Goal: Task Accomplishment & Management: Manage account settings

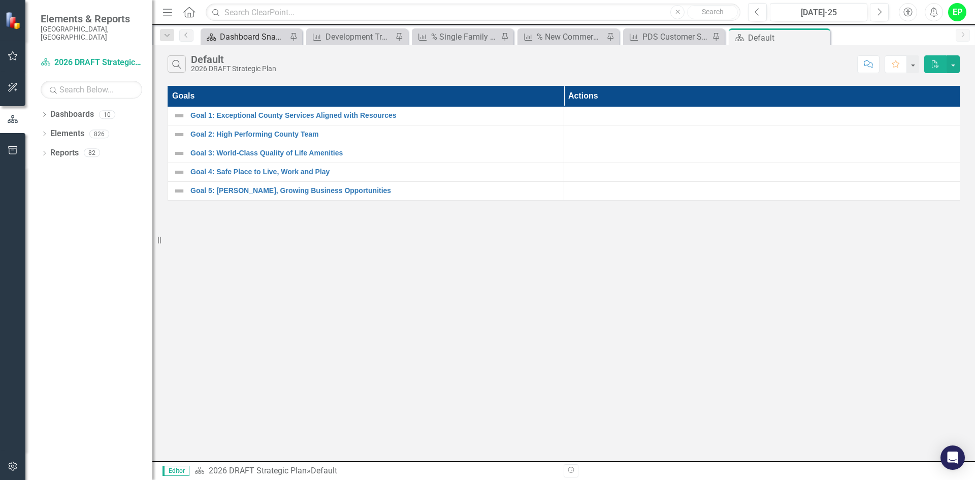
click at [233, 31] on div "Dashboard Snapshot" at bounding box center [253, 36] width 67 height 13
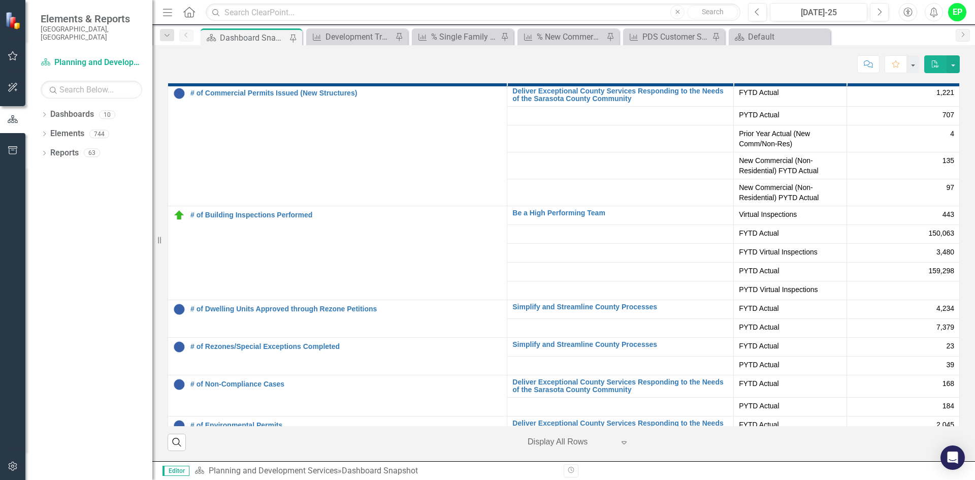
scroll to position [356, 0]
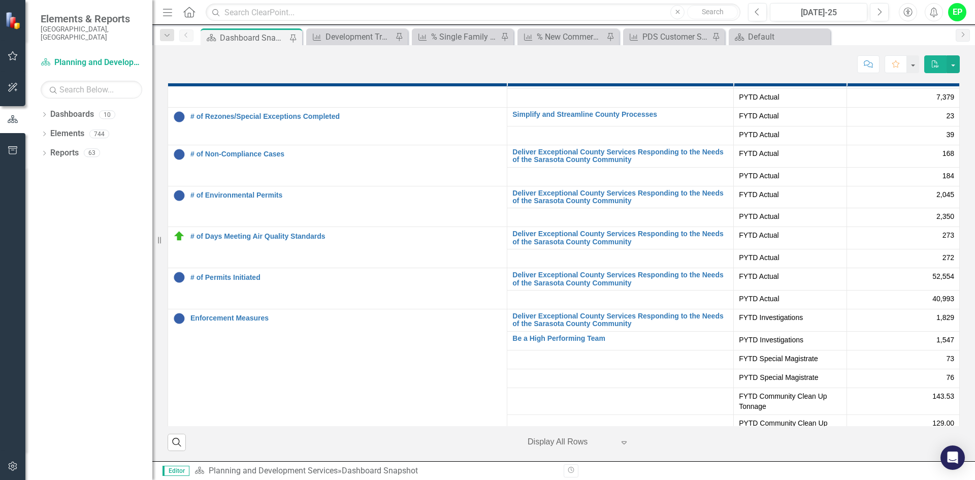
click at [883, 21] on div "Menu Home Search Close Search Previous Jul-25 Next Accessibility Alerts EP User…" at bounding box center [563, 12] width 823 height 25
click at [881, 15] on icon "Next" at bounding box center [880, 12] width 6 height 9
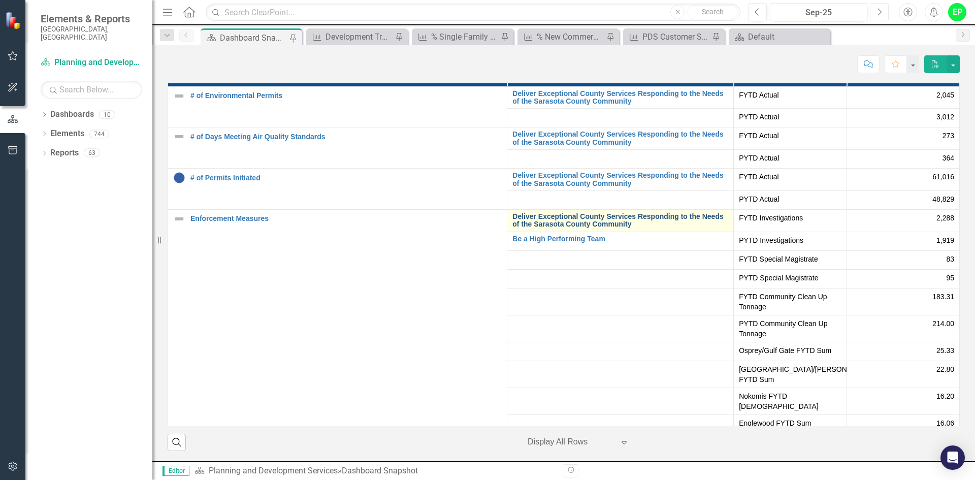
scroll to position [508, 0]
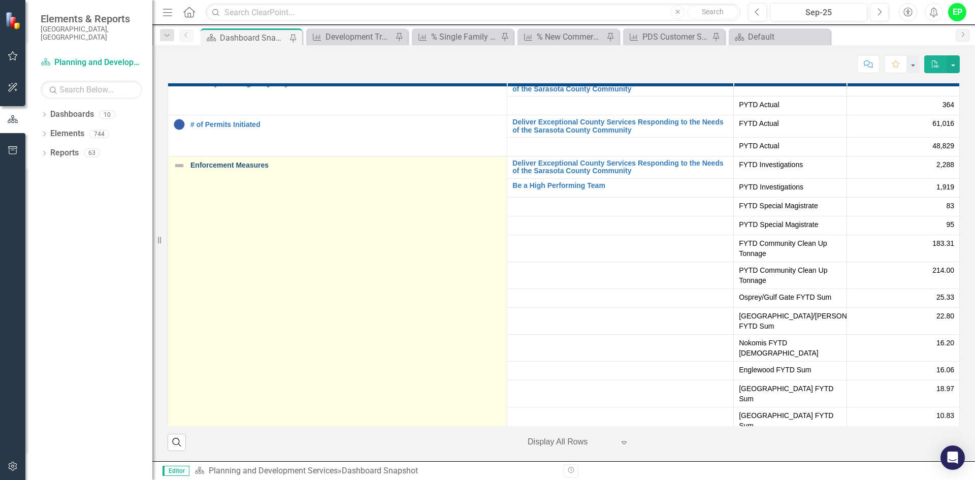
click at [220, 169] on link "Enforcement Measures" at bounding box center [345, 166] width 311 height 8
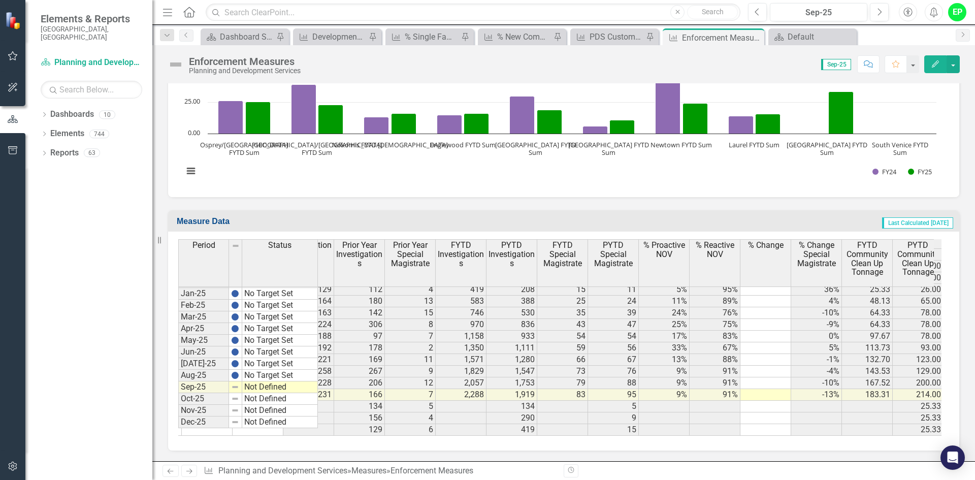
scroll to position [1577, 674]
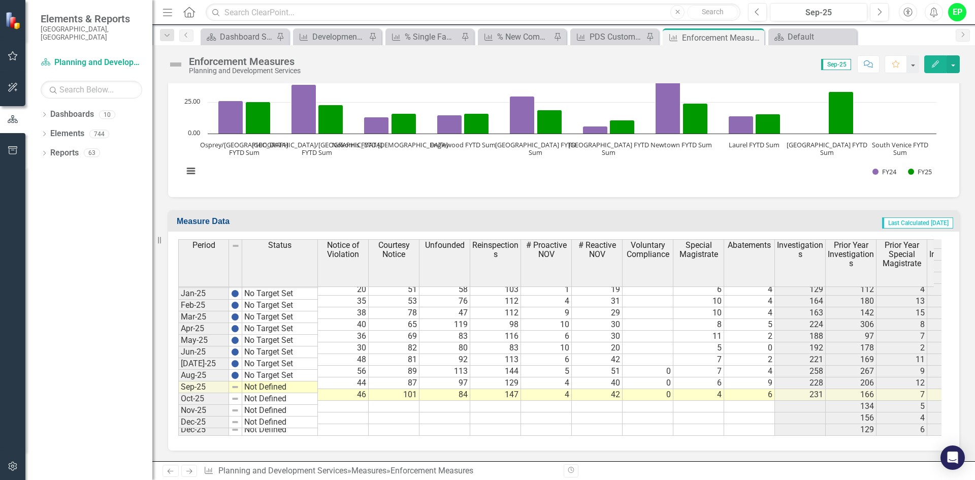
click at [178, 392] on div "Period Status Dec-23 No Target Set Jan-24 No Target Set Feb-24 No Target Set Ma…" at bounding box center [178, 258] width 0 height 340
click at [290, 392] on div at bounding box center [280, 392] width 76 height 1
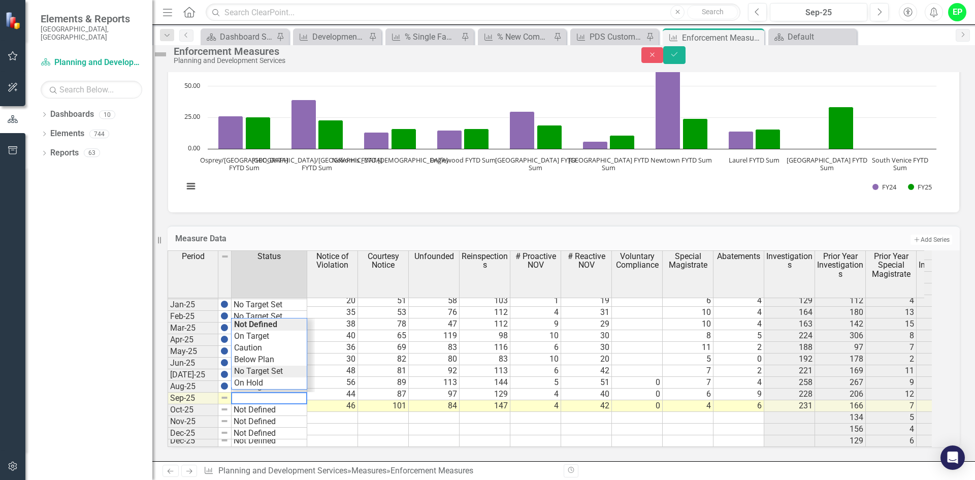
click at [284, 365] on div "Period Status Notice of Violation Courtesy Notice Unfounded Reinspections # Pro…" at bounding box center [550, 348] width 764 height 197
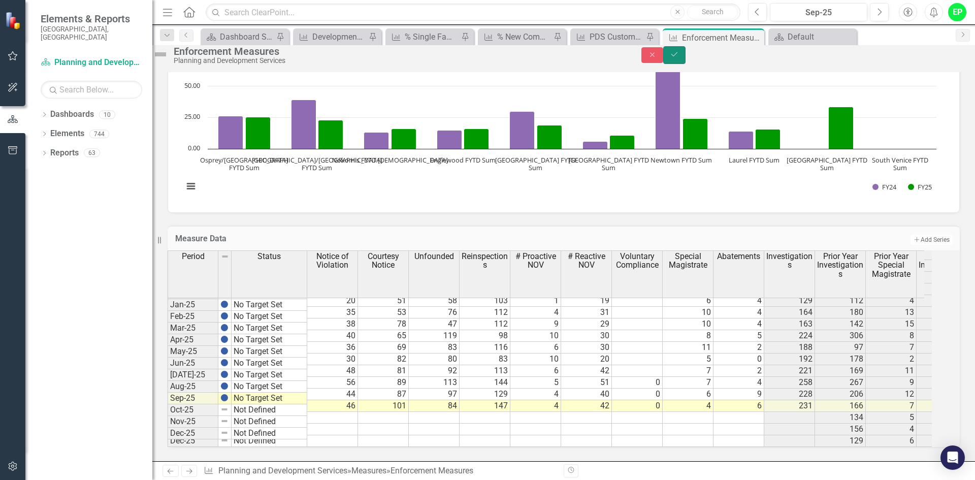
click at [679, 56] on icon "Save" at bounding box center [674, 54] width 9 height 7
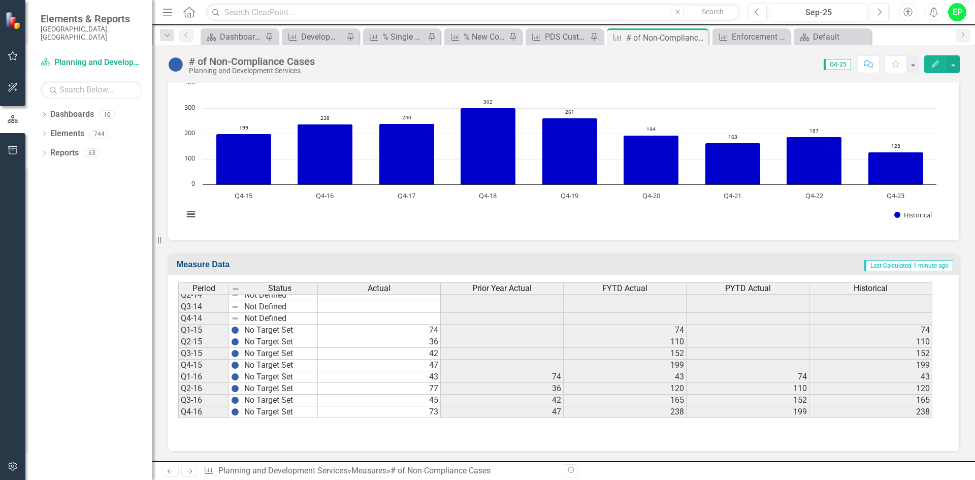
scroll to position [102, 0]
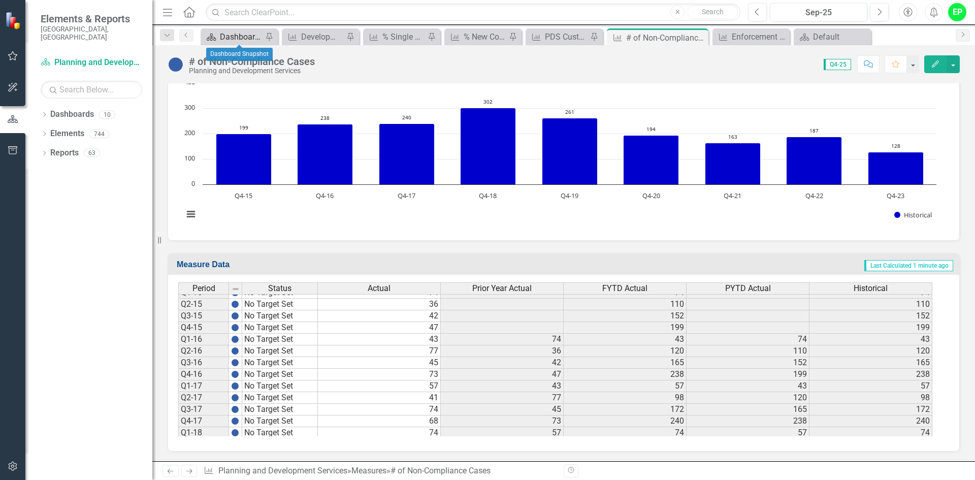
click at [243, 34] on div "Dashboard Snapshot" at bounding box center [241, 36] width 43 height 13
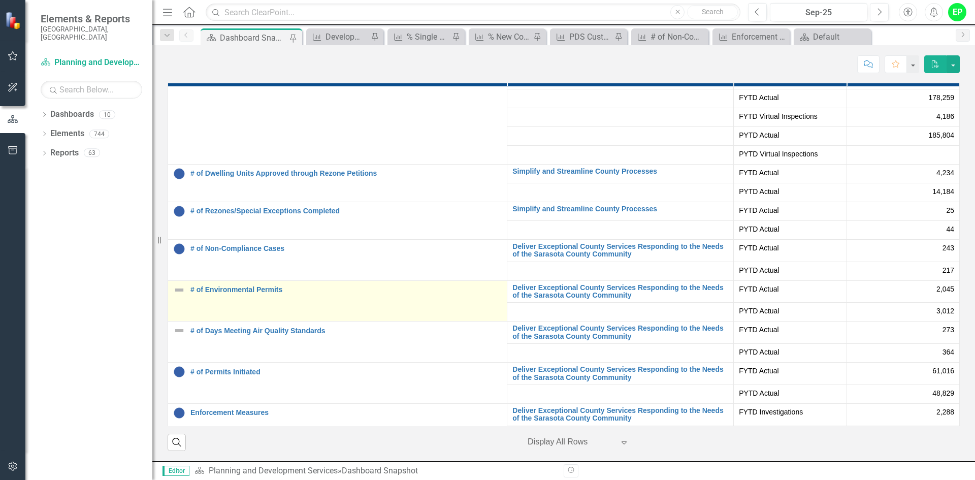
scroll to position [254, 0]
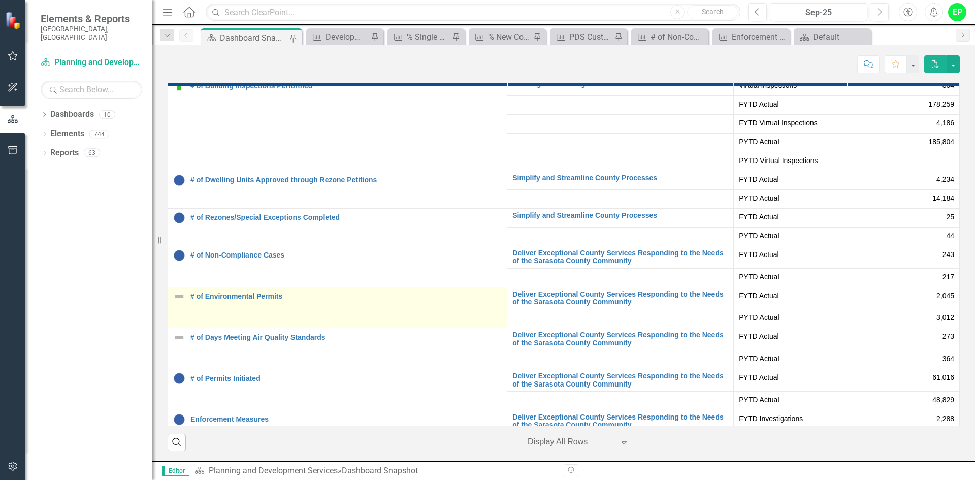
click at [225, 301] on div "# of Environmental Permits" at bounding box center [337, 297] width 329 height 12
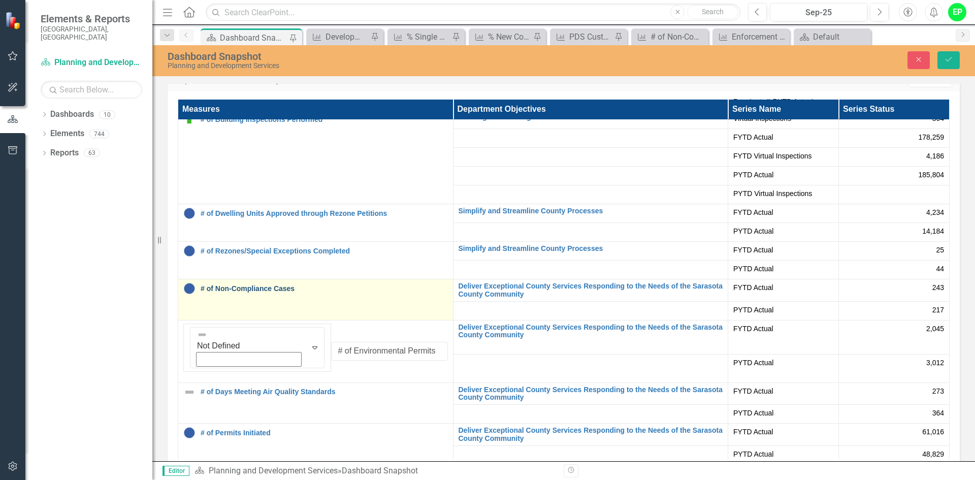
click at [281, 292] on link "# of Non-Compliance Cases" at bounding box center [324, 289] width 247 height 8
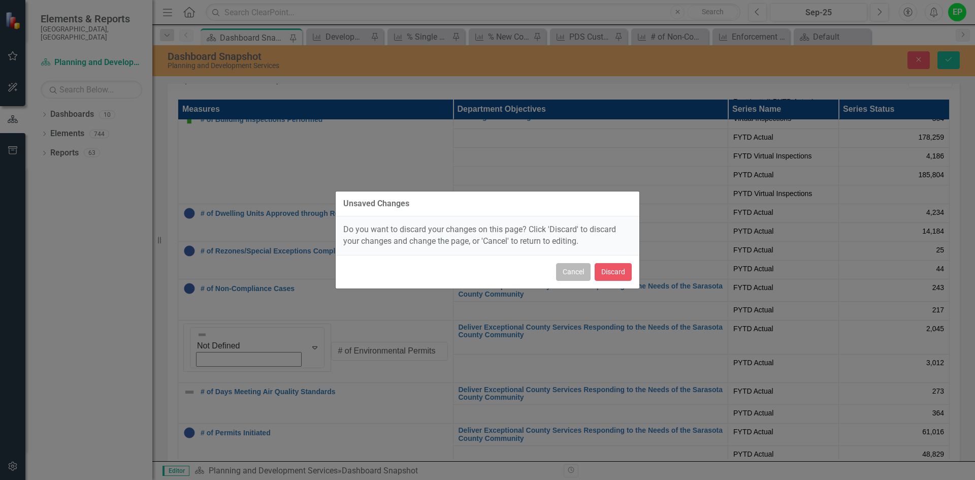
click at [564, 268] on button "Cancel" at bounding box center [573, 272] width 35 height 18
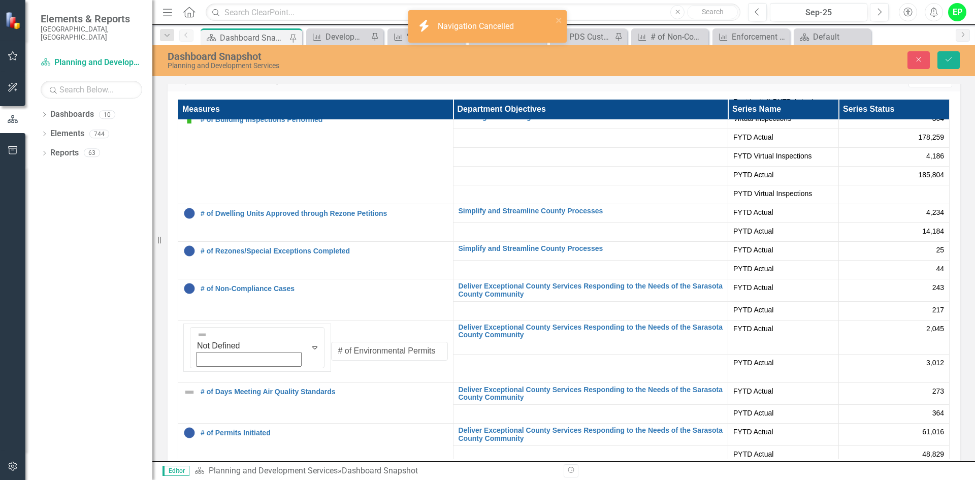
click at [172, 328] on div "Measures Department Objectives Series Name Series Status # of DRC/Site Developm…" at bounding box center [564, 292] width 792 height 403
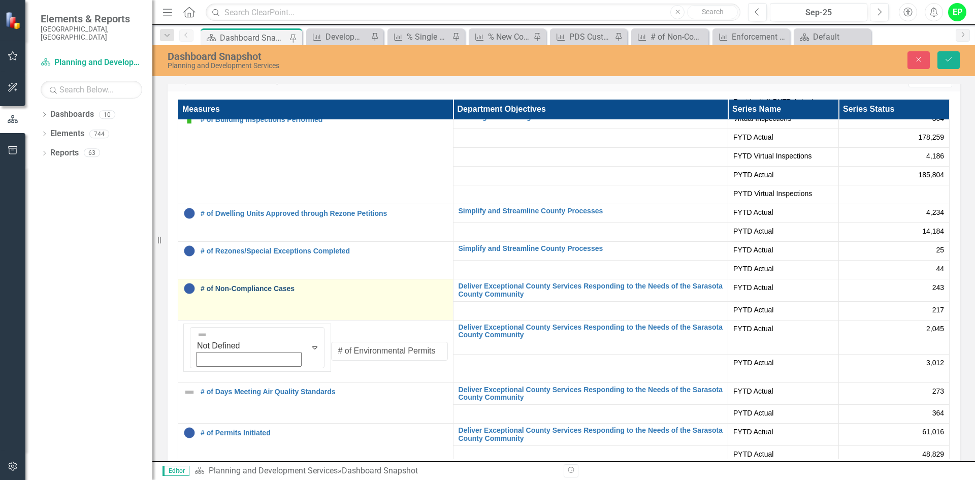
click at [221, 286] on link "# of Non-Compliance Cases" at bounding box center [324, 289] width 247 height 8
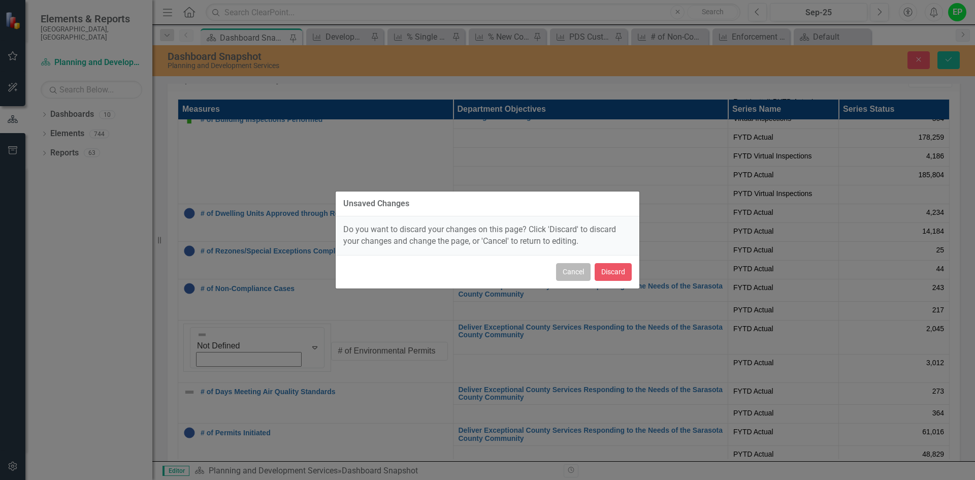
click at [582, 272] on button "Cancel" at bounding box center [573, 272] width 35 height 18
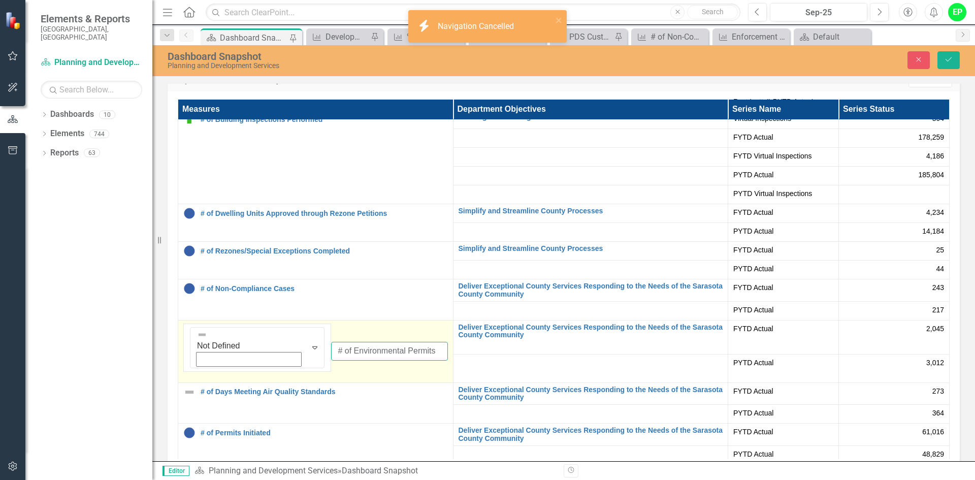
click at [331, 342] on input "# of Environmental Permits" at bounding box center [389, 351] width 116 height 19
click at [430, 352] on td "Not Defined Expand # of Environmental Permits Edit Edit Measure Link Open Eleme…" at bounding box center [315, 352] width 275 height 62
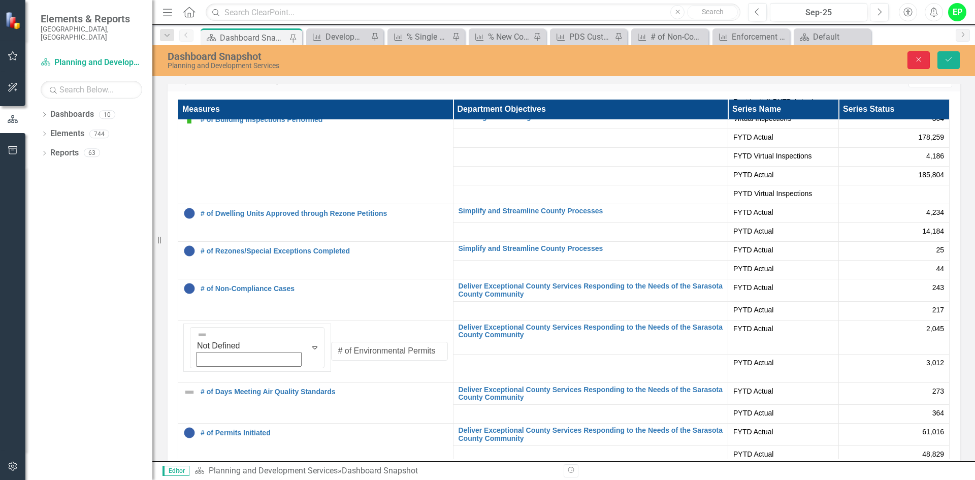
click at [918, 58] on icon "button" at bounding box center [919, 59] width 5 height 5
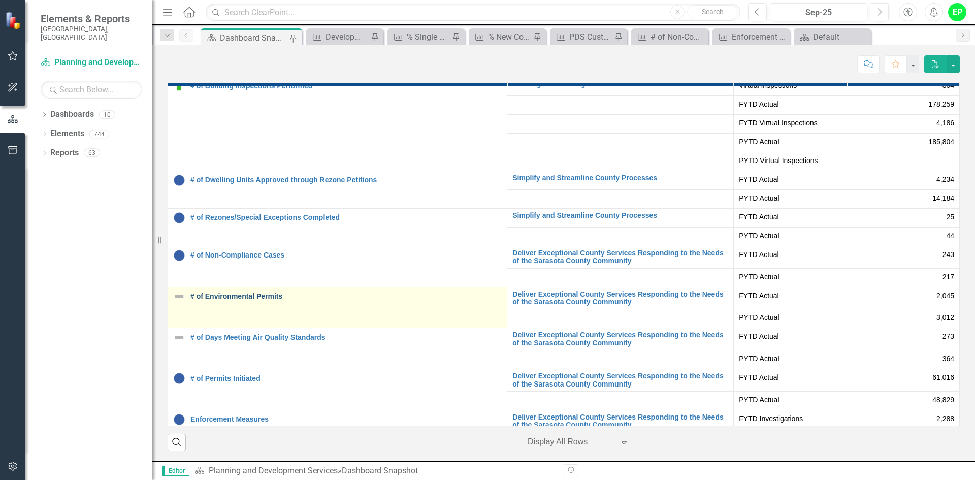
click at [246, 297] on link "# of Environmental Permits" at bounding box center [345, 297] width 311 height 8
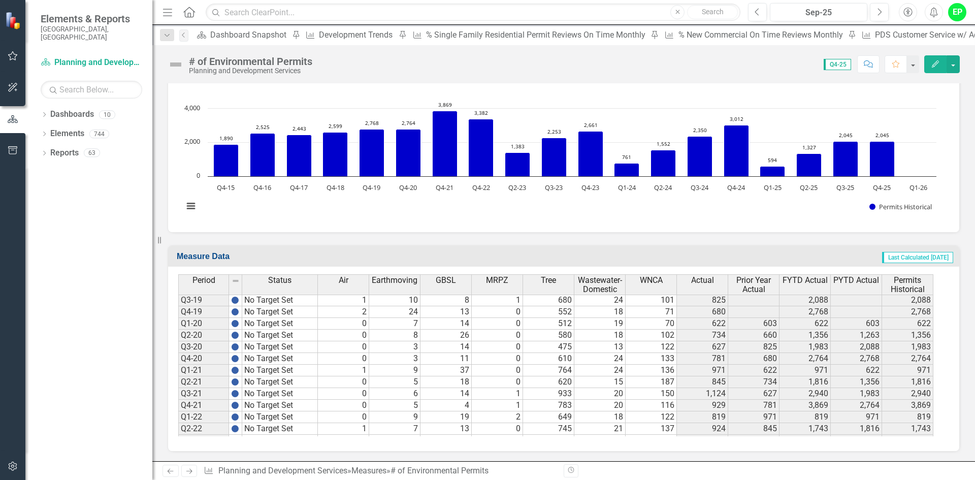
scroll to position [478, 0]
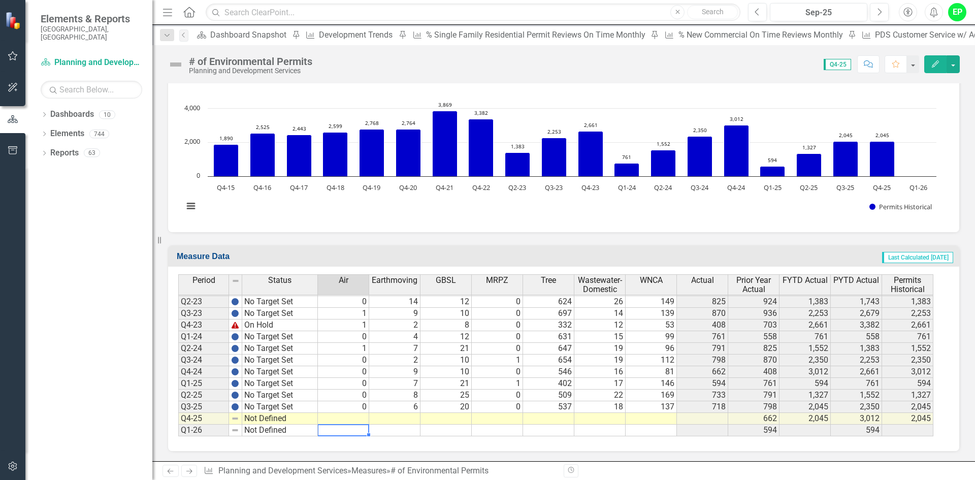
click at [344, 426] on td at bounding box center [343, 431] width 51 height 12
click at [345, 417] on td at bounding box center [343, 419] width 51 height 12
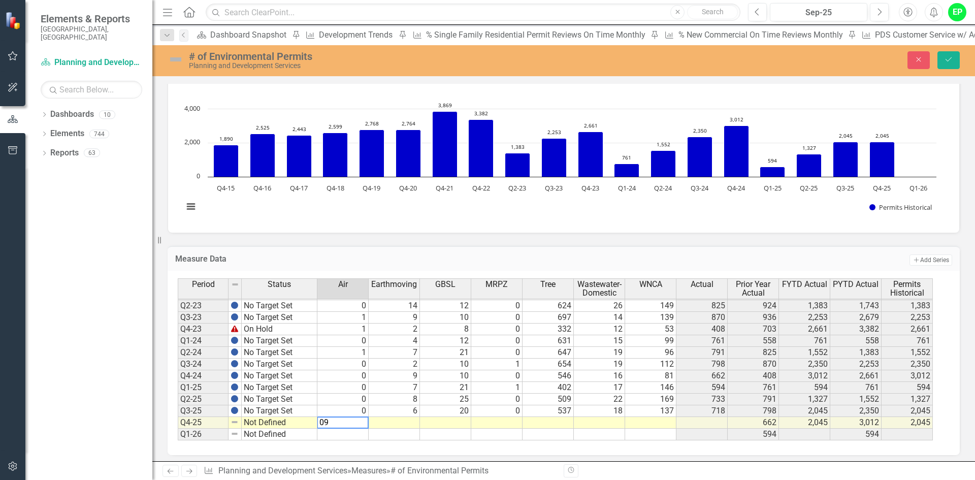
type textarea "0"
type textarea "9"
type textarea "10"
type textarea "0"
type textarea "541"
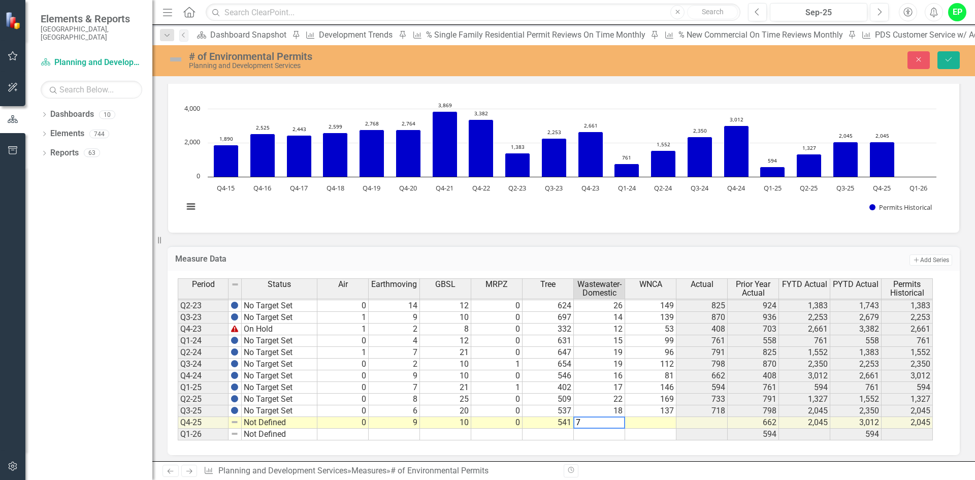
type textarea "70"
click at [616, 424] on td "70" at bounding box center [599, 423] width 51 height 12
type textarea "7"
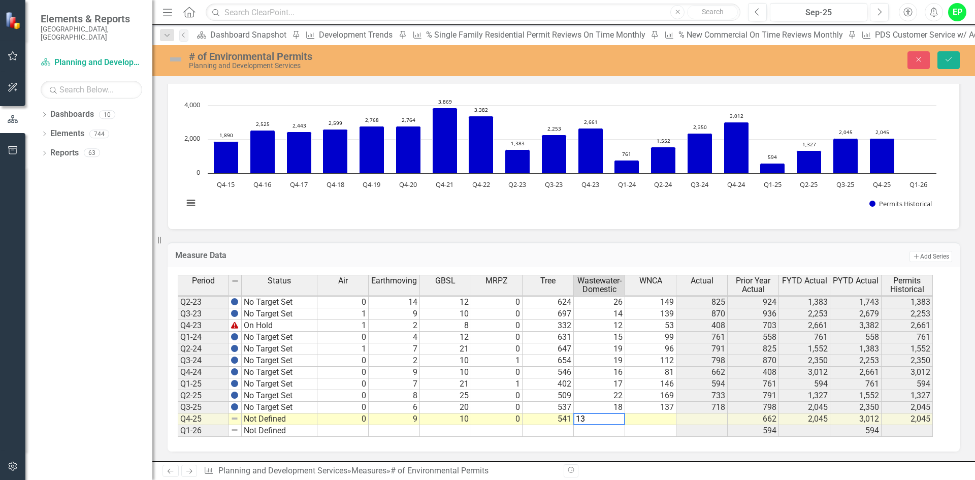
type textarea "13"
click at [654, 419] on td at bounding box center [650, 419] width 51 height 12
type textarea "86"
click at [655, 427] on td at bounding box center [650, 431] width 51 height 12
click at [292, 419] on td "Not Defined" at bounding box center [280, 419] width 76 height 12
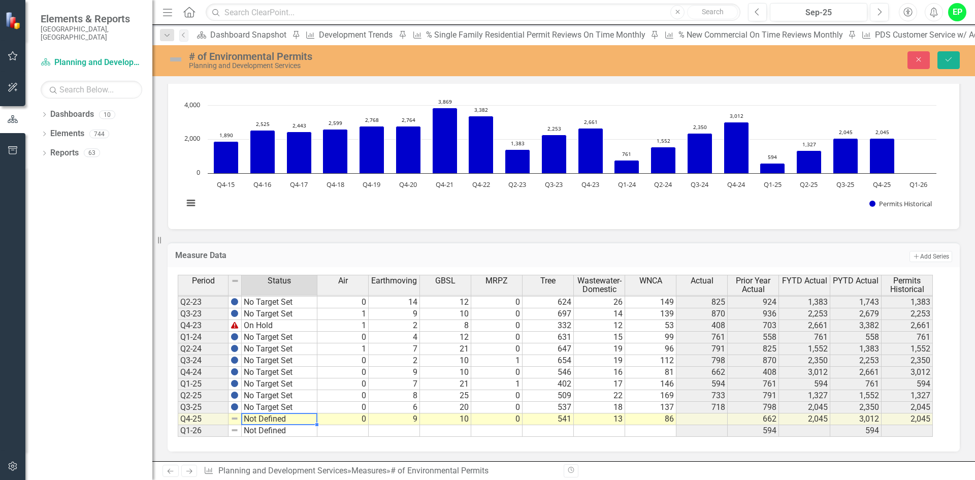
click at [292, 419] on td "Not Defined" at bounding box center [280, 419] width 76 height 12
type textarea "No Target Set"
click at [290, 391] on div "Period Status Air Earthmoving GBSL MRPZ Tree Wastewater-Domestic WNCA Actual Pr…" at bounding box center [560, 356] width 764 height 162
click at [947, 61] on icon "Save" at bounding box center [948, 59] width 9 height 7
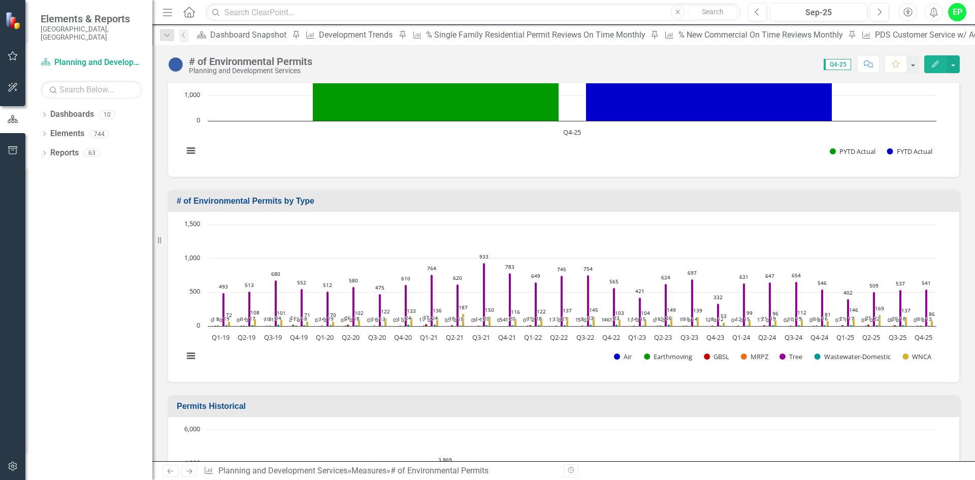
scroll to position [0, 0]
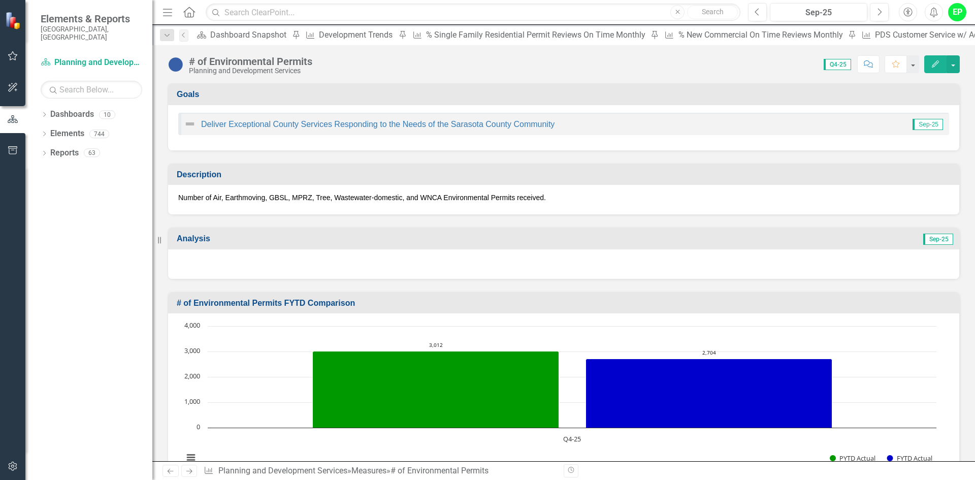
click at [539, 241] on h3 "Analysis" at bounding box center [379, 238] width 404 height 9
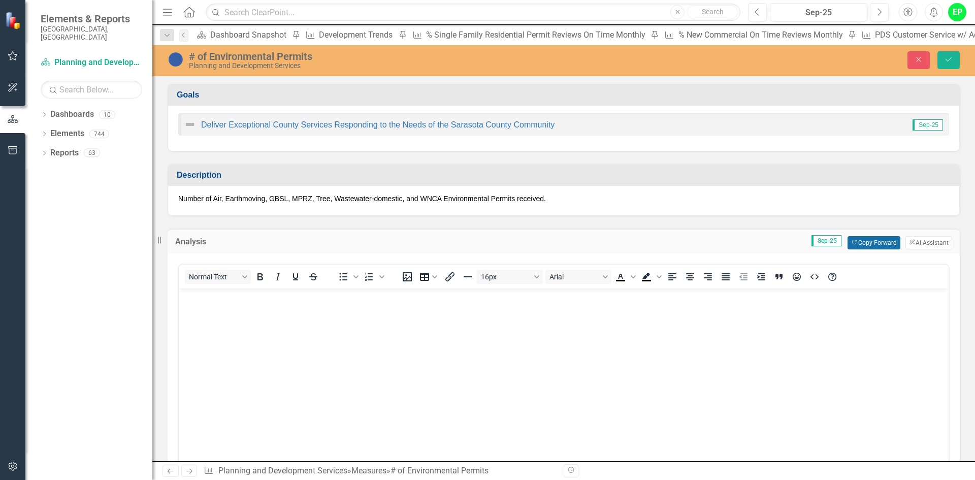
click at [859, 246] on button "Copy Forward Copy Forward" at bounding box center [874, 242] width 52 height 13
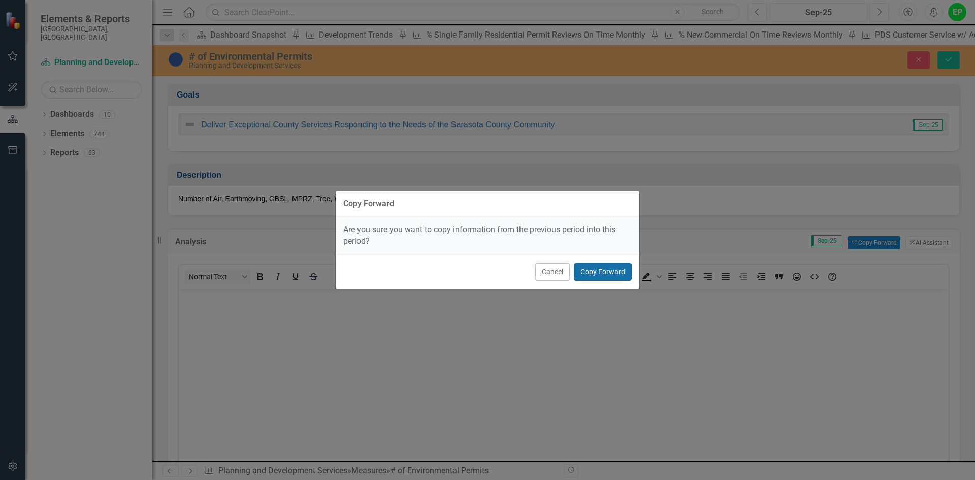
click at [618, 277] on button "Copy Forward" at bounding box center [603, 272] width 58 height 18
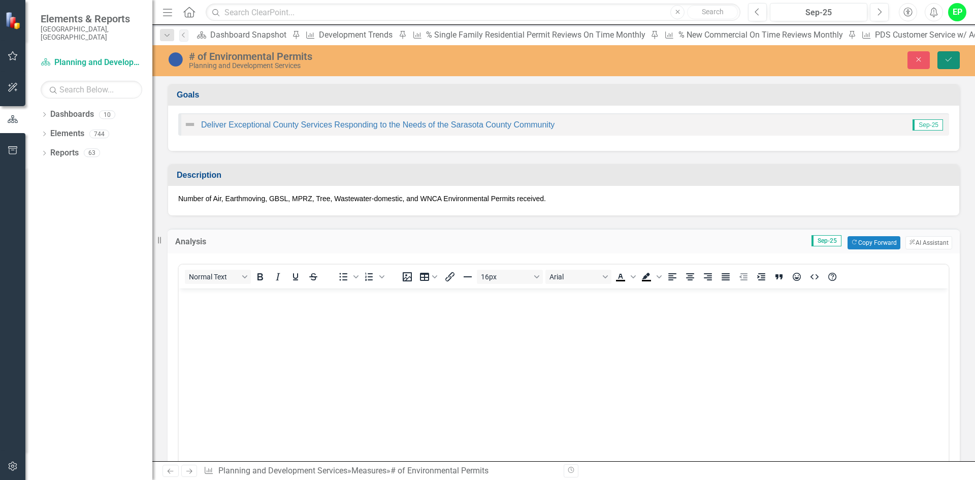
click at [954, 52] on button "Save" at bounding box center [949, 60] width 22 height 18
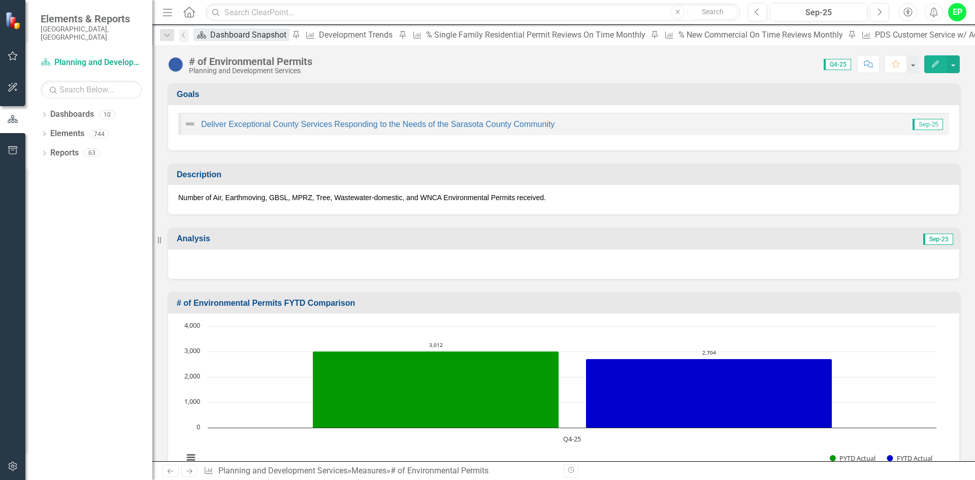
click at [225, 33] on div "Dashboard Snapshot" at bounding box center [249, 34] width 79 height 13
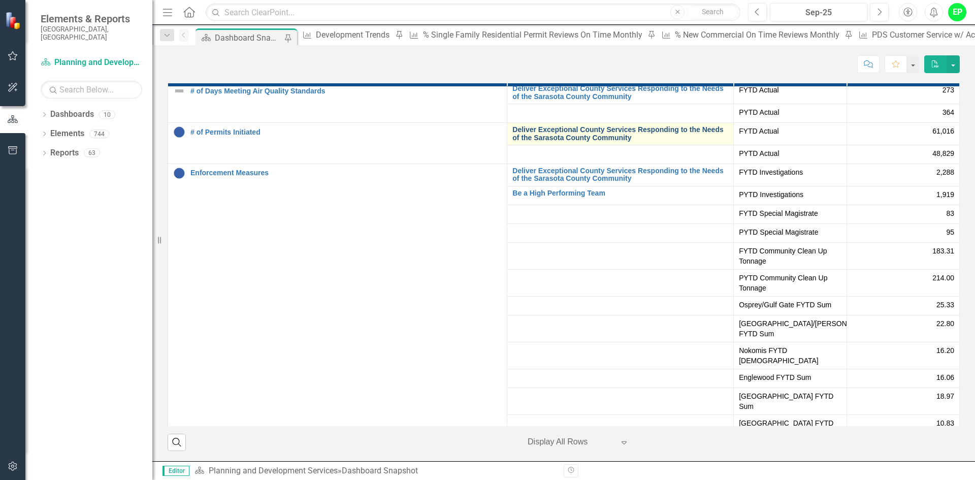
scroll to position [356, 0]
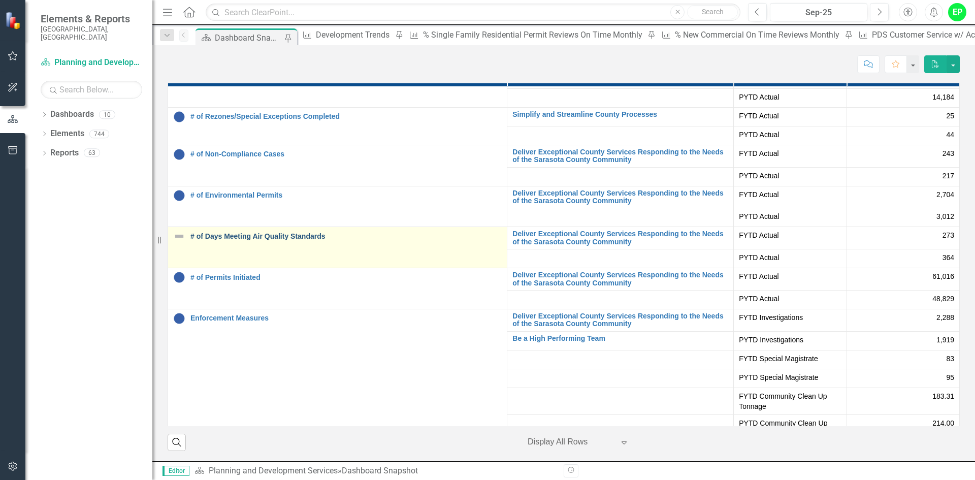
click at [247, 235] on link "# of Days Meeting Air Quality Standards" at bounding box center [345, 237] width 311 height 8
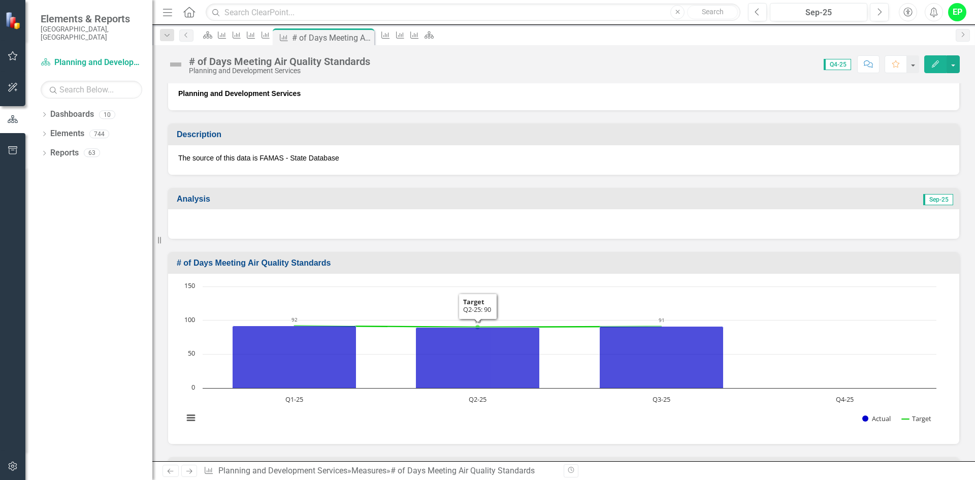
scroll to position [54, 0]
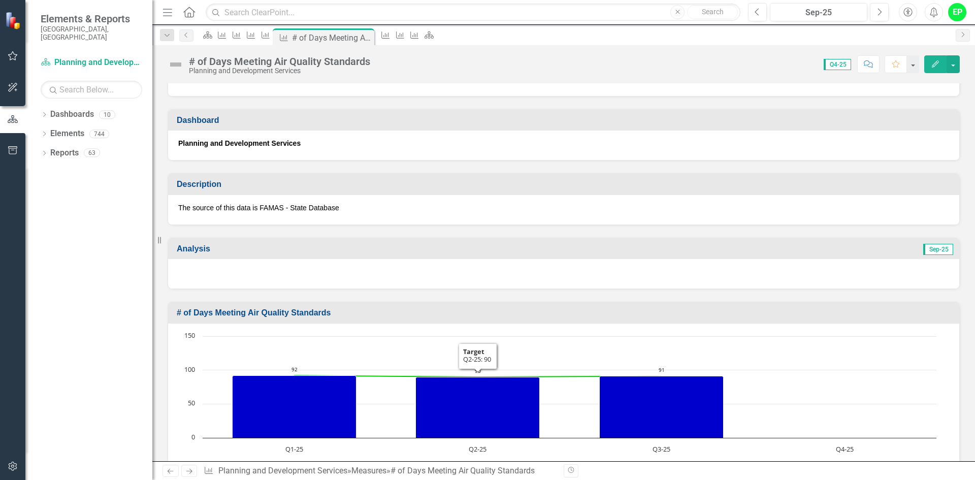
click at [414, 240] on div "Analysis Sep-25" at bounding box center [563, 248] width 791 height 21
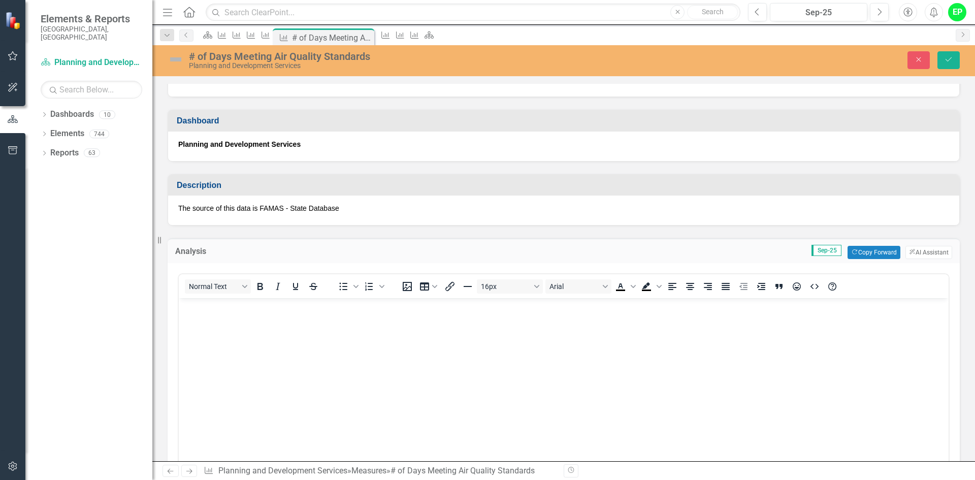
scroll to position [0, 0]
click at [867, 254] on button "Copy Forward Copy Forward" at bounding box center [874, 252] width 52 height 13
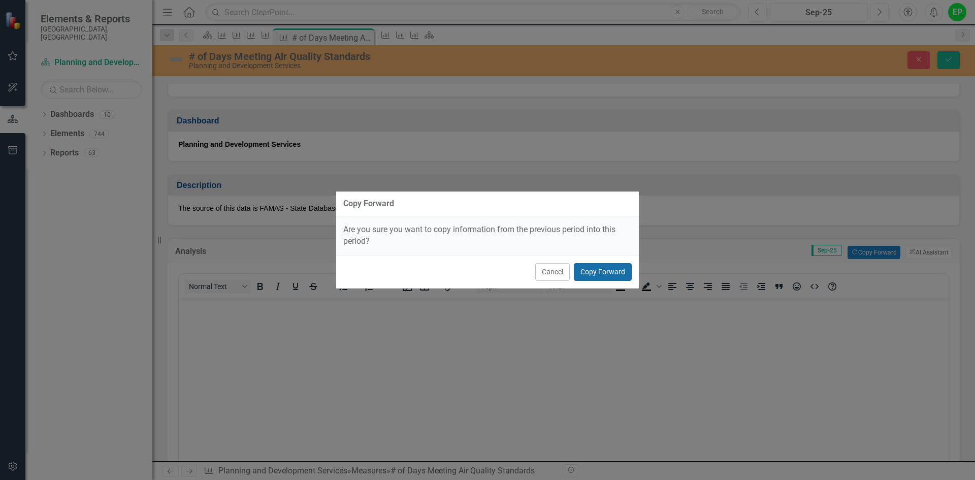
click at [596, 273] on button "Copy Forward" at bounding box center [603, 272] width 58 height 18
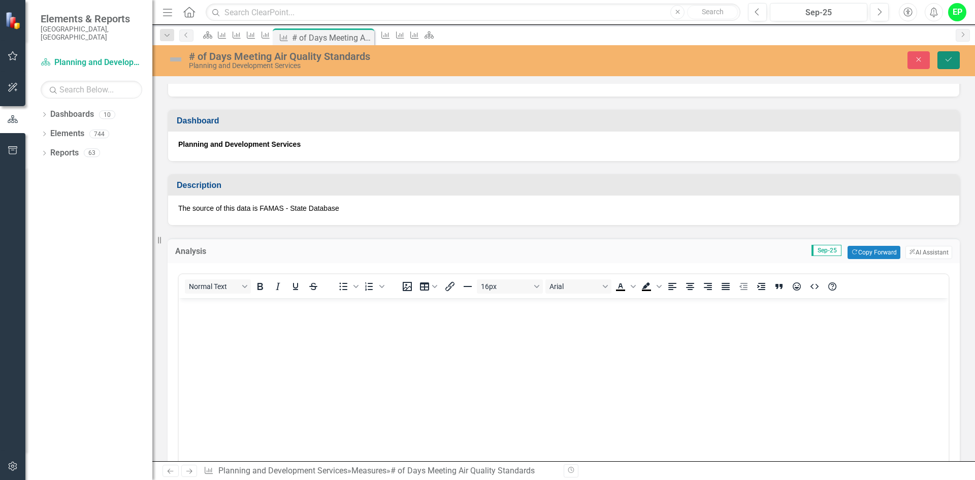
click at [950, 56] on icon "Save" at bounding box center [948, 59] width 9 height 7
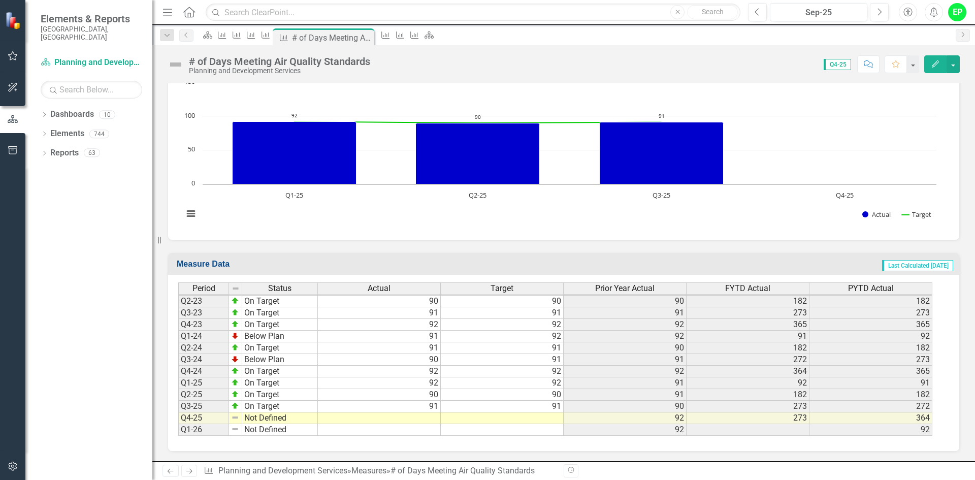
scroll to position [309, 0]
click at [428, 415] on td at bounding box center [379, 418] width 123 height 12
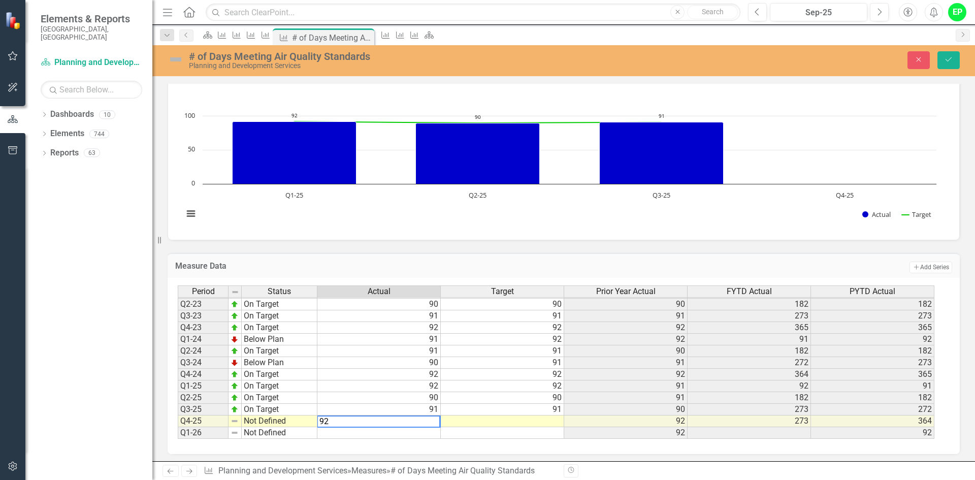
type textarea "92"
click at [528, 421] on td at bounding box center [502, 422] width 123 height 12
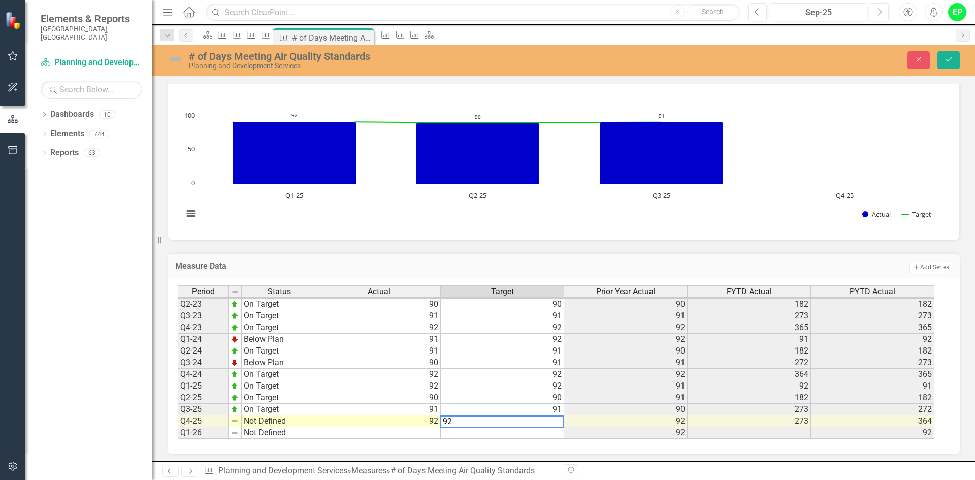
type textarea "92"
click at [308, 421] on td "Not Defined" at bounding box center [280, 422] width 76 height 12
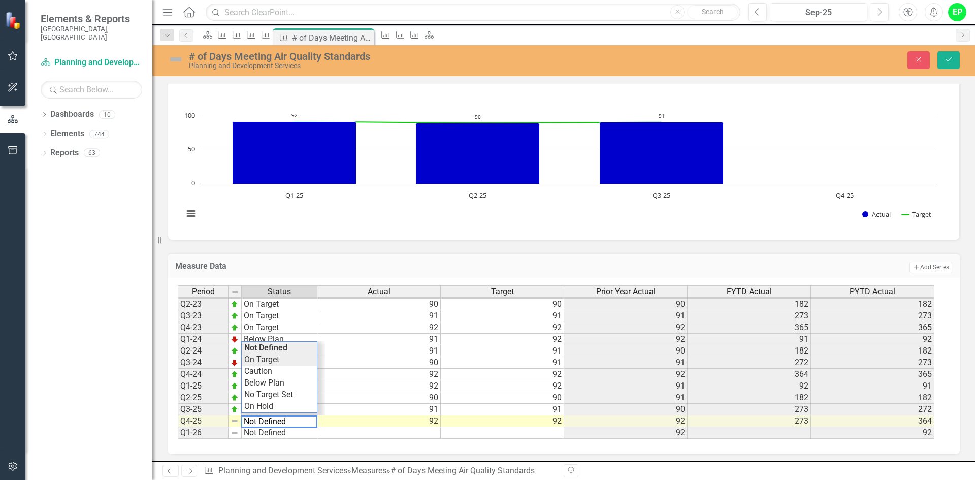
type textarea "On Target"
click at [282, 363] on div "Period Status Actual Target Prior Year Actual FYTD Actual PYTD Actual Q1-20 On …" at bounding box center [560, 362] width 764 height 154
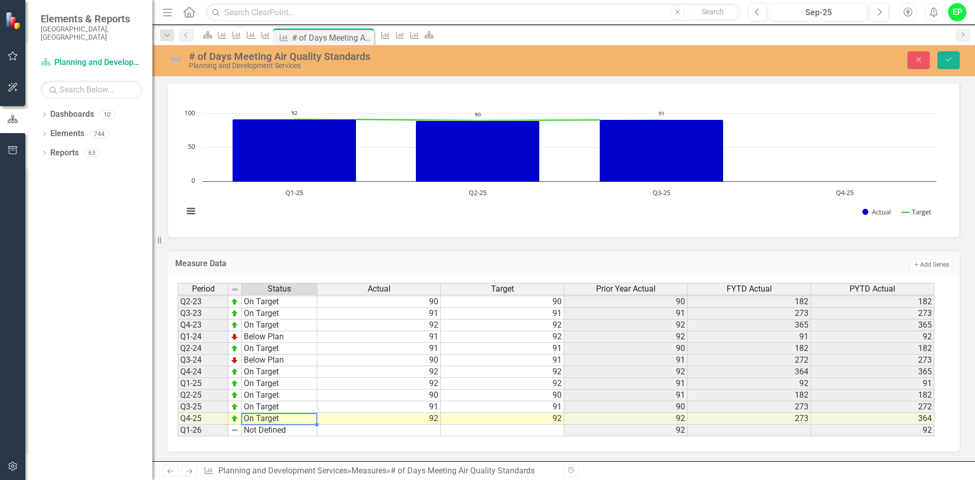
scroll to position [312, 0]
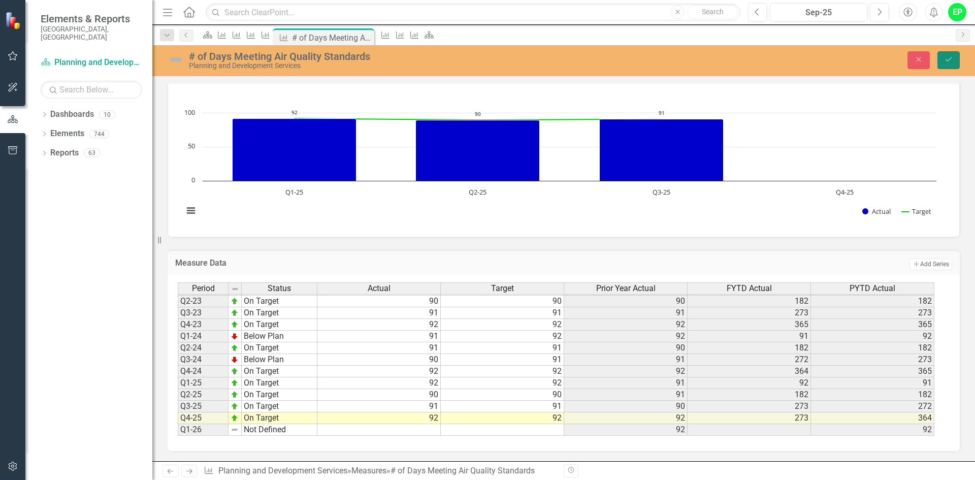
click at [949, 64] on button "Save" at bounding box center [949, 60] width 22 height 18
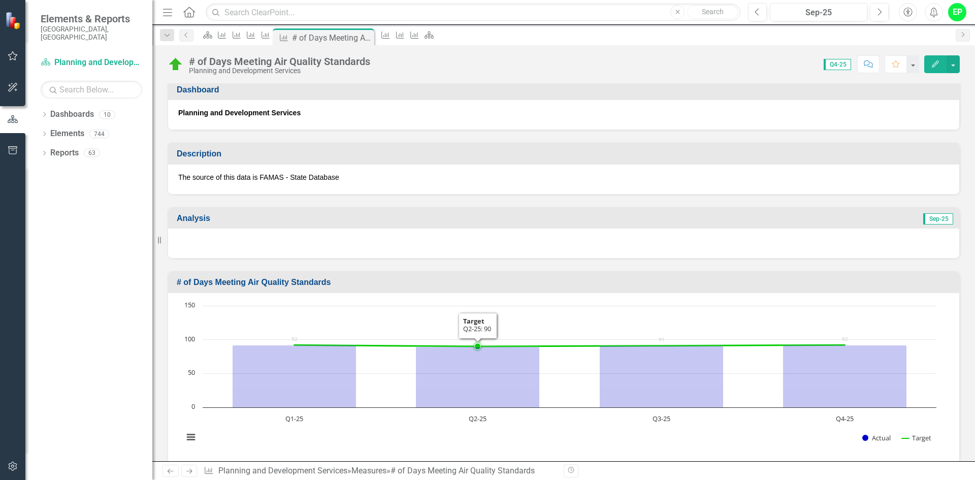
scroll to position [0, 0]
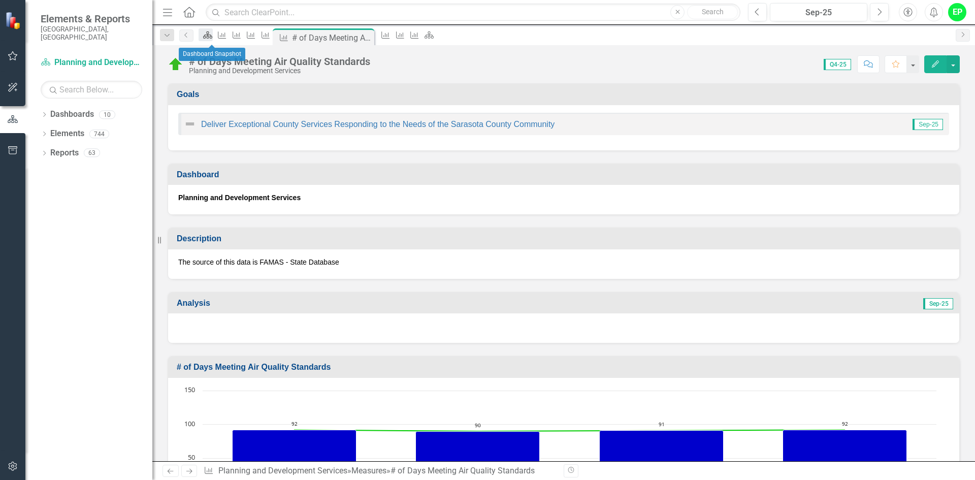
click at [213, 39] on icon "Dashboard" at bounding box center [208, 35] width 10 height 8
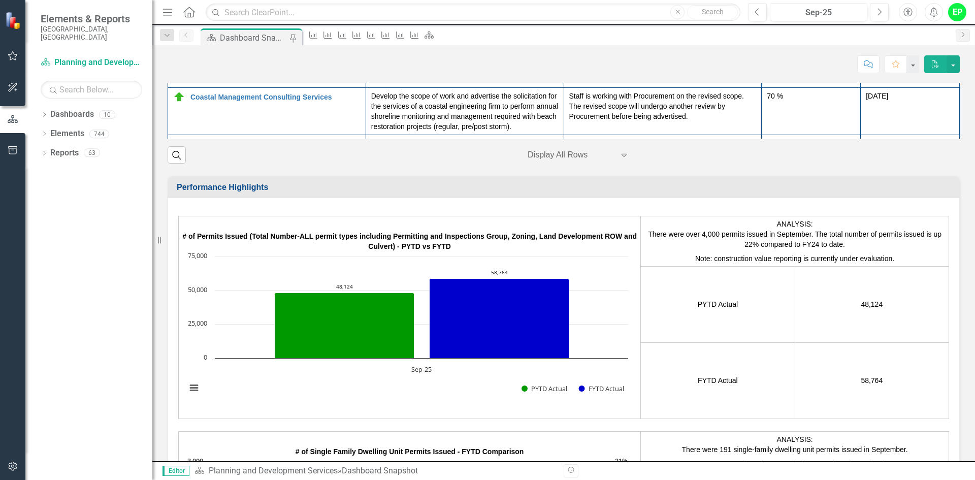
scroll to position [1599, 0]
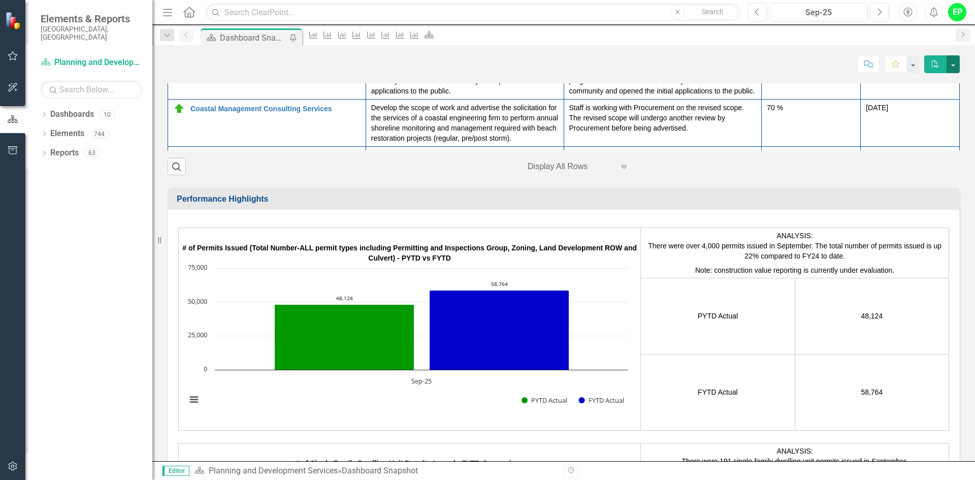
click at [953, 71] on button "button" at bounding box center [953, 64] width 13 height 18
click at [939, 101] on link "PDF Export to PDF" at bounding box center [918, 103] width 82 height 19
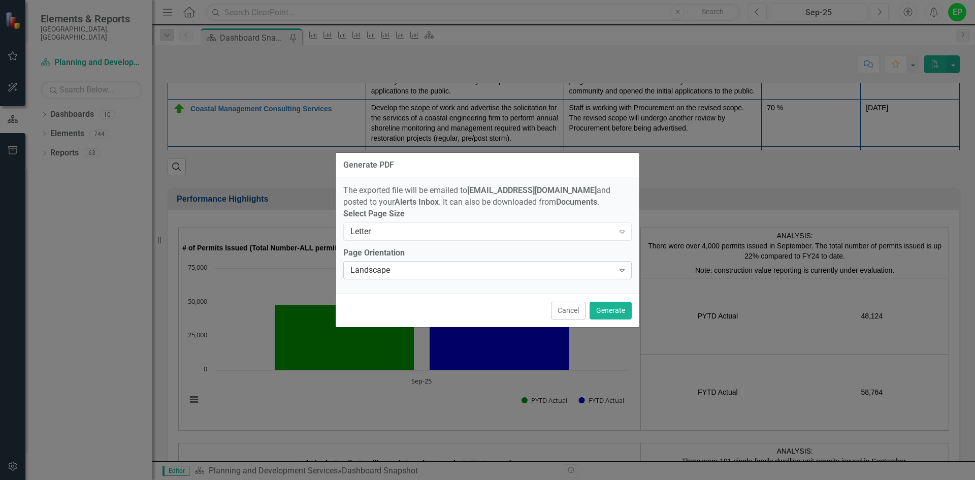
click at [555, 268] on div "Landscape" at bounding box center [482, 271] width 264 height 12
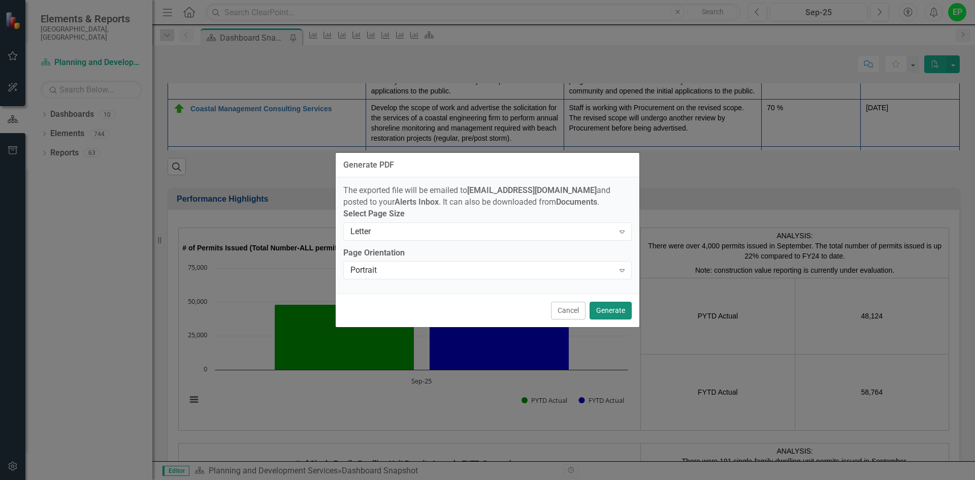
click at [610, 313] on button "Generate" at bounding box center [611, 311] width 42 height 18
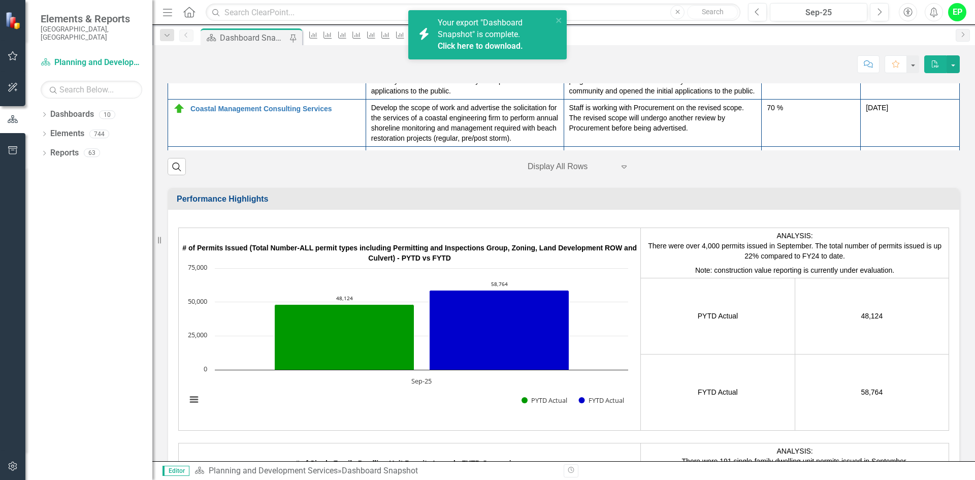
click at [471, 43] on link "Click here to download." at bounding box center [480, 46] width 85 height 10
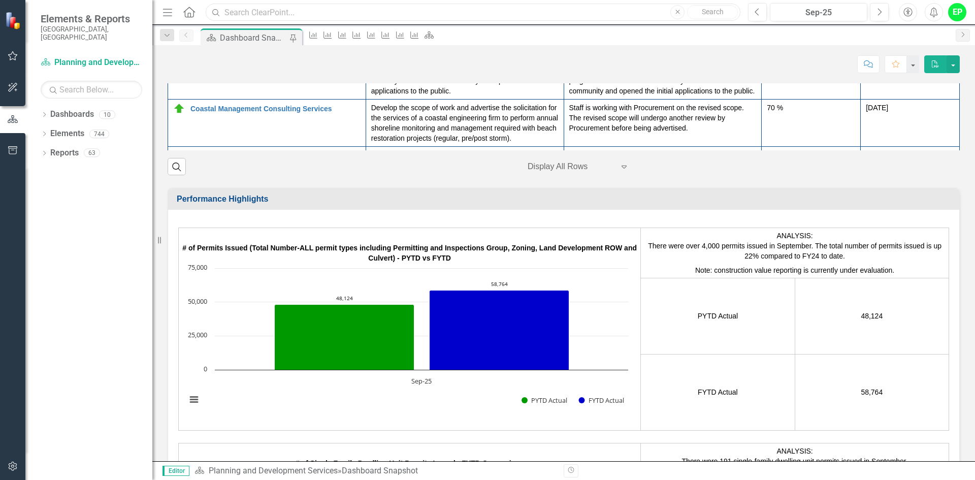
click at [334, 11] on input "text" at bounding box center [473, 13] width 535 height 18
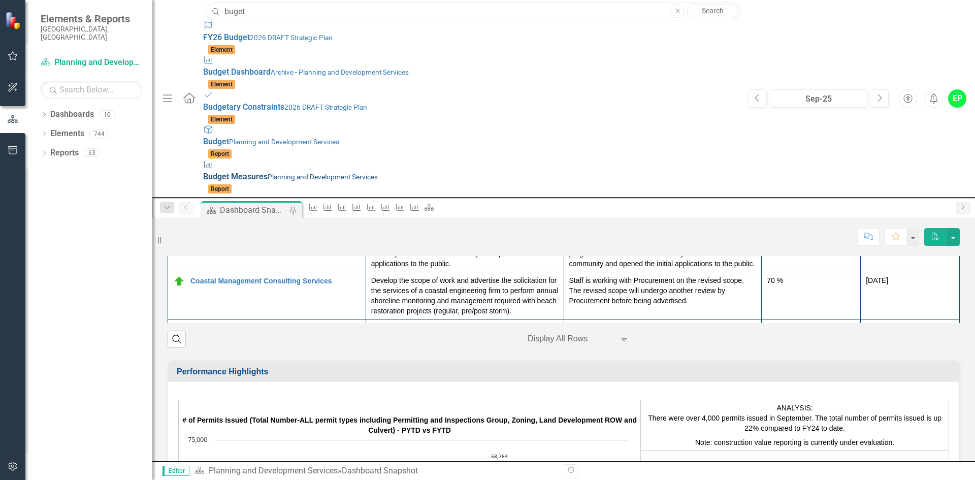
type input "buget"
click at [234, 159] on div "Measure B u d g e t M e a s u r e s Planning and Development Services" at bounding box center [470, 170] width 535 height 23
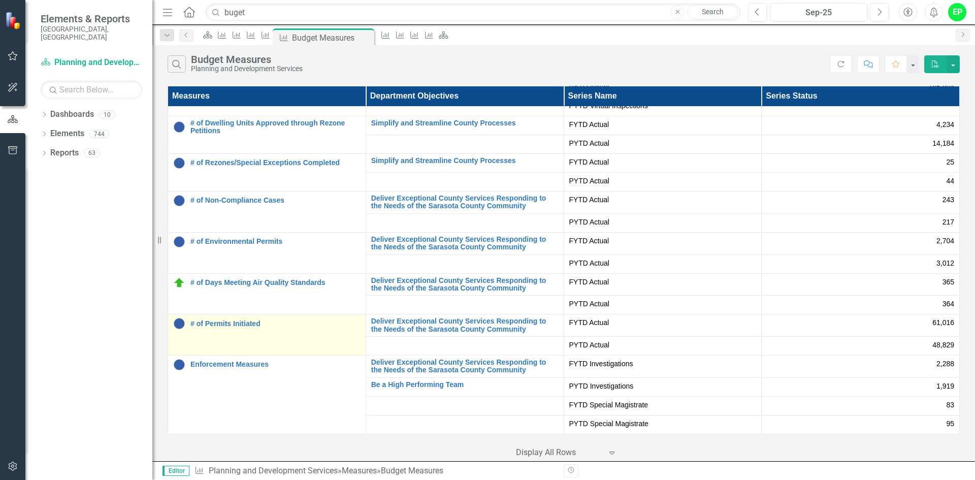
scroll to position [254, 0]
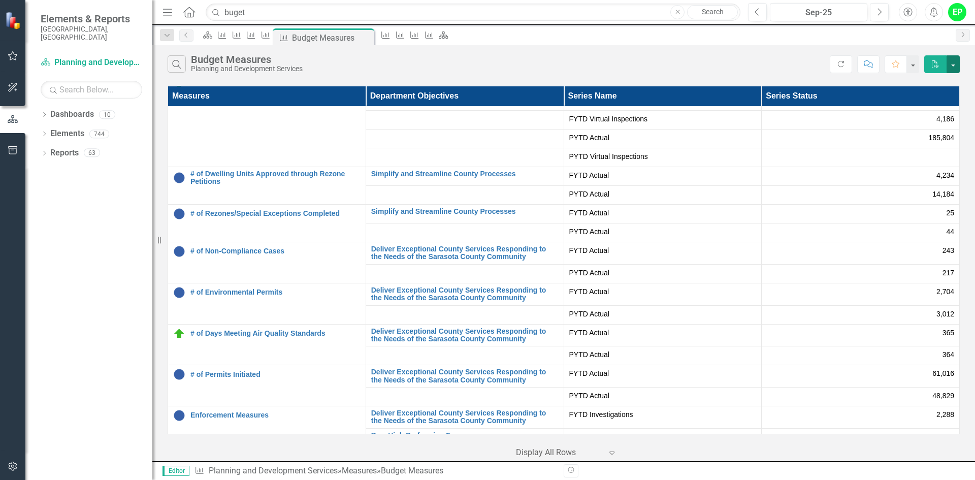
click at [956, 62] on button "button" at bounding box center [953, 64] width 13 height 18
click at [933, 83] on link "PDF Export to PDF" at bounding box center [919, 83] width 80 height 19
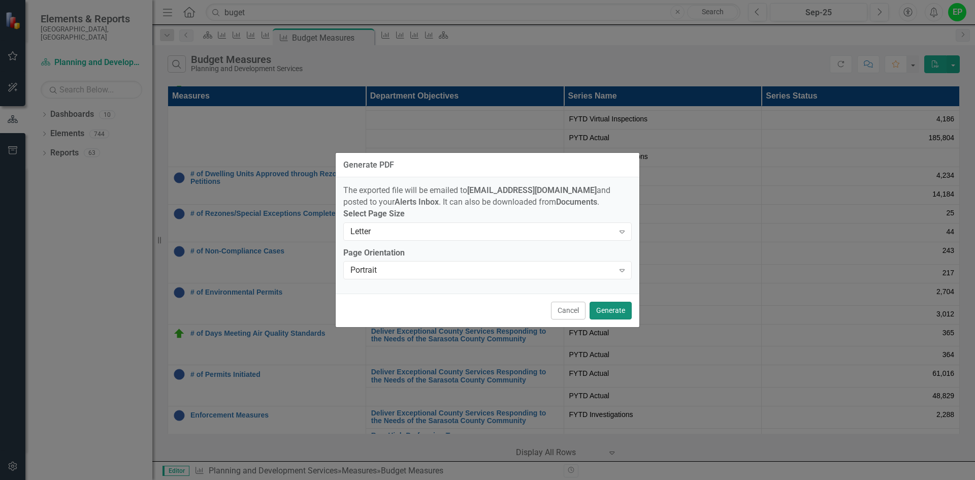
click at [620, 309] on button "Generate" at bounding box center [611, 311] width 42 height 18
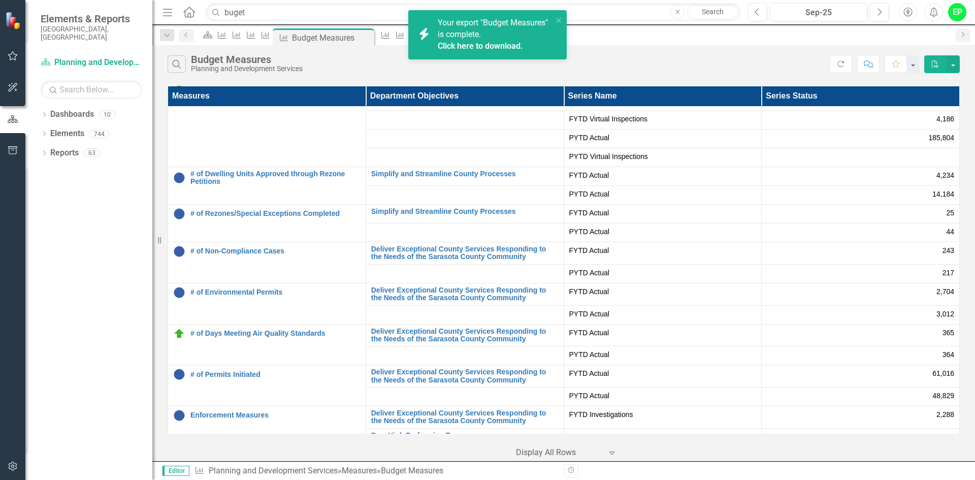
click at [460, 46] on link "Click here to download." at bounding box center [480, 46] width 85 height 10
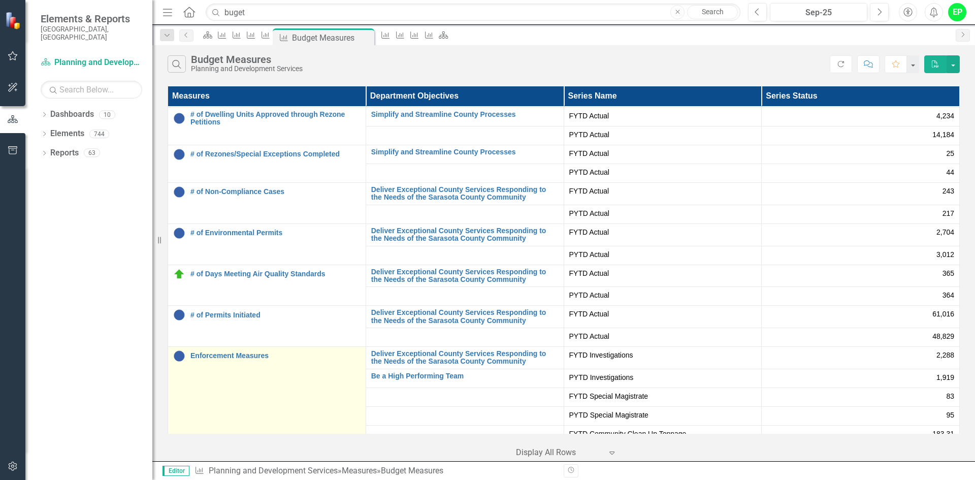
scroll to position [406, 0]
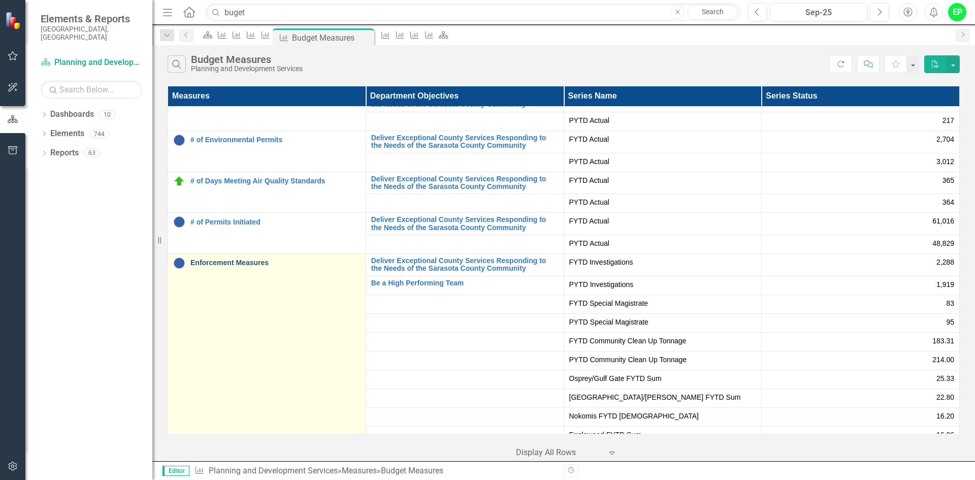
click at [230, 267] on link "Enforcement Measures" at bounding box center [275, 263] width 170 height 8
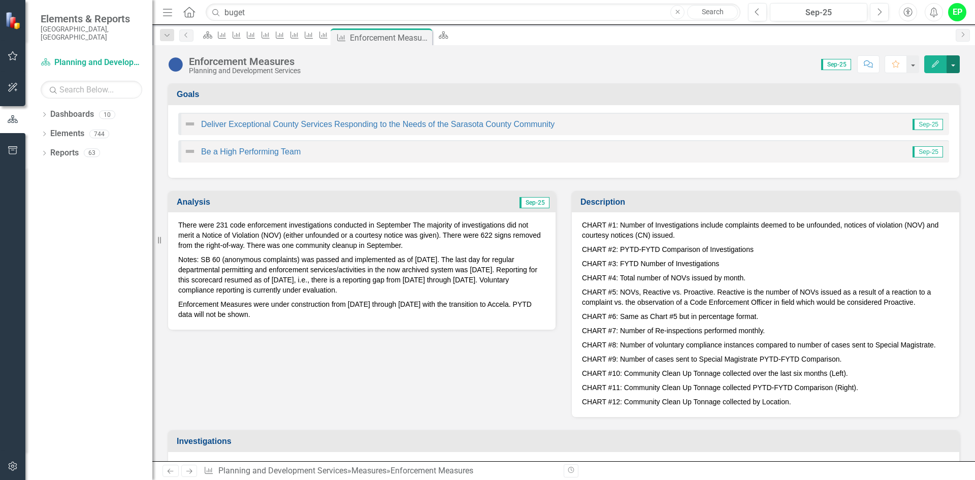
click at [954, 66] on button "button" at bounding box center [953, 64] width 13 height 18
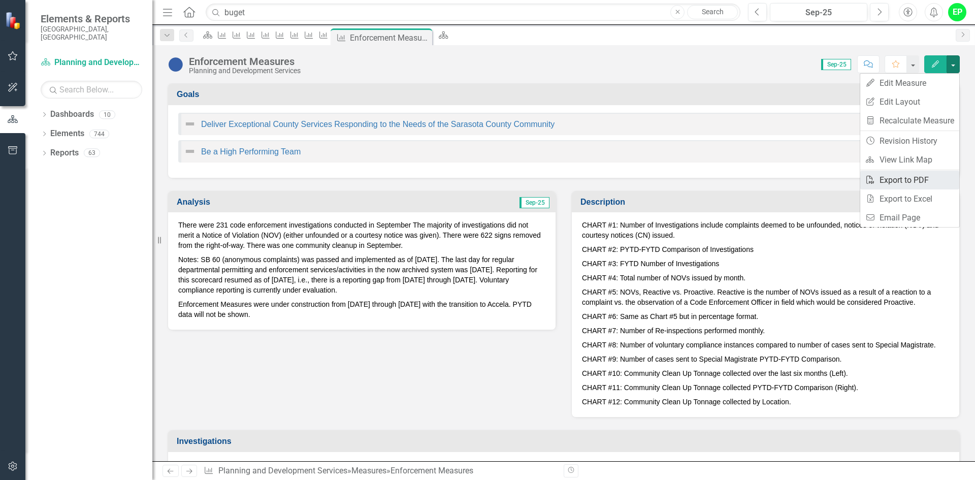
click at [915, 183] on link "PDF Export to PDF" at bounding box center [909, 180] width 99 height 19
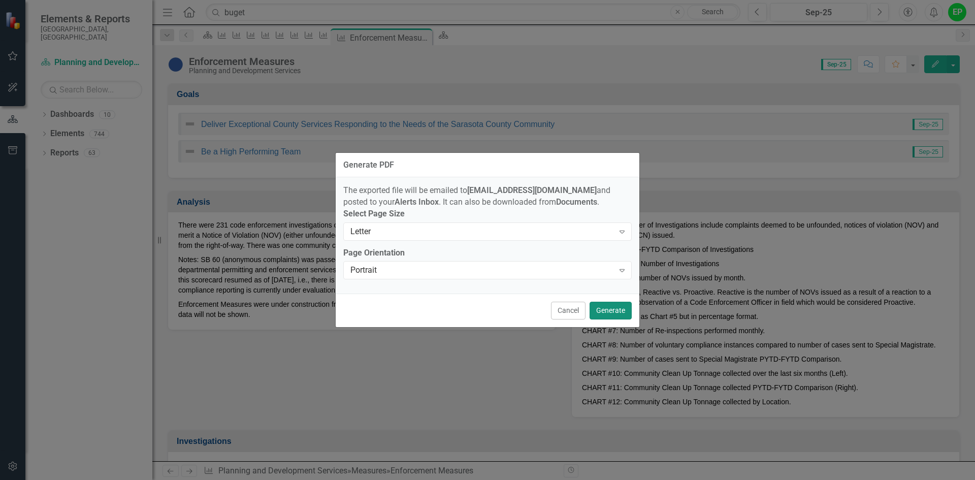
click at [601, 312] on button "Generate" at bounding box center [611, 311] width 42 height 18
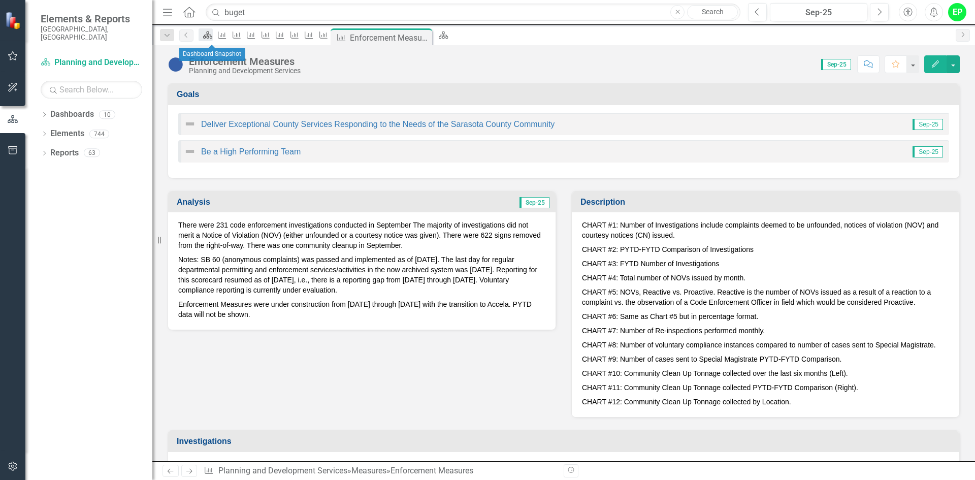
click at [212, 37] on icon at bounding box center [207, 34] width 9 height 7
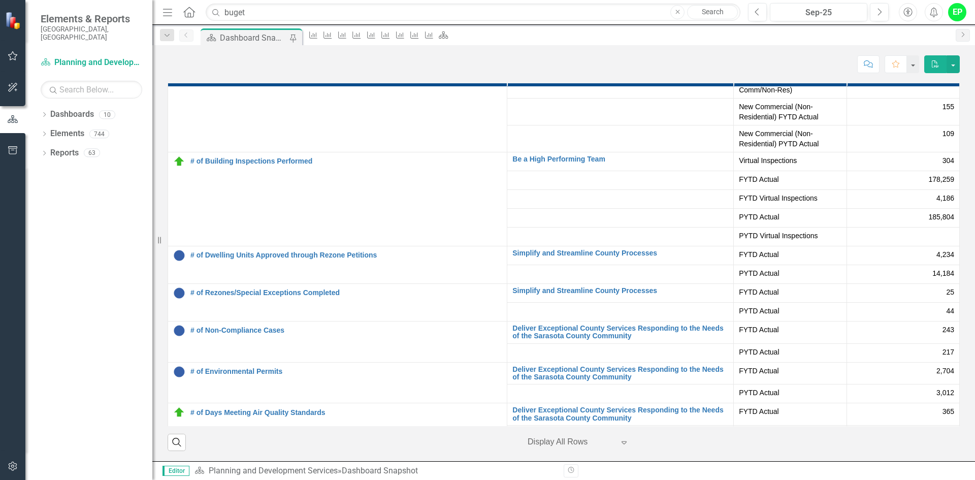
scroll to position [153, 0]
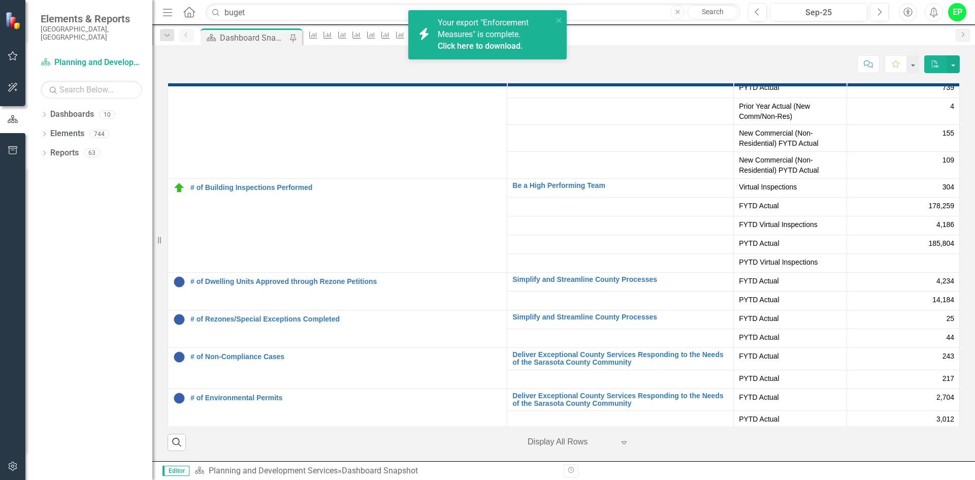
click at [491, 47] on link "Click here to download." at bounding box center [480, 46] width 85 height 10
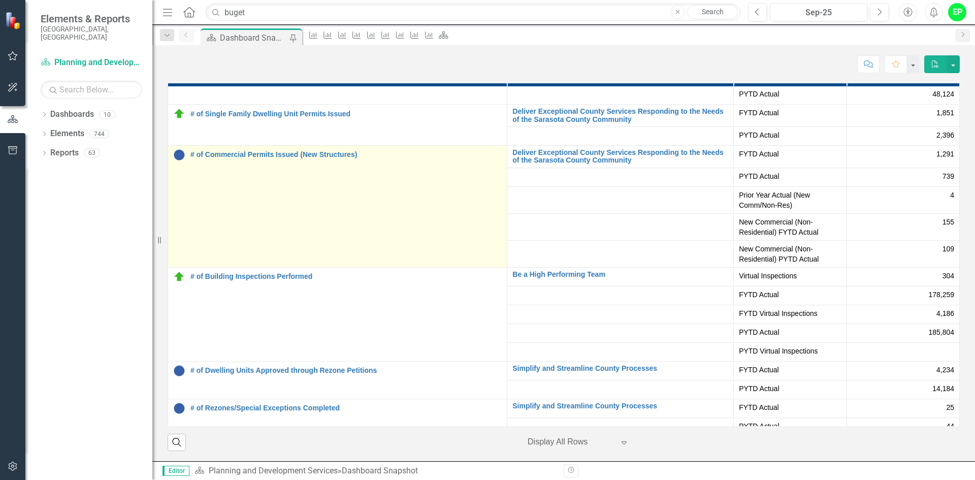
scroll to position [51, 0]
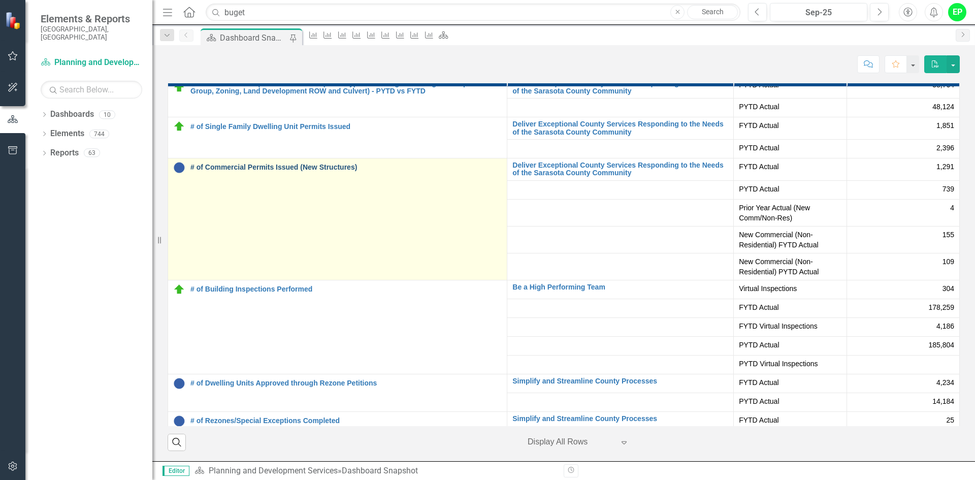
click at [249, 167] on link "# of Commercial Permits Issued (New Structures)" at bounding box center [345, 168] width 311 height 8
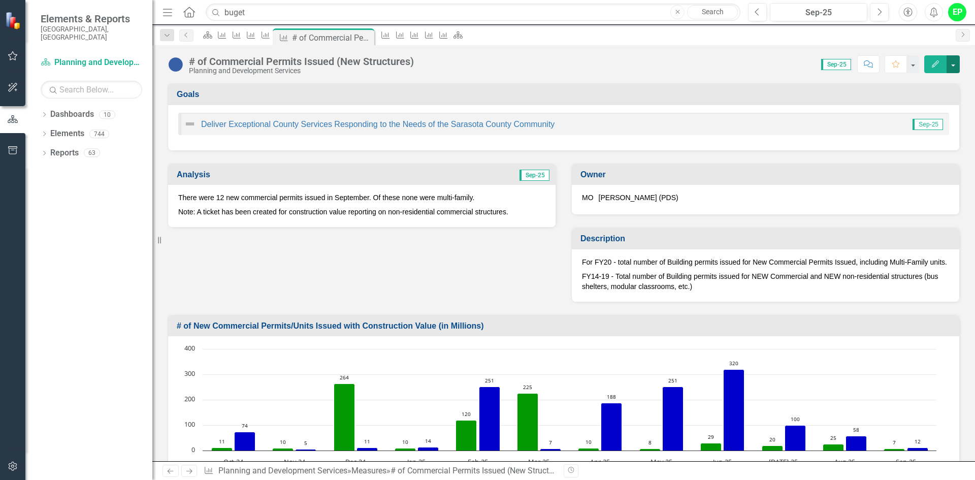
click at [954, 60] on button "button" at bounding box center [953, 64] width 13 height 18
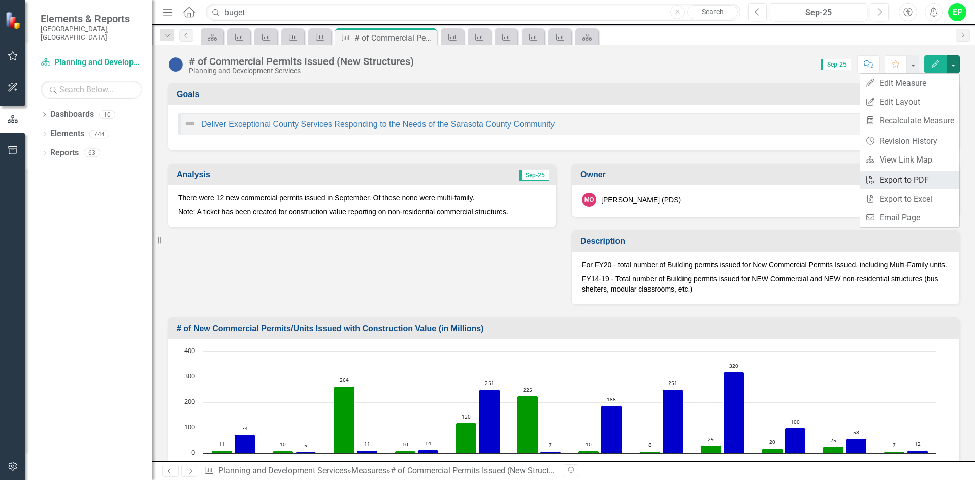
click at [922, 183] on link "PDF Export to PDF" at bounding box center [909, 180] width 99 height 19
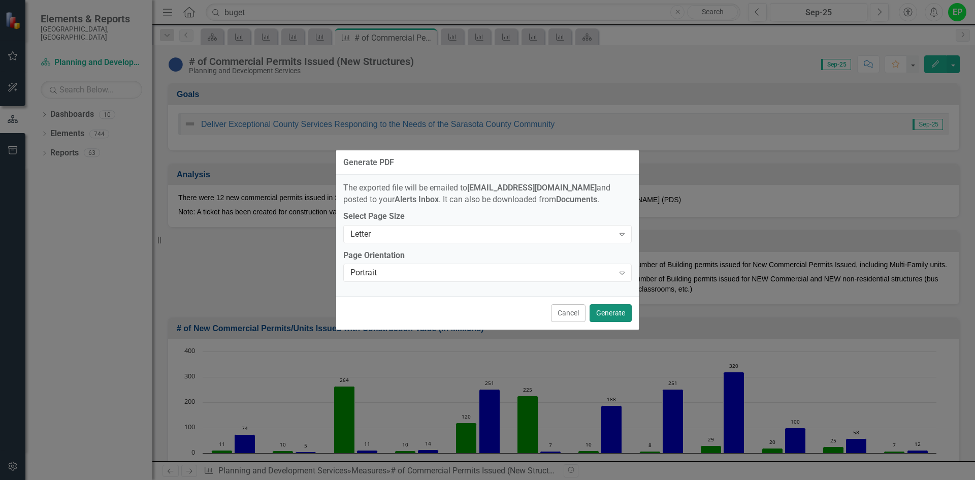
click at [626, 315] on button "Generate" at bounding box center [611, 313] width 42 height 18
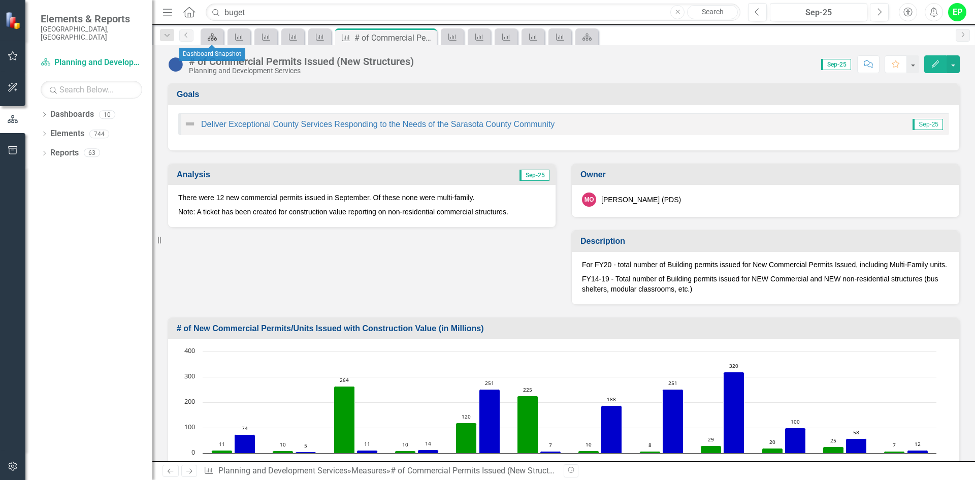
click at [220, 36] on link "Dashboard" at bounding box center [212, 36] width 18 height 13
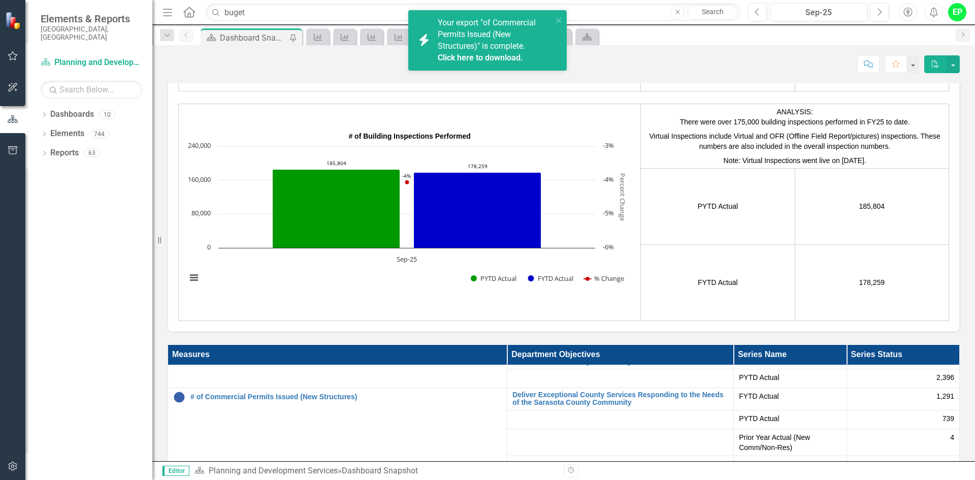
scroll to position [203, 0]
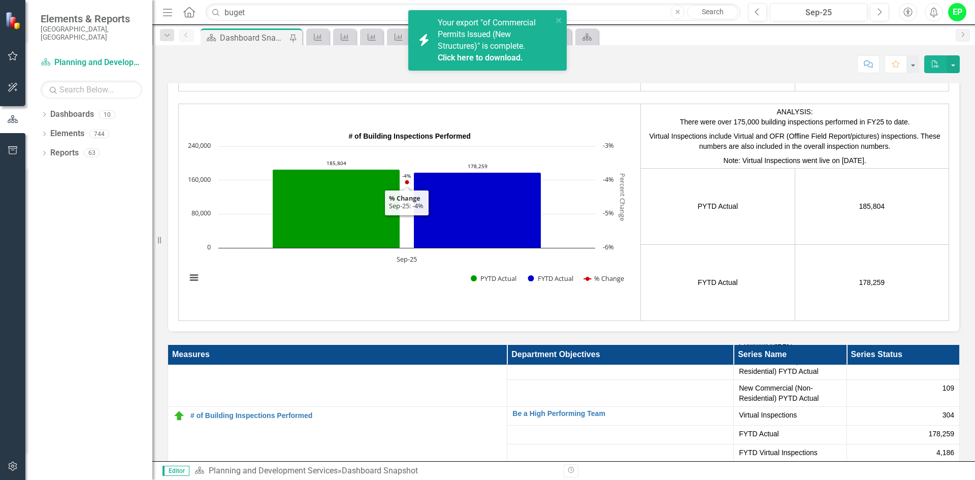
click at [510, 62] on link "Click here to download." at bounding box center [480, 58] width 85 height 10
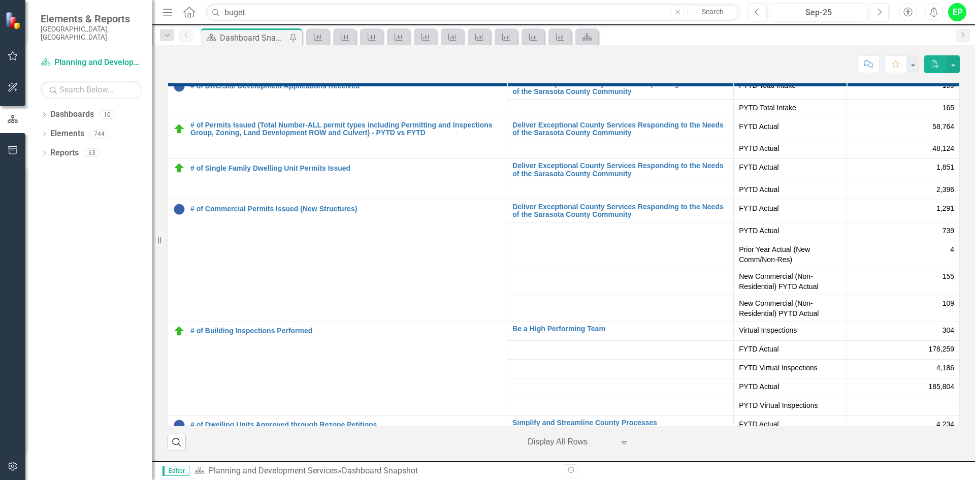
scroll to position [0, 0]
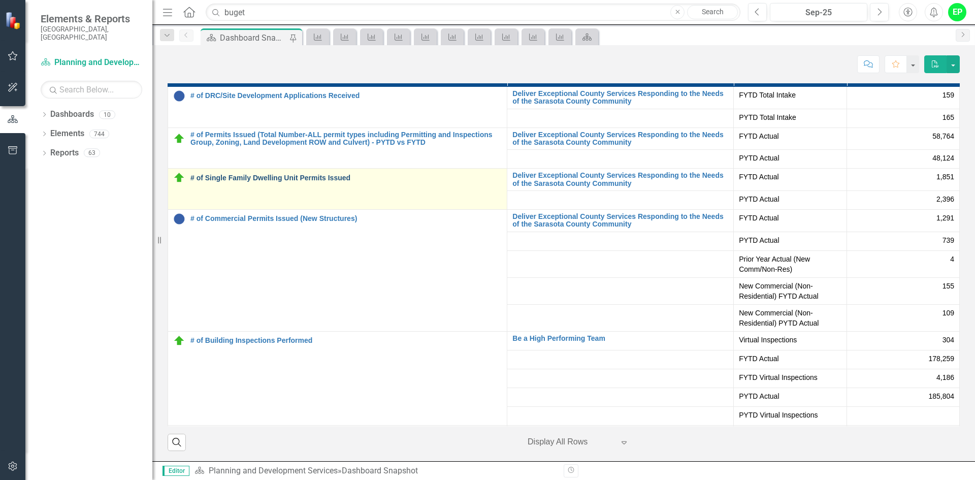
click at [237, 178] on link "# of Single Family Dwelling Unit Permits Issued" at bounding box center [345, 178] width 311 height 8
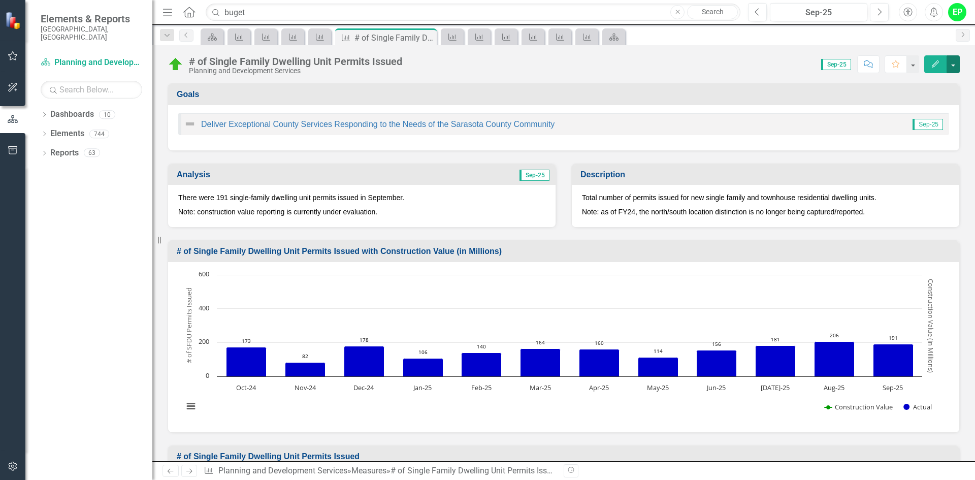
click at [947, 67] on button "button" at bounding box center [953, 64] width 13 height 18
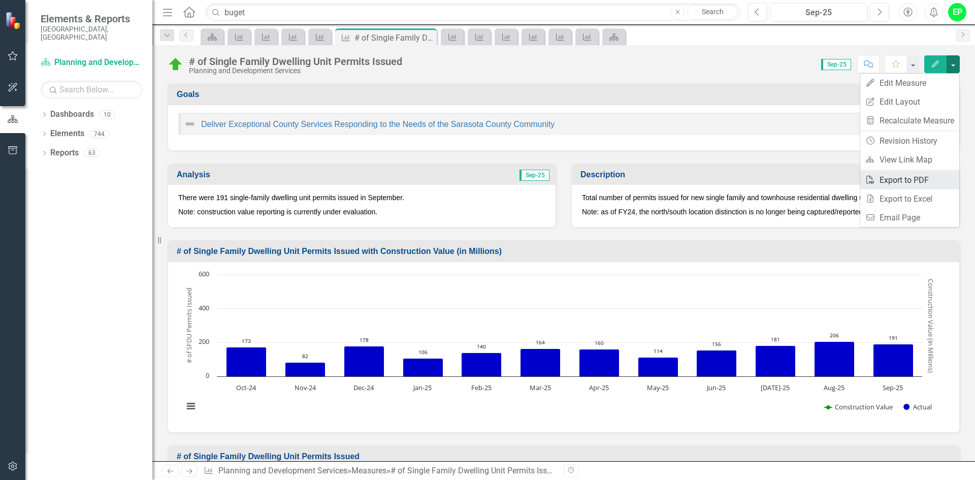
click at [890, 183] on link "PDF Export to PDF" at bounding box center [909, 180] width 99 height 19
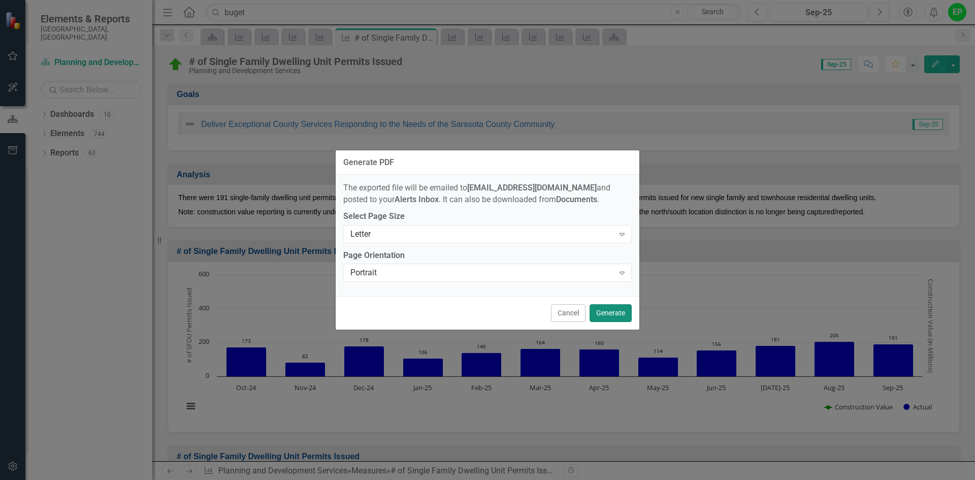
click at [619, 311] on button "Generate" at bounding box center [611, 313] width 42 height 18
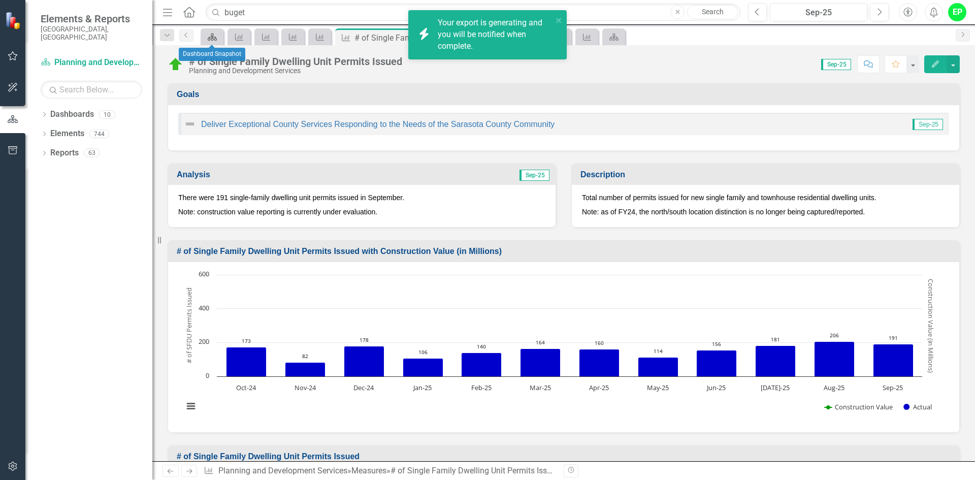
click at [211, 38] on icon "Dashboard" at bounding box center [212, 37] width 10 height 8
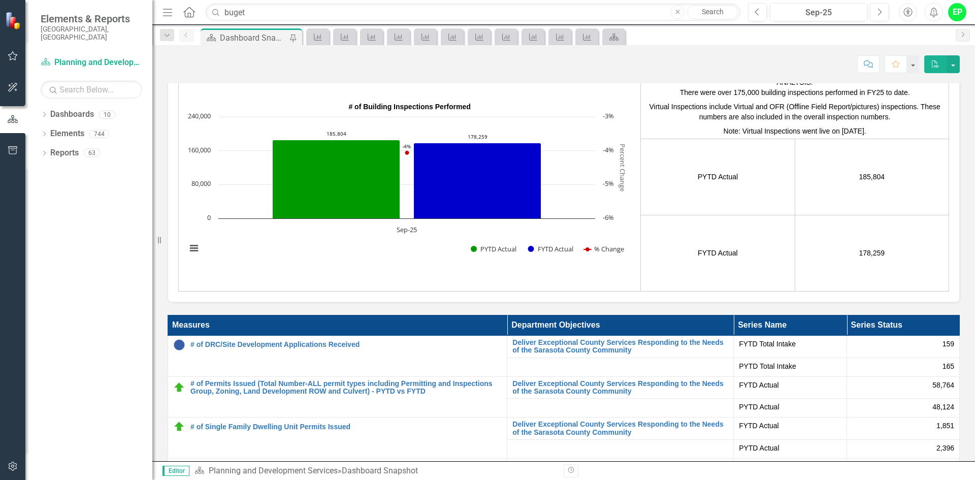
scroll to position [2539, 0]
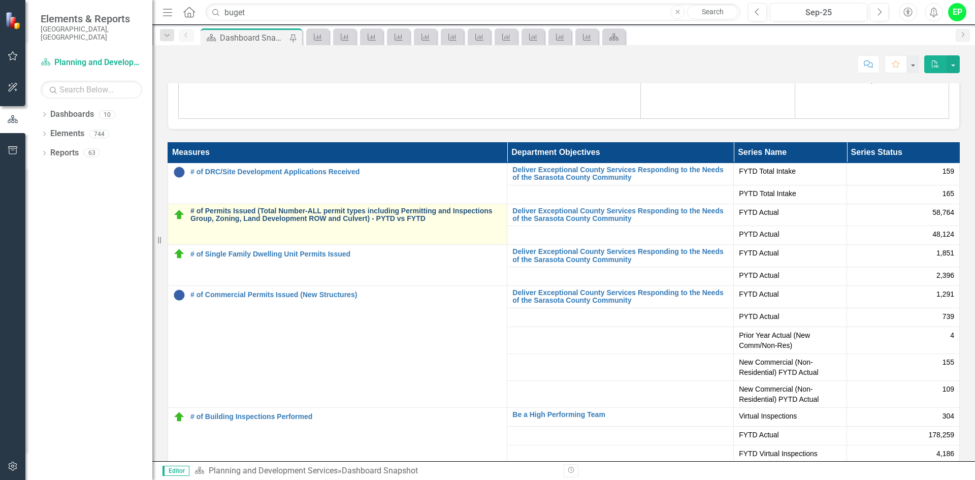
click at [264, 215] on link "# of Permits Issued (Total Number-ALL permit types including Permitting and Ins…" at bounding box center [345, 215] width 311 height 16
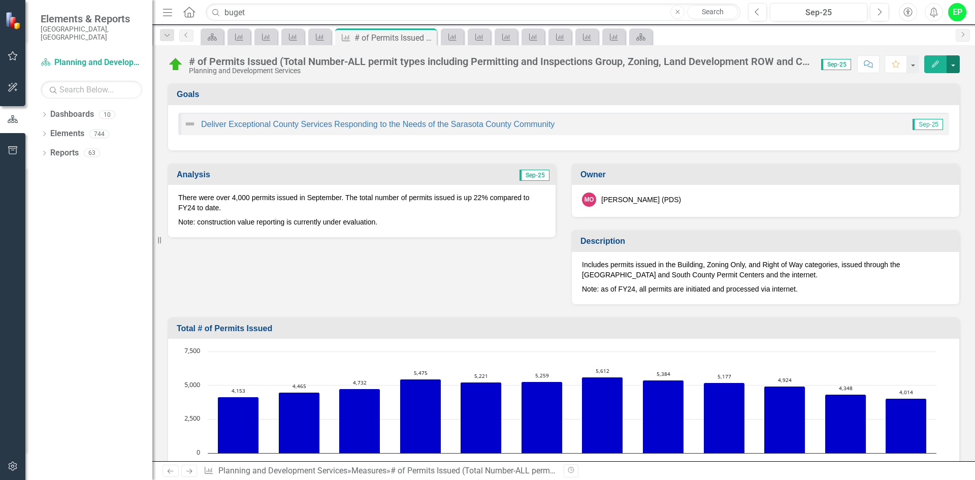
click at [953, 67] on button "button" at bounding box center [953, 64] width 13 height 18
click at [913, 183] on link "PDF Export to PDF" at bounding box center [909, 180] width 99 height 19
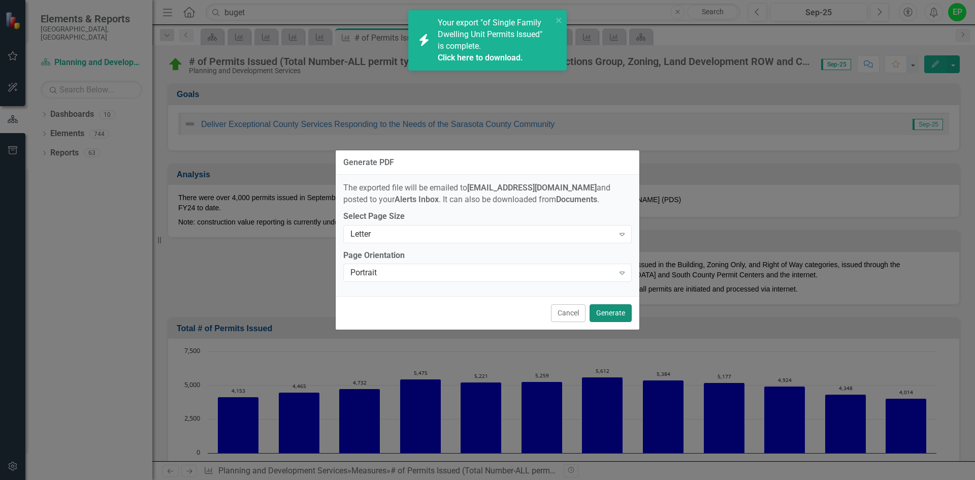
click at [624, 311] on button "Generate" at bounding box center [611, 313] width 42 height 18
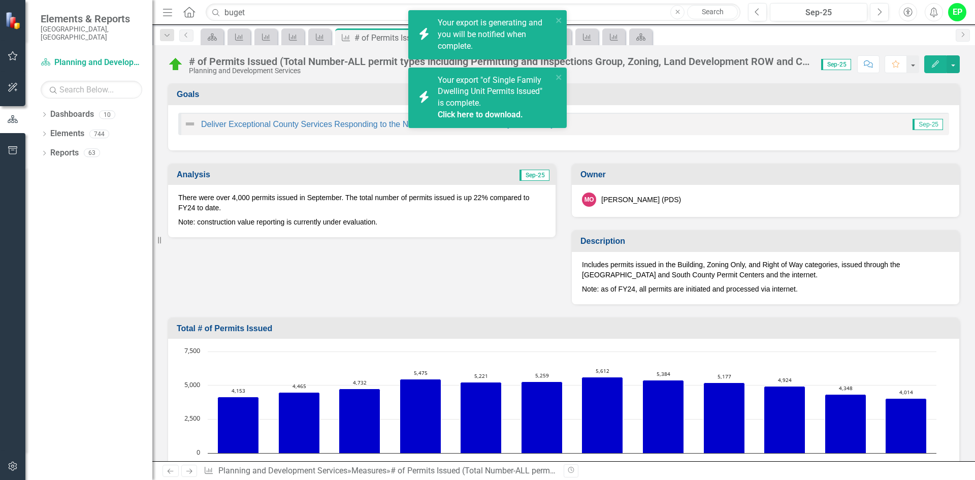
click at [501, 117] on link "Click here to download." at bounding box center [480, 115] width 85 height 10
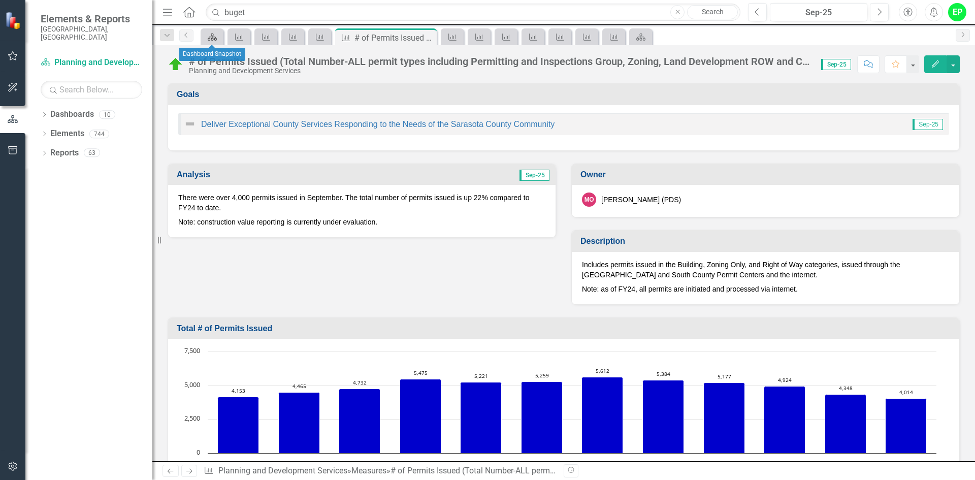
click at [205, 38] on div "Dashboard" at bounding box center [210, 36] width 14 height 13
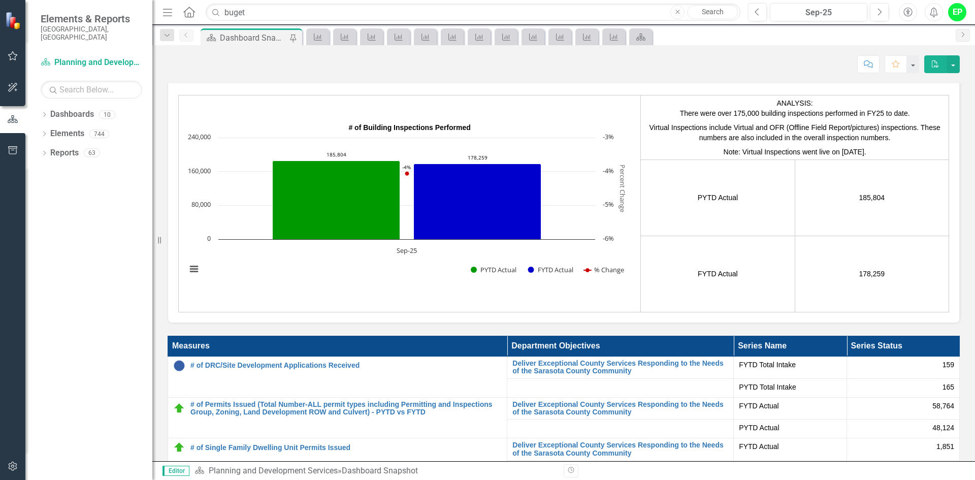
scroll to position [2337, 0]
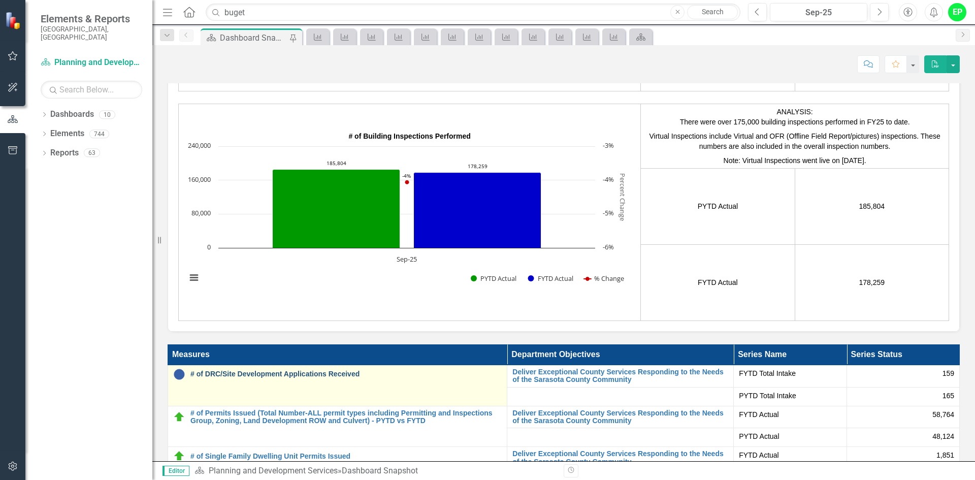
click at [246, 374] on link "# of DRC/Site Development Applications Received" at bounding box center [345, 374] width 311 height 8
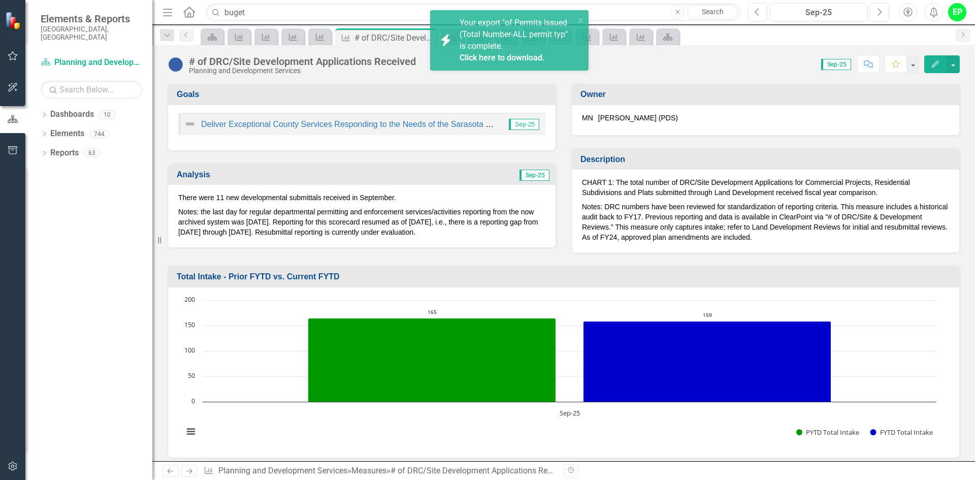
click at [520, 55] on link "Click here to download." at bounding box center [502, 58] width 85 height 10
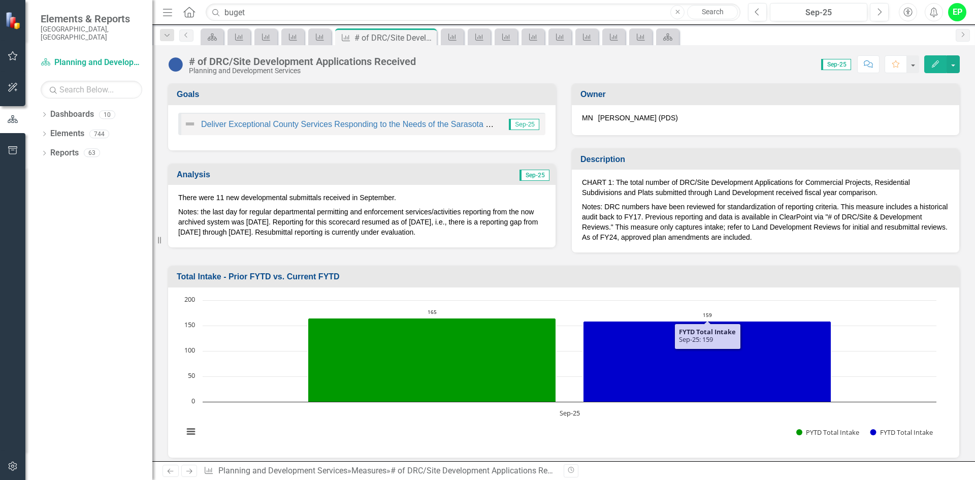
click at [696, 69] on div "Score: 0.00 Sep-25 Completed Comment Favorite Edit" at bounding box center [690, 63] width 539 height 17
click at [954, 69] on button "button" at bounding box center [953, 64] width 13 height 18
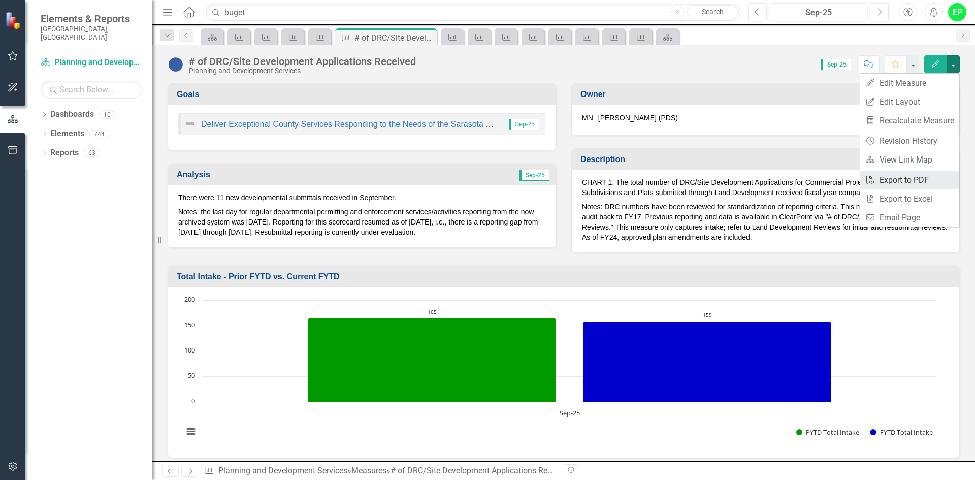
click at [900, 173] on link "PDF Export to PDF" at bounding box center [909, 180] width 99 height 19
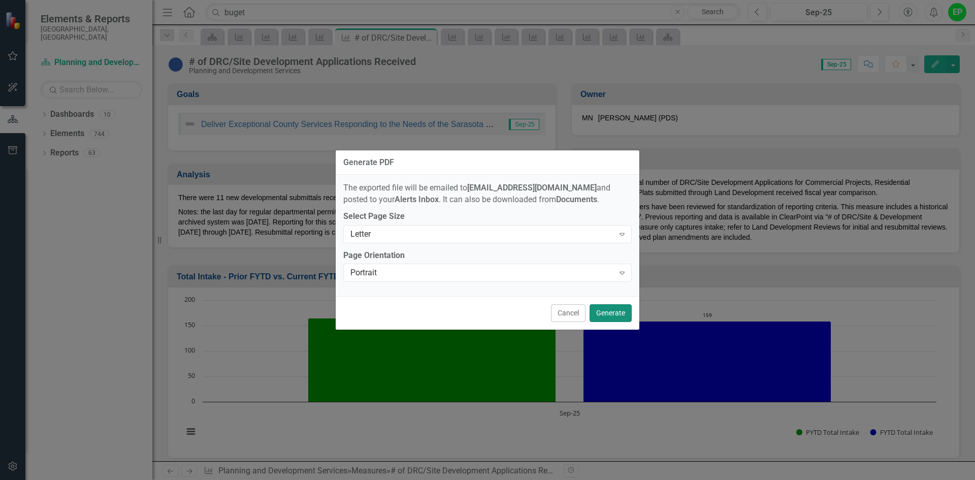
click at [613, 314] on button "Generate" at bounding box center [611, 313] width 42 height 18
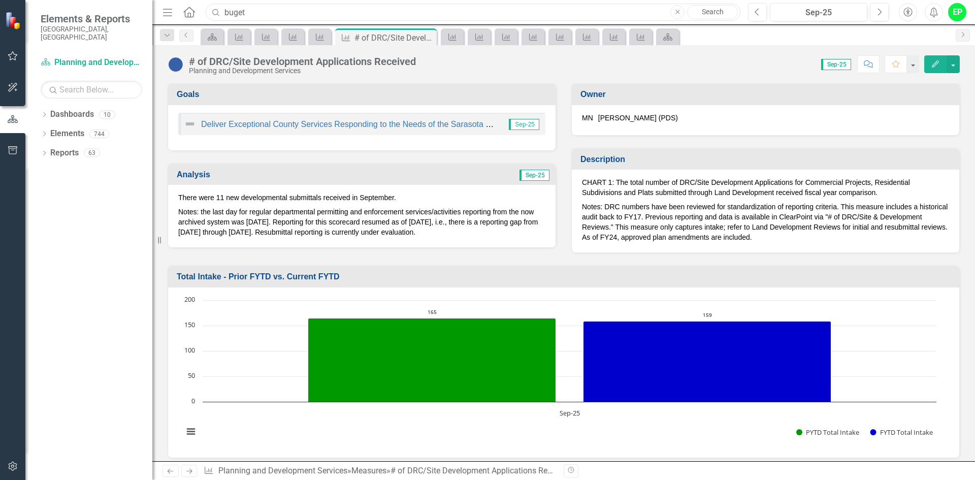
click at [250, 8] on input "buget" at bounding box center [473, 13] width 535 height 18
click at [231, 10] on input "buget" at bounding box center [473, 13] width 535 height 18
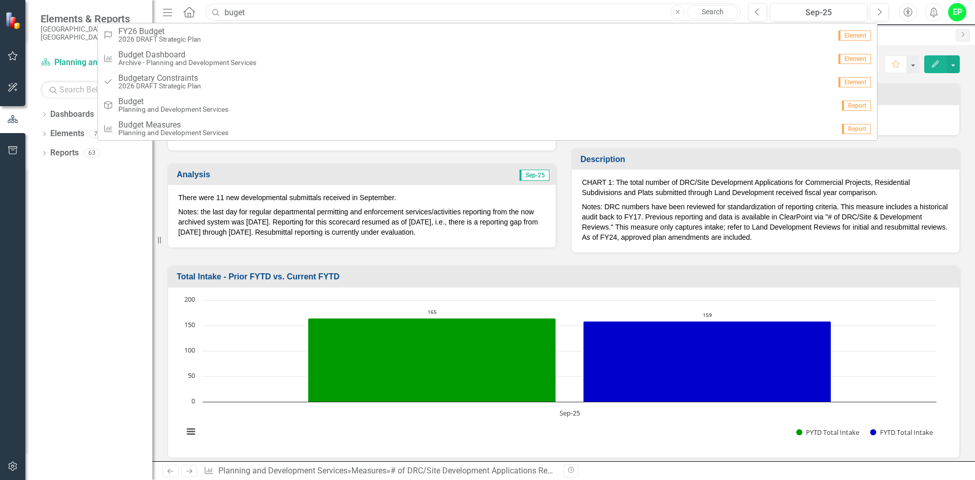
click at [261, 11] on input "buget" at bounding box center [473, 13] width 535 height 18
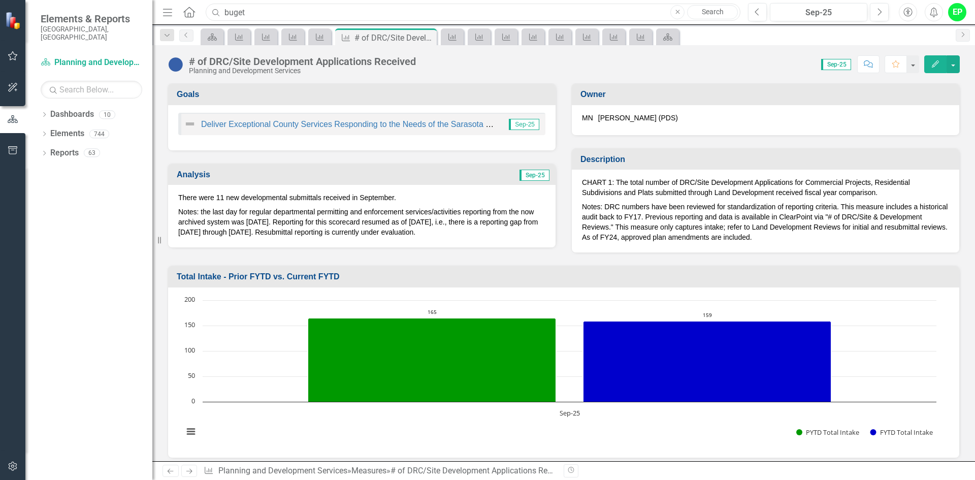
click at [261, 11] on input "buget" at bounding box center [473, 13] width 535 height 18
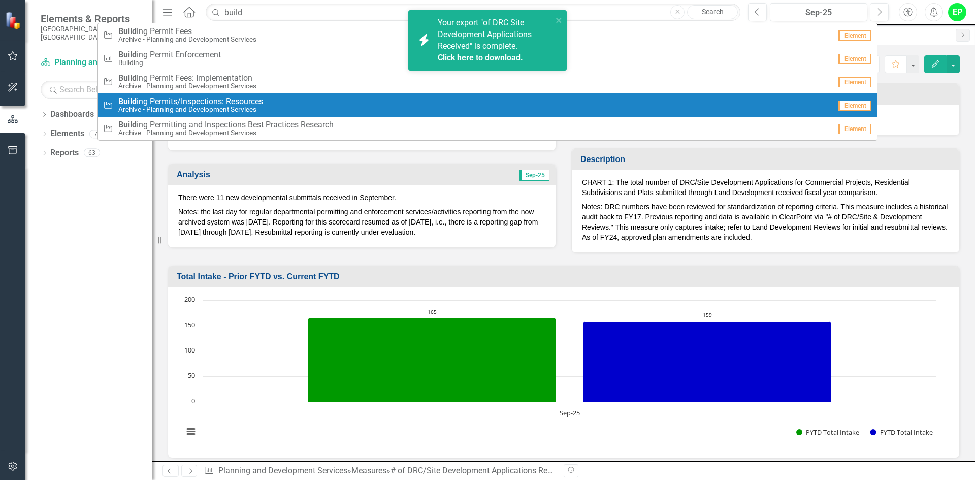
click at [509, 56] on link "Click here to download." at bounding box center [480, 58] width 85 height 10
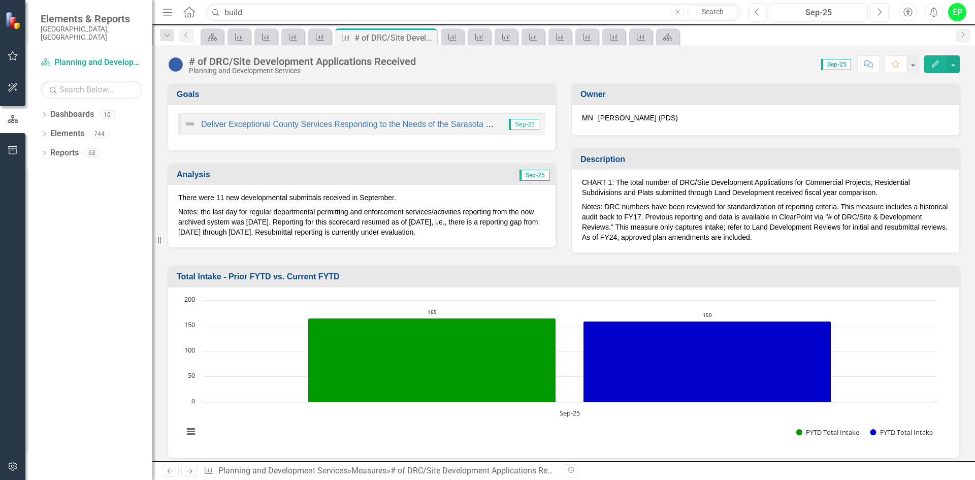
click at [284, 11] on input "build" at bounding box center [473, 13] width 535 height 18
click at [275, 9] on input "build" at bounding box center [473, 13] width 535 height 18
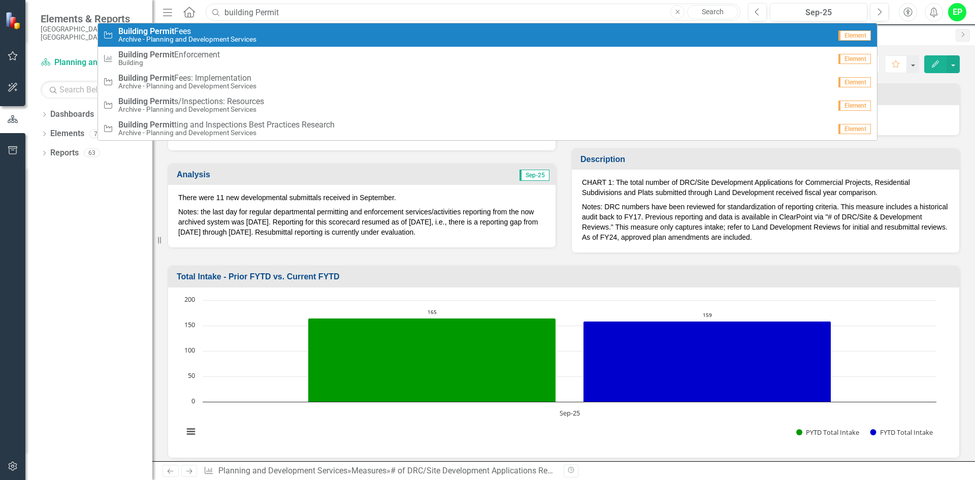
type input "building Permit"
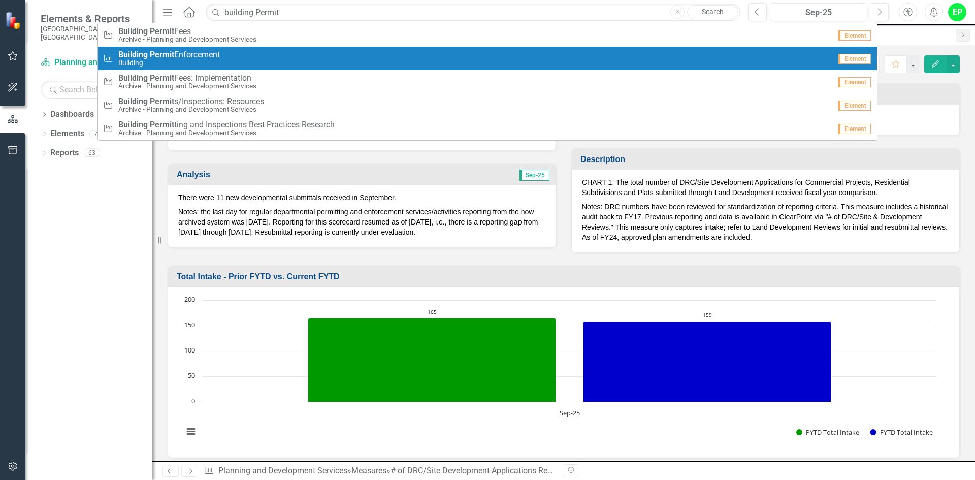
click at [193, 55] on span "Building Permit Enforcement" at bounding box center [169, 54] width 102 height 9
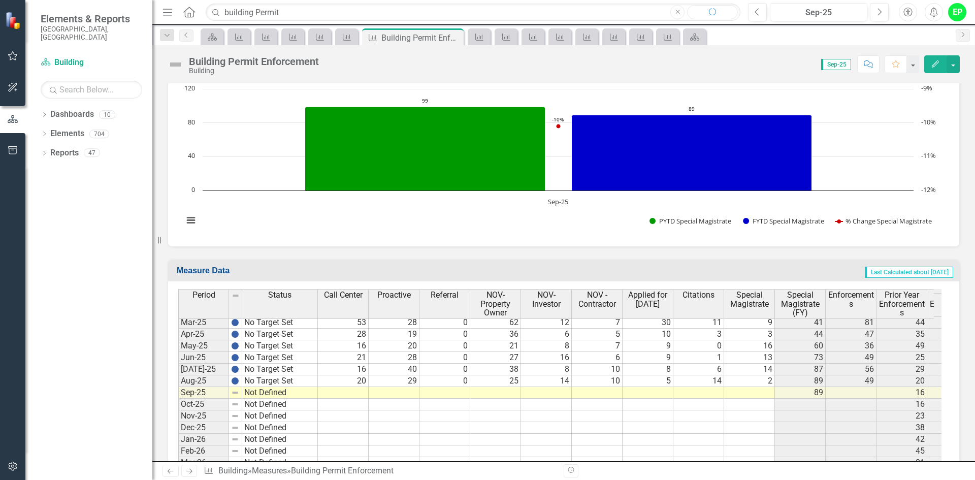
scroll to position [1368, 0]
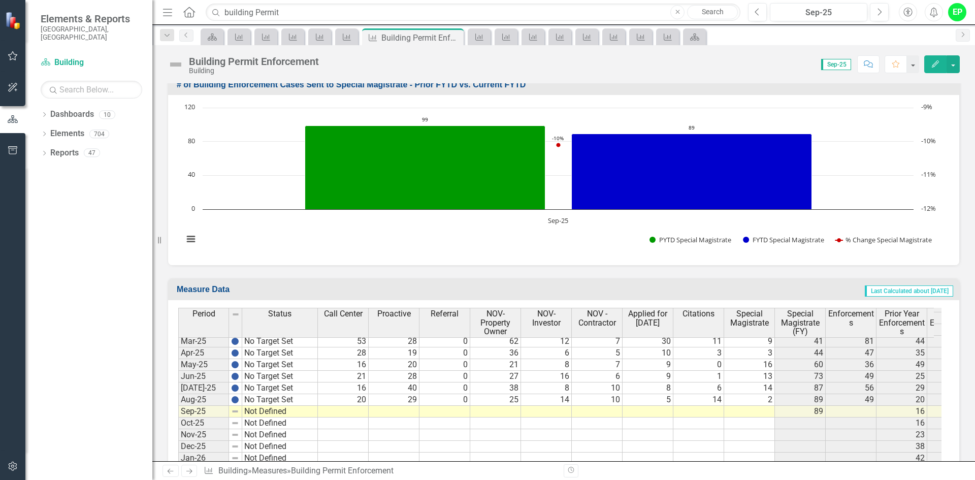
click at [360, 414] on td at bounding box center [343, 412] width 51 height 12
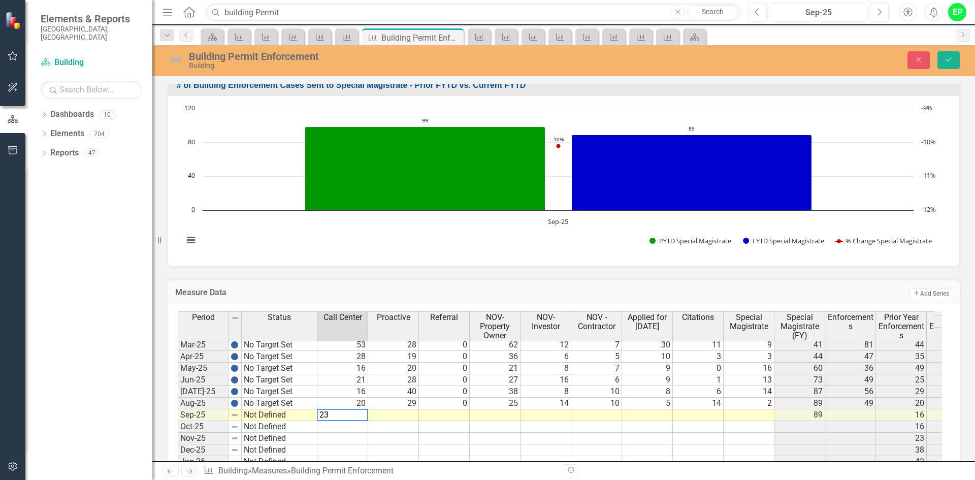
type textarea "23"
click at [402, 415] on td at bounding box center [393, 415] width 51 height 12
type textarea "5"
click at [450, 416] on td at bounding box center [444, 415] width 51 height 12
click at [178, 409] on div "Period Status Call Center Proactive Referral NOV-Property Owner NOV-Investor NO…" at bounding box center [178, 399] width 0 height 439
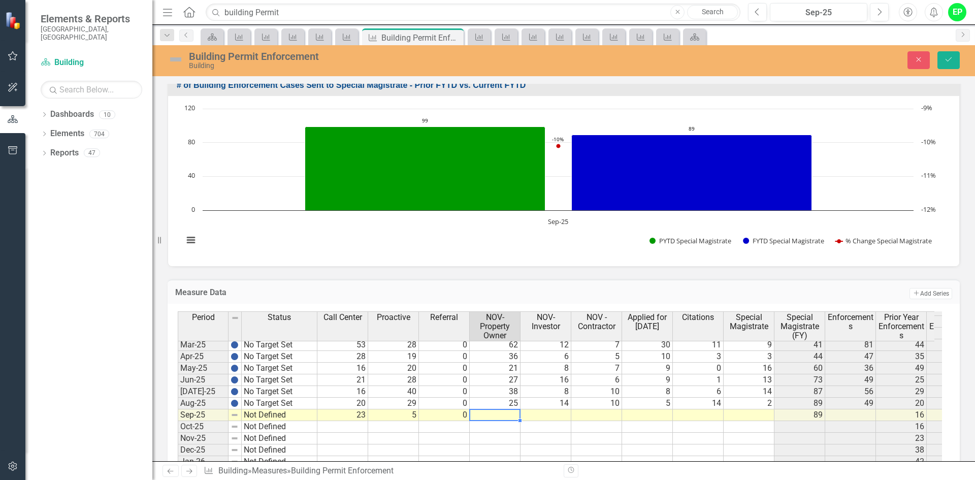
click at [506, 418] on td at bounding box center [495, 415] width 51 height 12
type textarea "17"
type textarea "4"
type textarea "7"
type textarea "1"
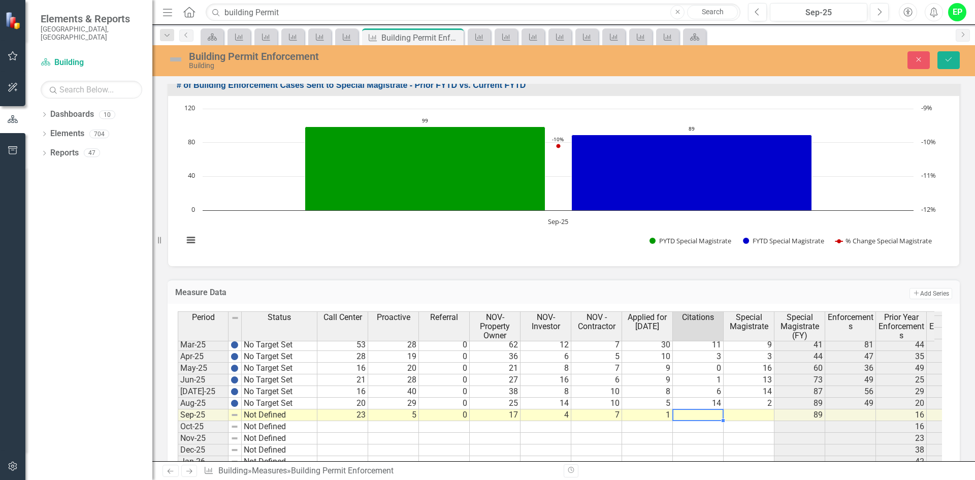
type textarea "4"
type textarea "14"
click at [295, 416] on td "Not Defined" at bounding box center [280, 415] width 76 height 12
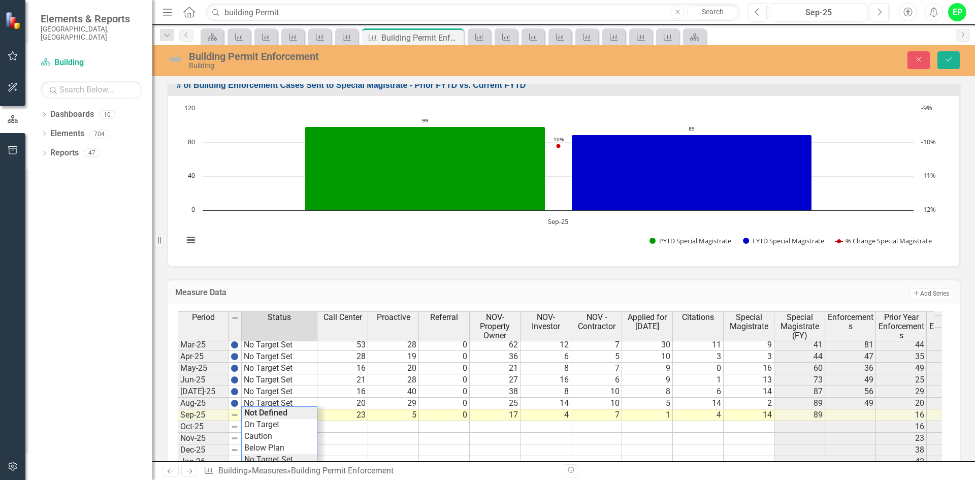
type textarea "No Target Set"
click at [276, 455] on div "Period Status Call Center Proactive Referral NOV-Property Owner NOV-Investor NO…" at bounding box center [560, 400] width 764 height 179
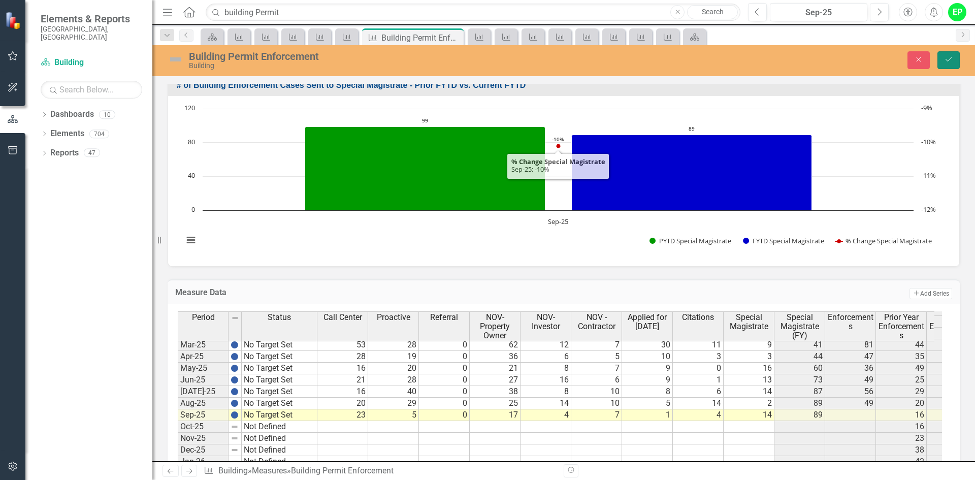
click at [952, 55] on button "Save" at bounding box center [949, 60] width 22 height 18
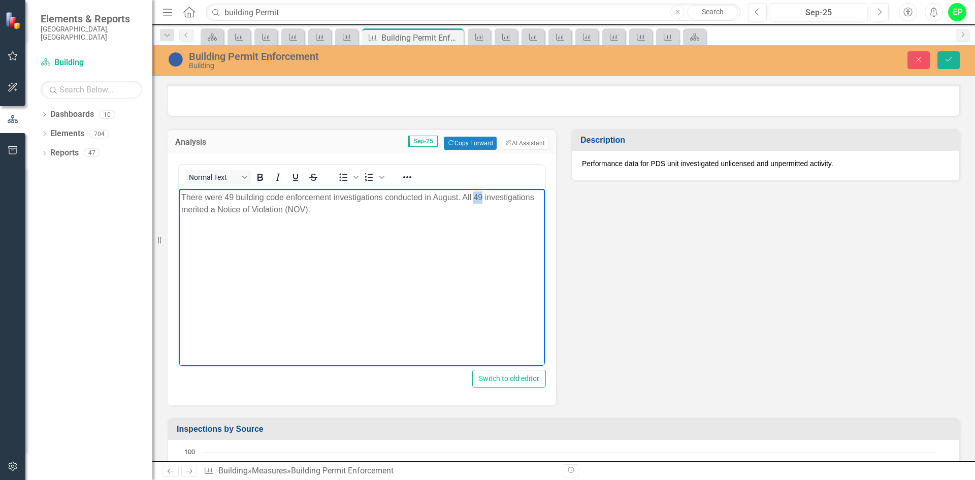
drag, startPoint x: 474, startPoint y: 194, endPoint x: 482, endPoint y: 194, distance: 7.6
click at [482, 194] on p "There were 49 building code enforcement investigations conducted in August. All…" at bounding box center [361, 203] width 361 height 24
click at [452, 195] on p "There were 49 building code enforcement investigations conducted in August. All…" at bounding box center [361, 203] width 361 height 24
click at [429, 219] on body "There were 49 building code enforcement investigations conducted in September. …" at bounding box center [362, 265] width 366 height 152
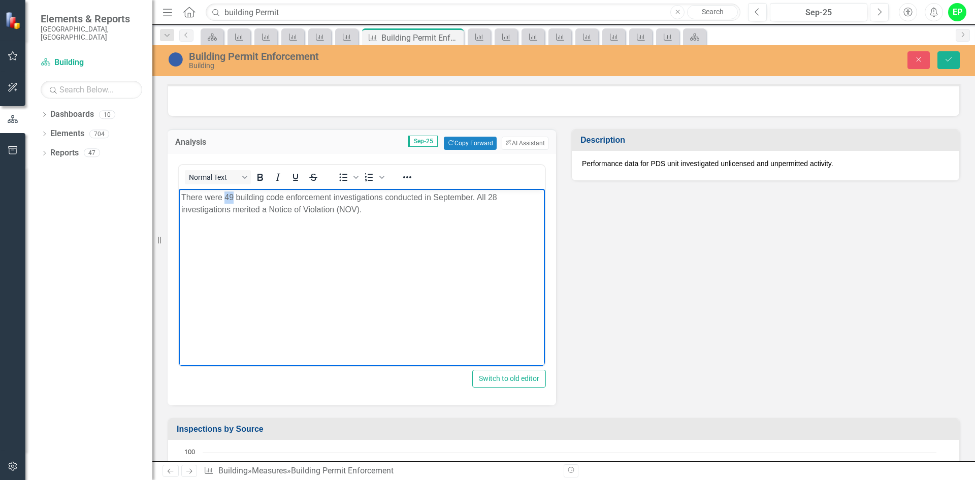
drag, startPoint x: 232, startPoint y: 198, endPoint x: 224, endPoint y: 198, distance: 8.1
click at [224, 198] on p "There were 49 building code enforcement investigations conducted in September. …" at bounding box center [361, 203] width 361 height 24
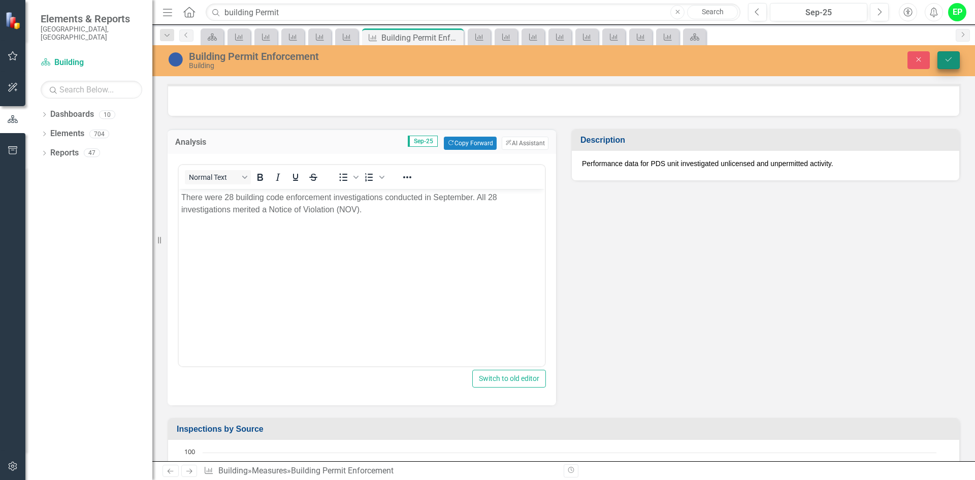
click at [946, 58] on icon "Save" at bounding box center [948, 59] width 9 height 7
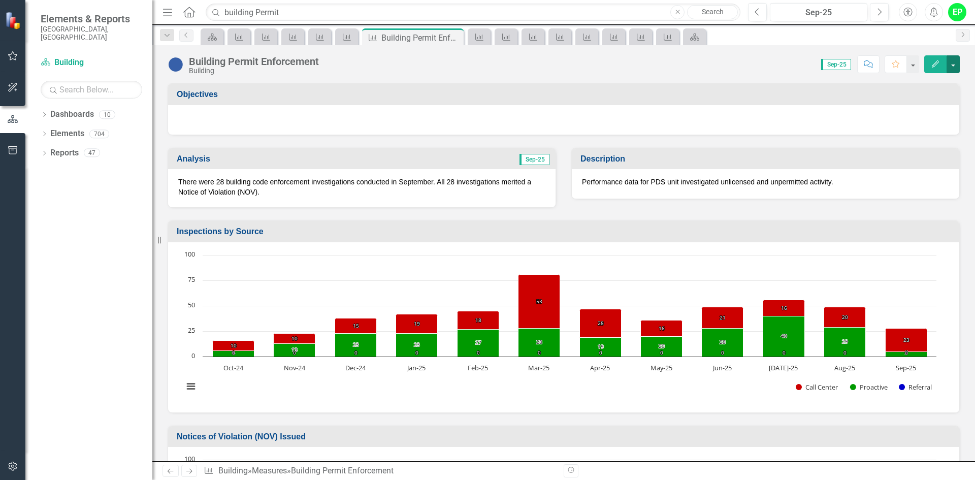
click at [954, 63] on button "button" at bounding box center [953, 64] width 13 height 18
click at [915, 166] on link "PDF Export to PDF" at bounding box center [909, 161] width 99 height 19
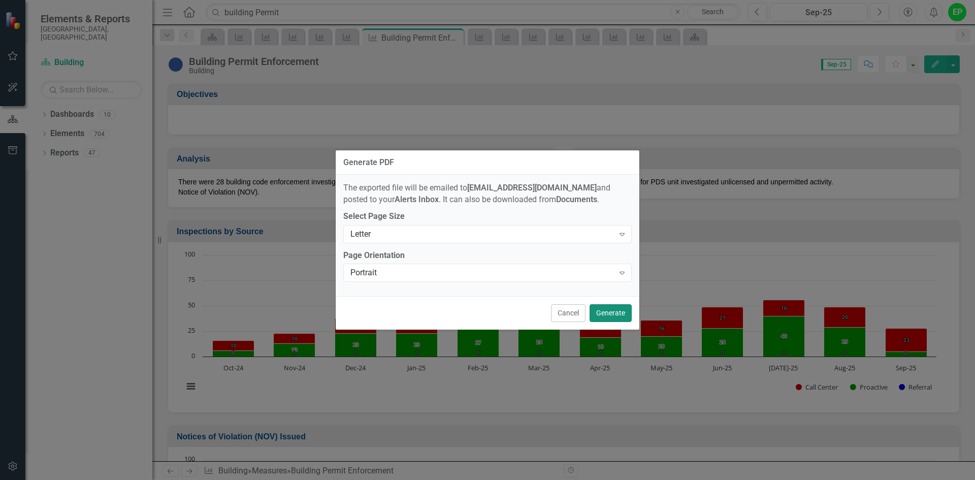
click at [608, 316] on button "Generate" at bounding box center [611, 313] width 42 height 18
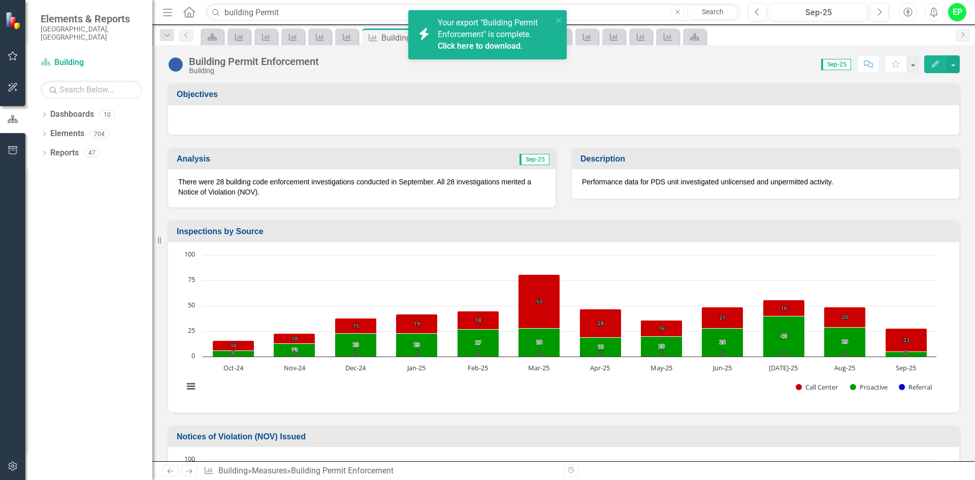
click at [498, 44] on link "Click here to download." at bounding box center [480, 46] width 85 height 10
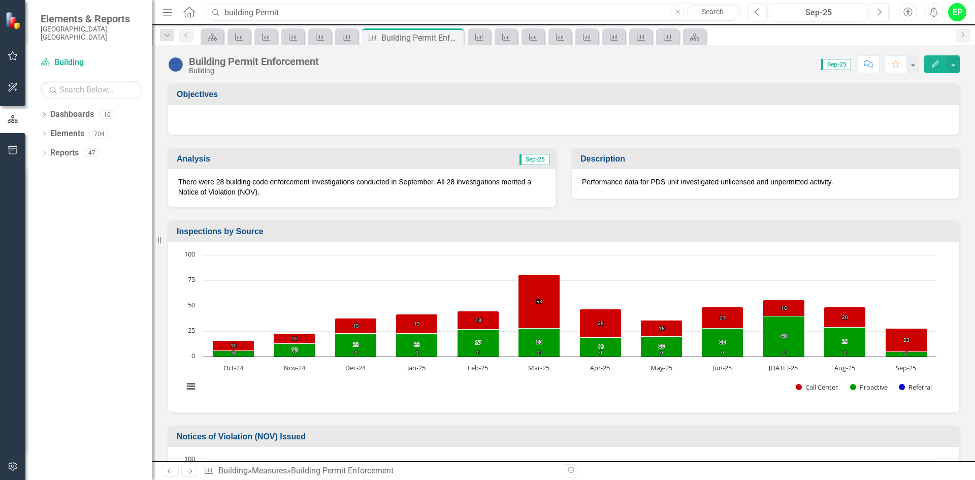
drag, startPoint x: 415, startPoint y: 9, endPoint x: 164, endPoint y: 22, distance: 251.8
click at [164, 22] on div "Menu Home Search building Permit Close Search Previous Sep-25 Next Accessibilit…" at bounding box center [563, 12] width 823 height 25
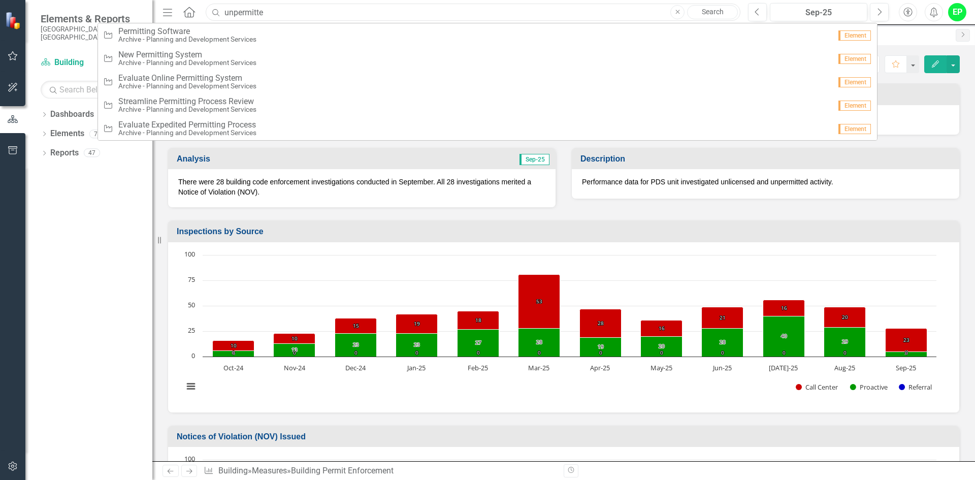
type input "unpermitted"
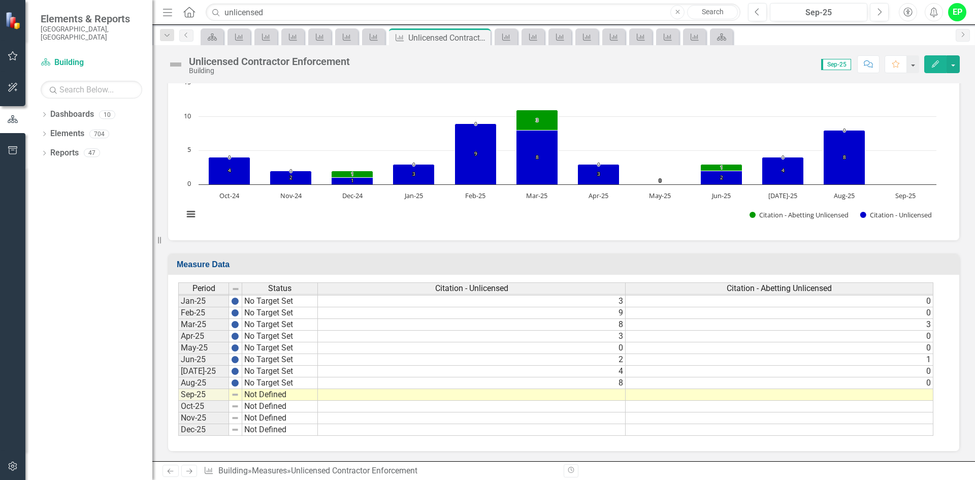
scroll to position [164, 0]
click at [664, 226] on rect "Interactive chart" at bounding box center [559, 153] width 763 height 152
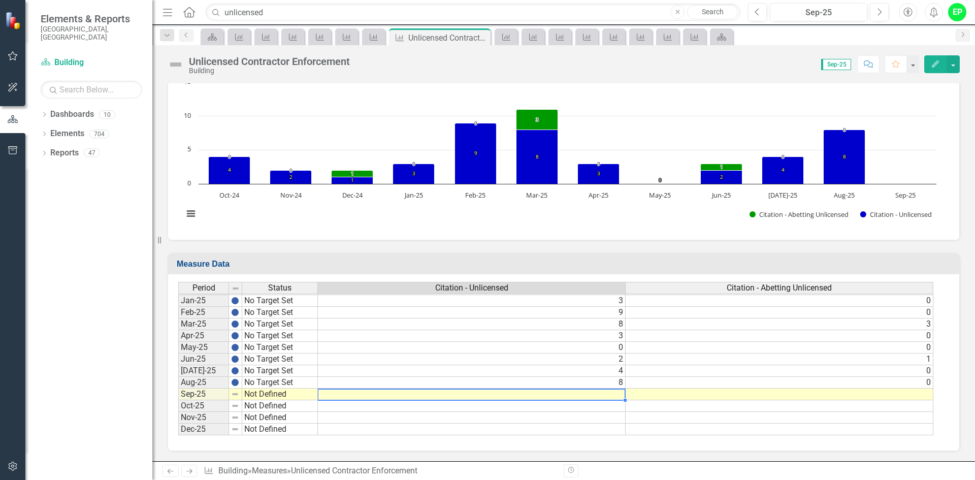
click at [578, 399] on td at bounding box center [472, 395] width 308 height 12
type textarea "4"
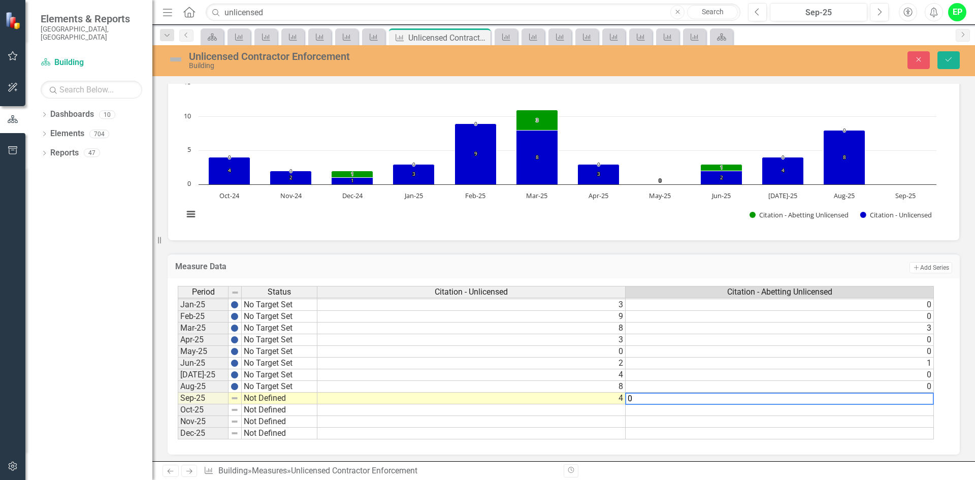
type textarea "0"
click at [298, 399] on td "Not Defined" at bounding box center [280, 399] width 76 height 12
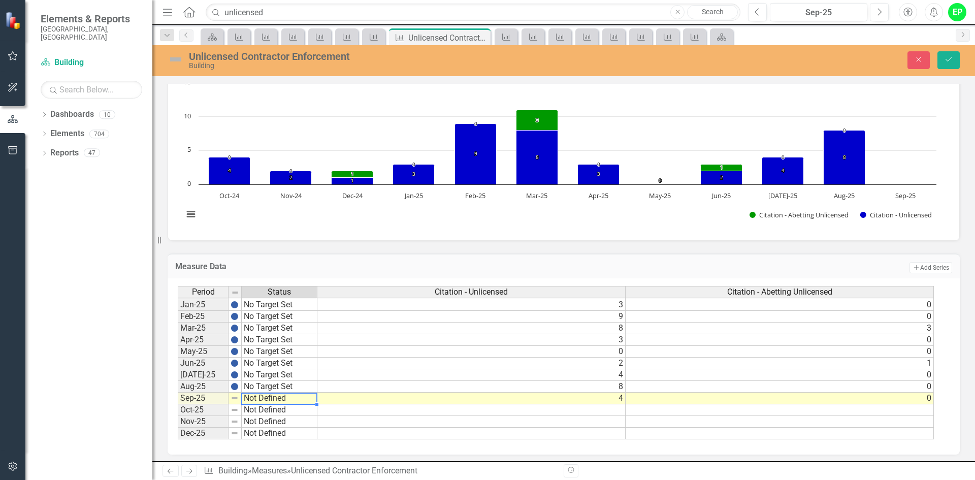
click at [292, 402] on td "Not Defined" at bounding box center [280, 399] width 76 height 12
type textarea "No Target Set"
click at [268, 373] on div "Period Status Citation - Unlicensed Citation - Abetting Unlicensed Dec-23 No Ta…" at bounding box center [560, 363] width 764 height 154
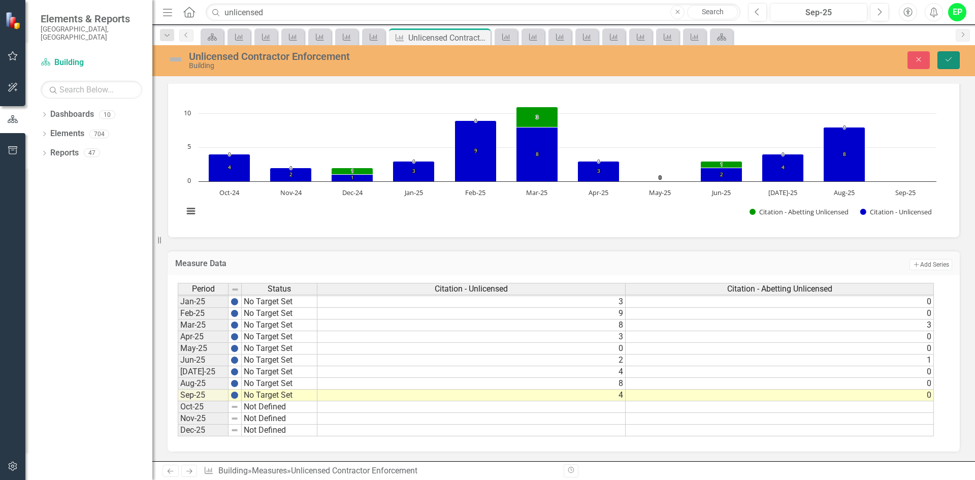
click at [947, 57] on icon "Save" at bounding box center [948, 59] width 9 height 7
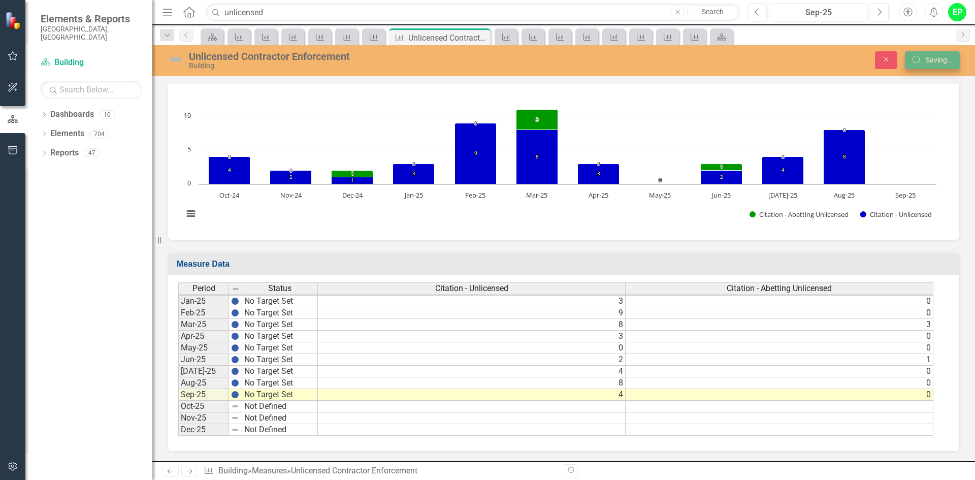
scroll to position [165, 0]
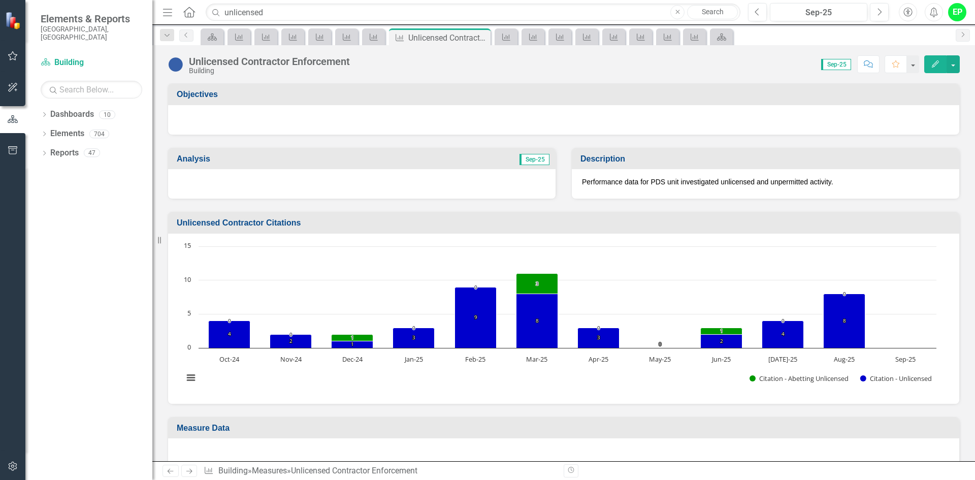
click at [433, 161] on td "Sep-25" at bounding box center [461, 160] width 180 height 17
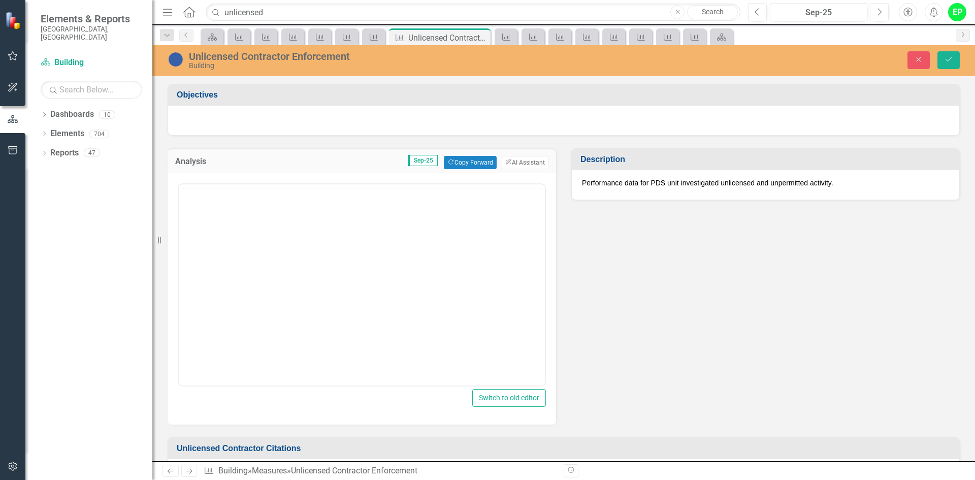
scroll to position [0, 0]
click at [457, 167] on button "Copy Forward Copy Forward" at bounding box center [470, 162] width 52 height 13
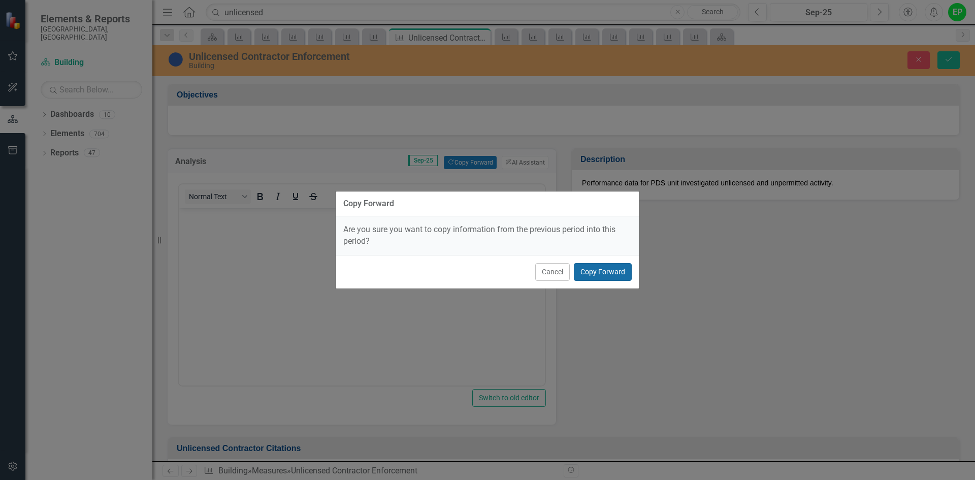
click at [608, 267] on button "Copy Forward" at bounding box center [603, 272] width 58 height 18
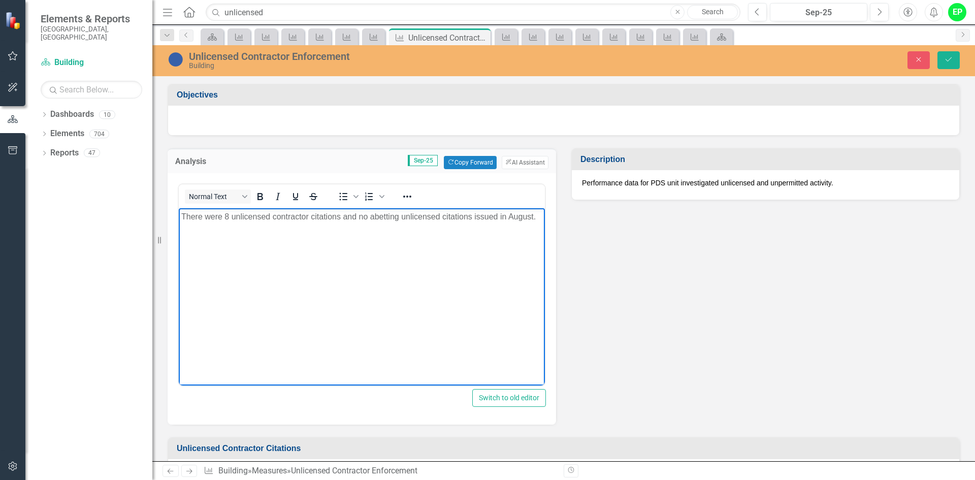
click at [366, 233] on body "There were 8 unlicensed contractor citations and no abetting unlicensed citatio…" at bounding box center [362, 284] width 366 height 152
click at [230, 218] on p "There were 8 unlicensed contractor citations and no abetting unlicensed citatio…" at bounding box center [361, 217] width 361 height 12
drag, startPoint x: 509, startPoint y: 216, endPoint x: 534, endPoint y: 220, distance: 24.7
click at [534, 220] on p "There were 4 unlicensed contractor citations and no abetting unlicensed citatio…" at bounding box center [361, 217] width 361 height 12
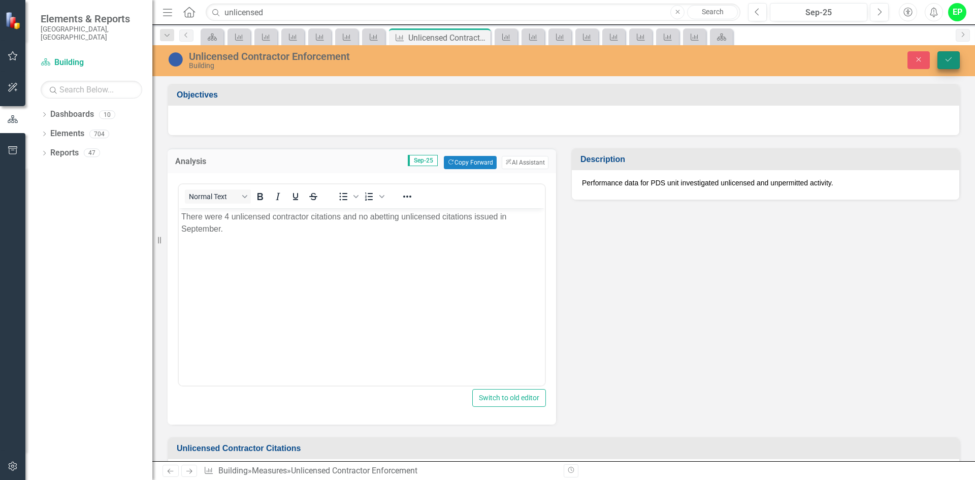
click at [952, 55] on button "Save" at bounding box center [949, 60] width 22 height 18
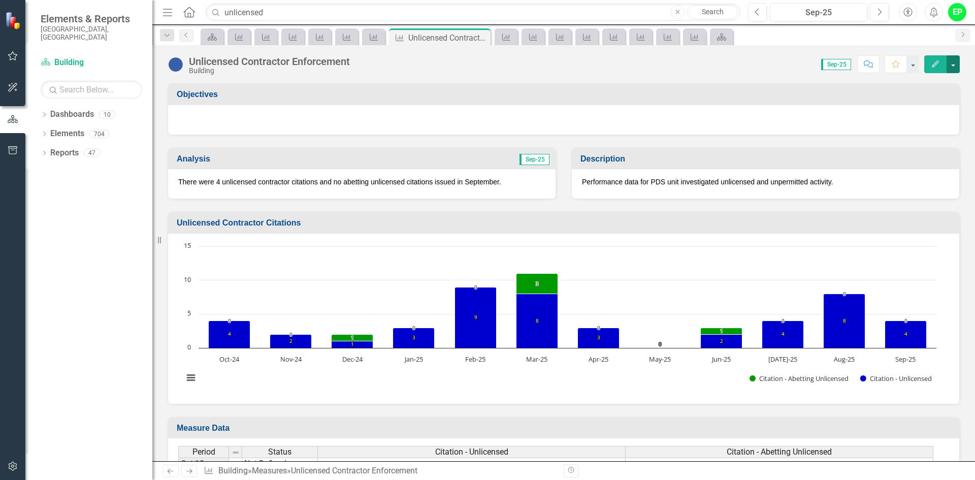
click at [956, 59] on button "button" at bounding box center [953, 64] width 13 height 18
click at [925, 160] on link "PDF Export to PDF" at bounding box center [909, 161] width 99 height 19
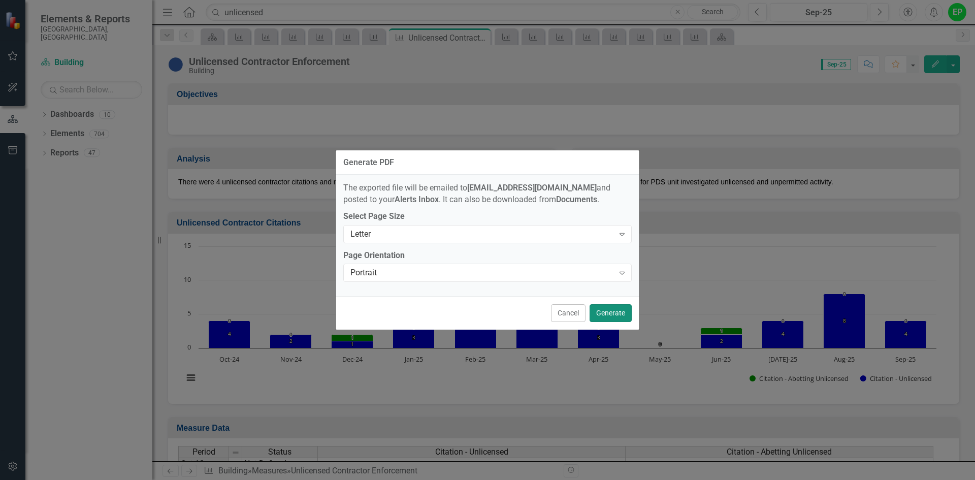
click at [596, 317] on button "Generate" at bounding box center [611, 313] width 42 height 18
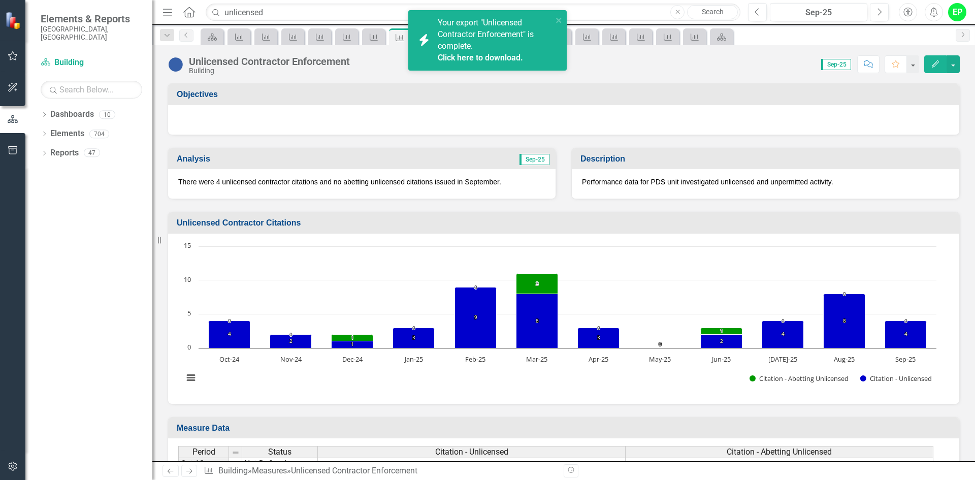
click at [503, 53] on link "Click here to download." at bounding box center [480, 58] width 85 height 10
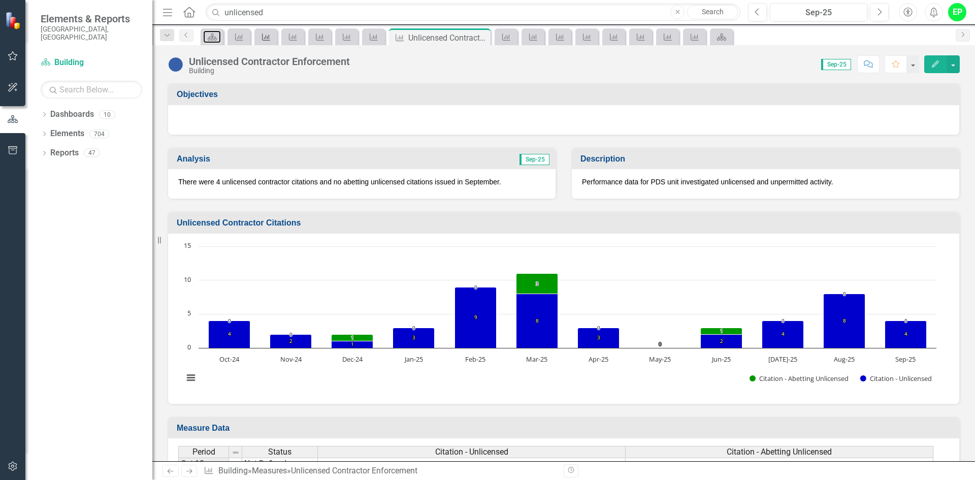
drag, startPoint x: 216, startPoint y: 33, endPoint x: 339, endPoint y: 42, distance: 123.8
click at [215, 33] on icon "Dashboard" at bounding box center [212, 37] width 10 height 8
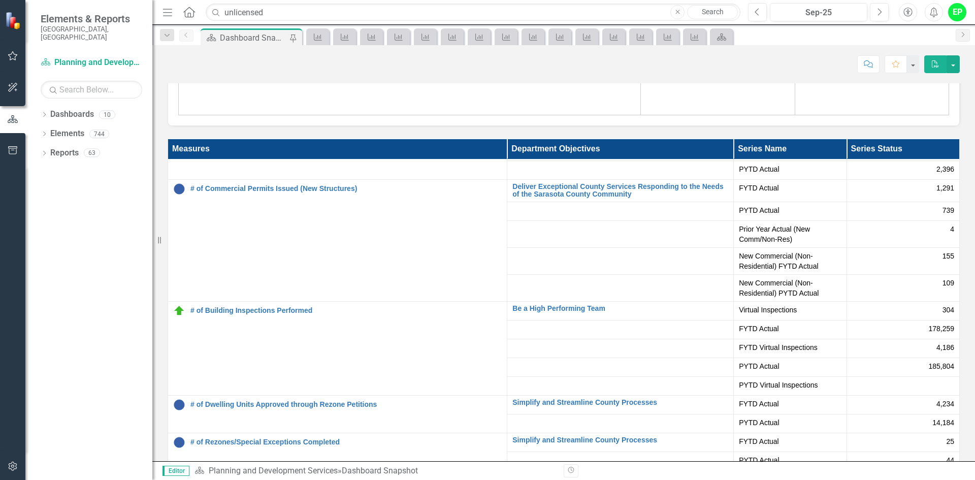
scroll to position [102, 0]
click at [351, 14] on input "unlicensed" at bounding box center [473, 13] width 535 height 18
paste input "% Single Family Residential Permit Reviews On Time Monthly"
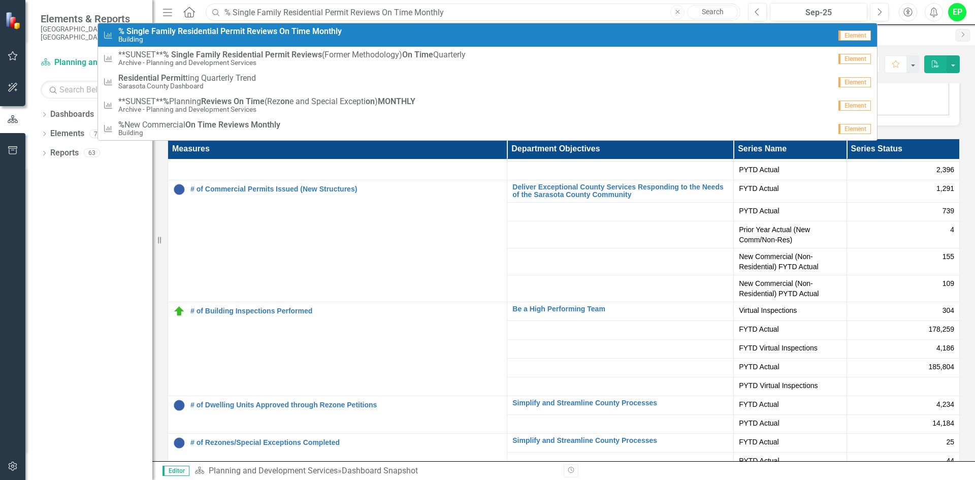
type input "% Single Family Residential Permit Reviews On Time Monthly"
click at [392, 35] on div "Measure % Single Family Residential Permit Reviews On Time Monthly Building" at bounding box center [467, 35] width 728 height 17
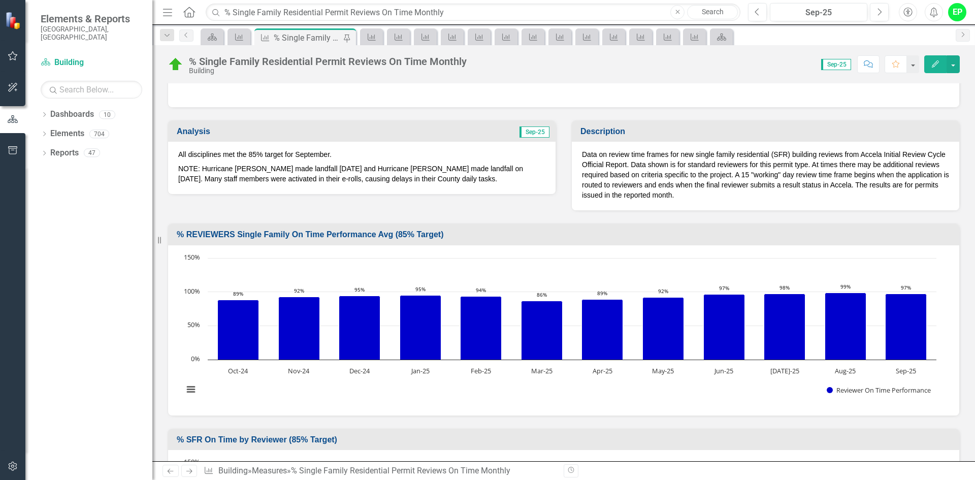
scroll to position [51, 0]
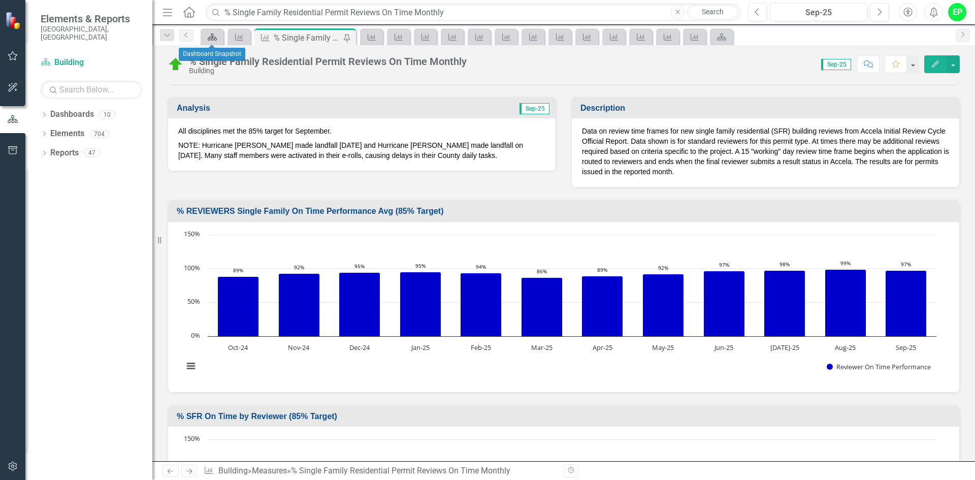
click at [214, 37] on icon at bounding box center [212, 37] width 9 height 7
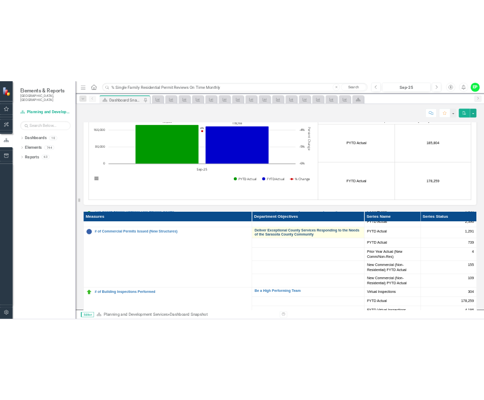
scroll to position [102, 0]
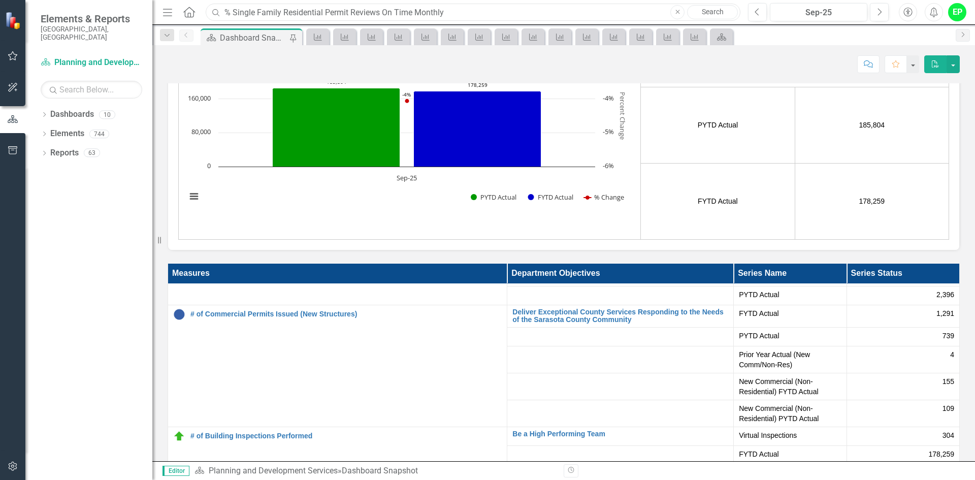
click at [565, 12] on input "% Single Family Residential Permit Reviews On Time Monthly" at bounding box center [473, 13] width 535 height 18
paste input "% of Land Development Reviews On Time Monthly"
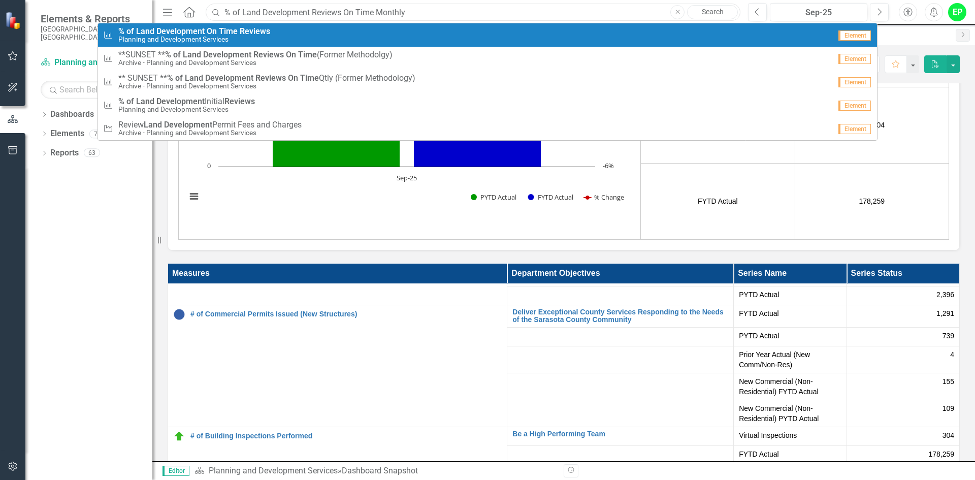
type input "% of Land Development Reviews On Time Monthly"
click at [243, 34] on strong "Reviews" at bounding box center [255, 31] width 30 height 10
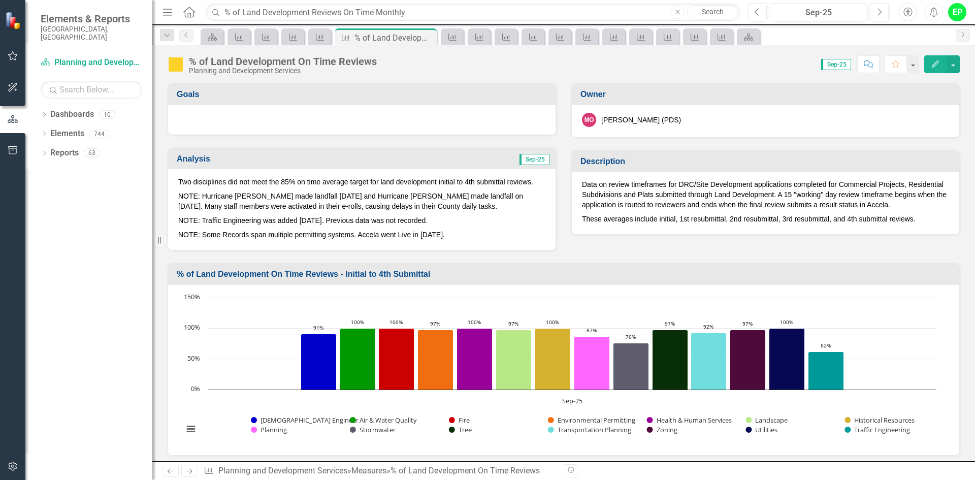
click at [672, 12] on button "Close" at bounding box center [677, 12] width 14 height 14
click at [635, 11] on input "text" at bounding box center [473, 13] width 535 height 18
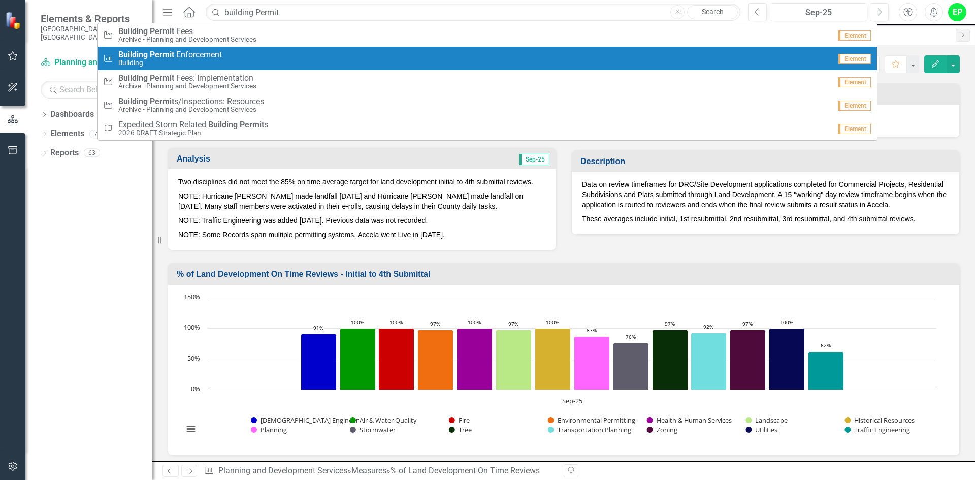
click at [550, 52] on div "Measure Building Permit E n f o r c e m e n t Building" at bounding box center [467, 58] width 728 height 17
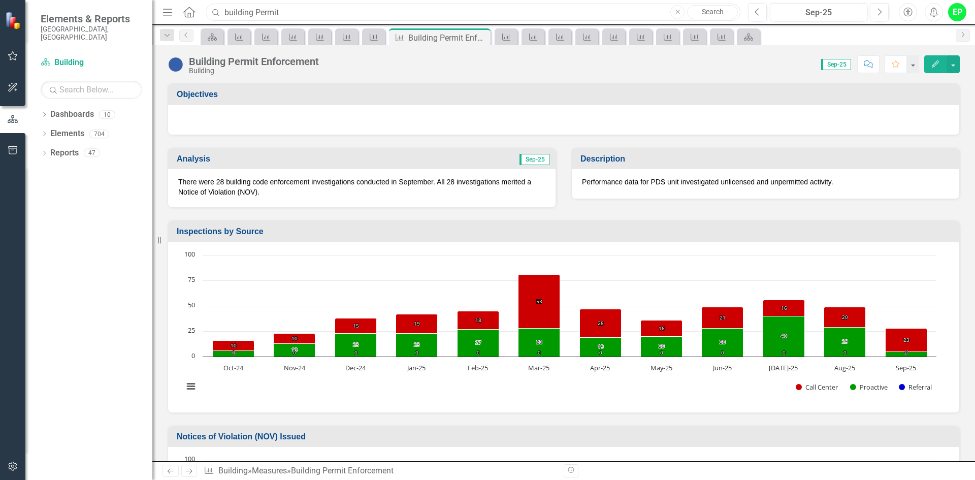
click at [526, 5] on input "building Permit" at bounding box center [473, 13] width 535 height 18
click at [527, 6] on input "building Permit" at bounding box center [473, 13] width 535 height 18
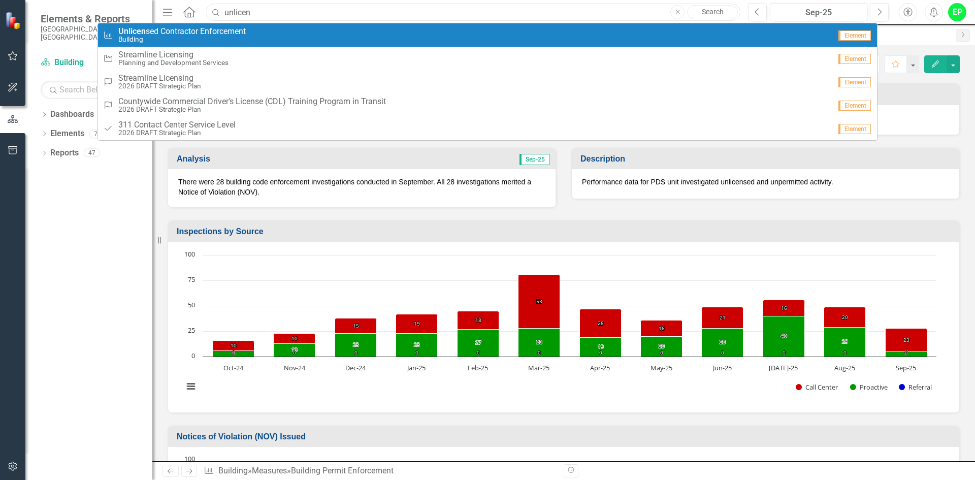
type input "unlicen"
click at [192, 30] on span "Unlicen sed Contractor Enforcement" at bounding box center [181, 31] width 127 height 9
